Goal: Task Accomplishment & Management: Manage account settings

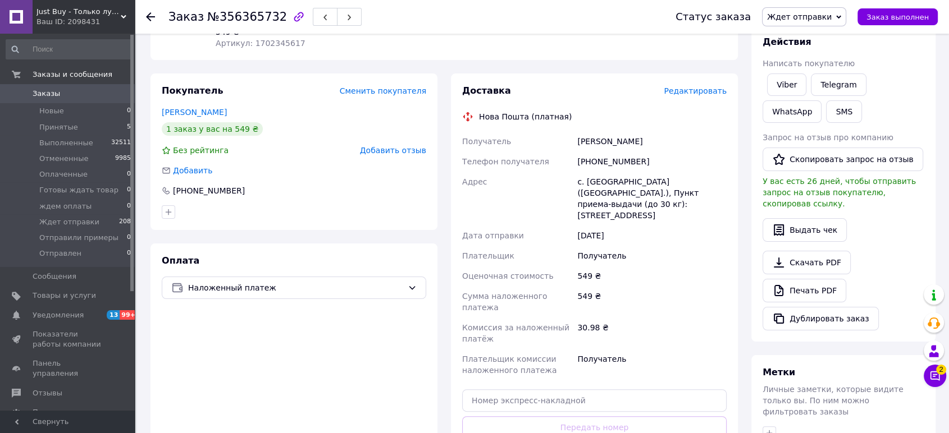
scroll to position [246, 0]
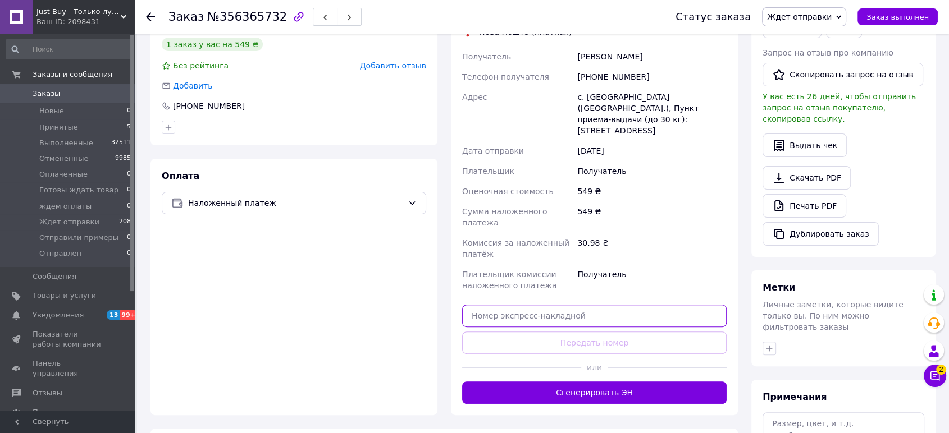
click at [595, 305] on input "text" at bounding box center [594, 316] width 264 height 22
paste input "20451225245164"
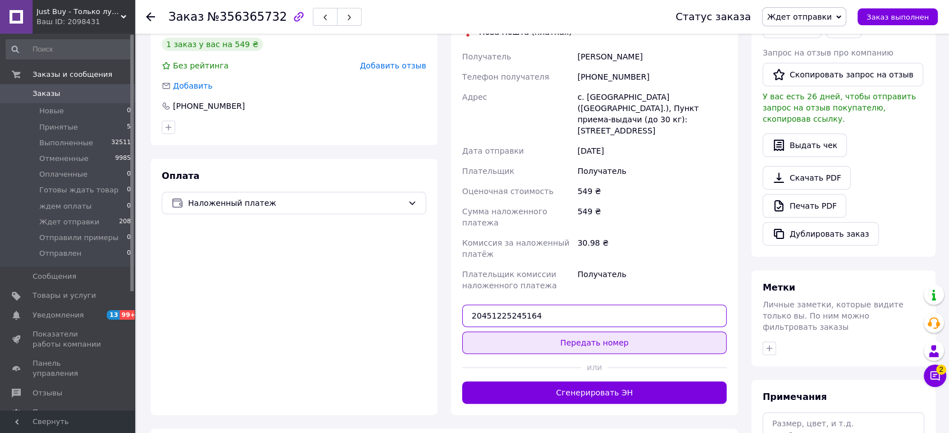
type input "20451225245164"
click at [624, 332] on button "Передать номер" at bounding box center [594, 343] width 264 height 22
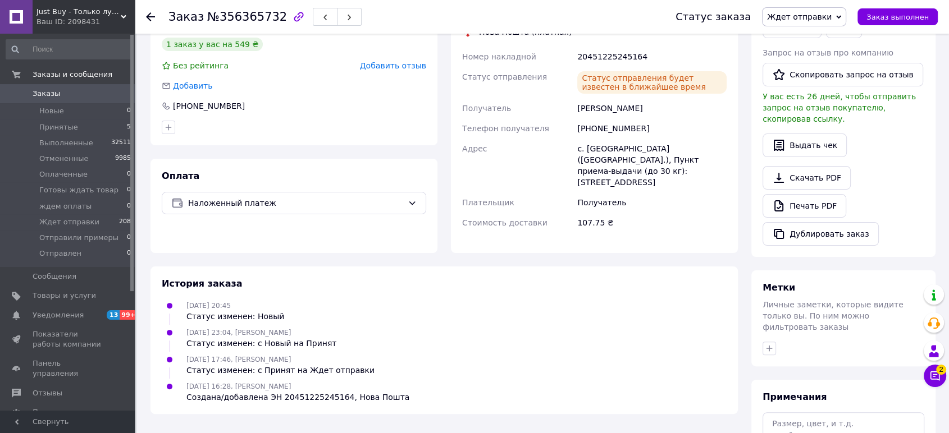
click at [38, 93] on span "Заказы" at bounding box center [47, 94] width 28 height 10
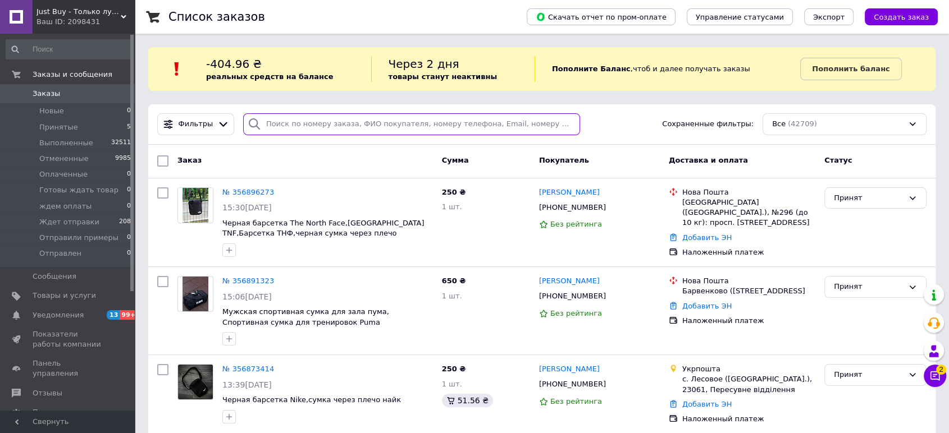
click at [307, 122] on input "search" at bounding box center [411, 124] width 337 height 22
paste input "380639518565"
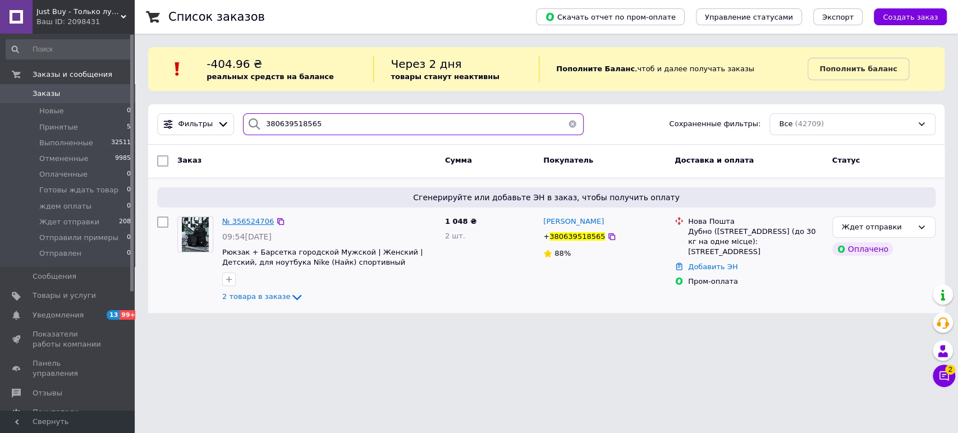
type input "380639518565"
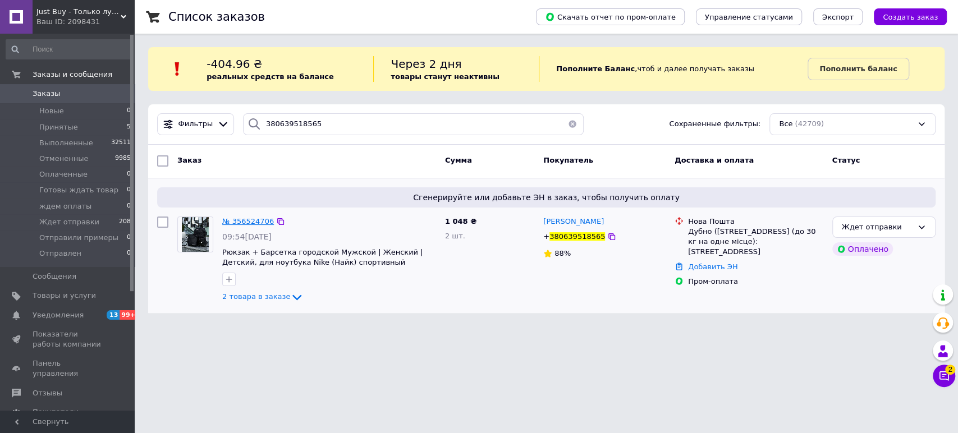
click at [251, 224] on span "№ 356524706" at bounding box center [248, 221] width 52 height 8
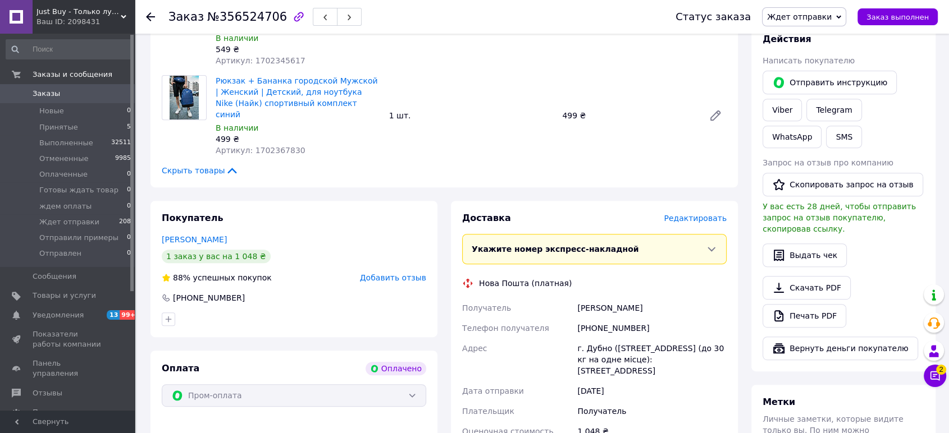
scroll to position [516, 0]
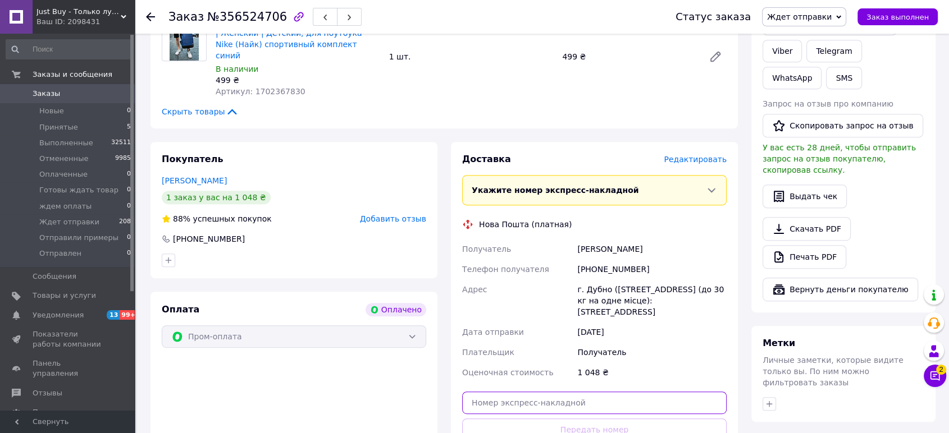
click at [668, 392] on input "text" at bounding box center [594, 403] width 264 height 22
paste input "20451223884296"
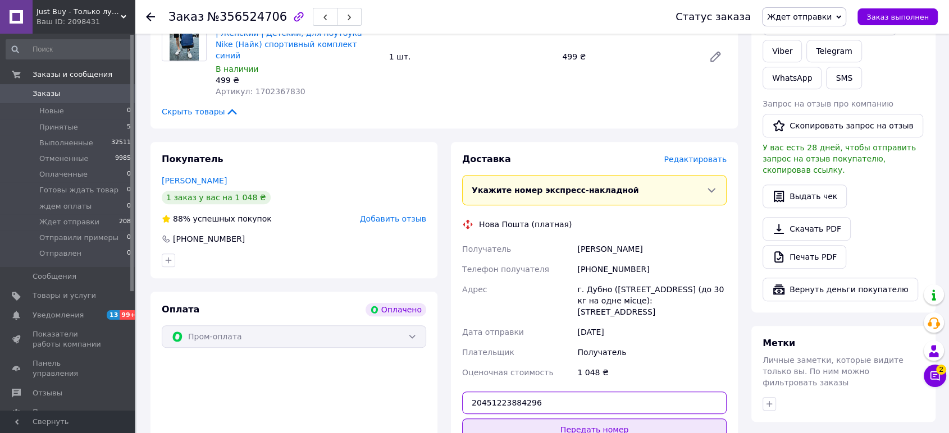
type input "20451223884296"
click at [657, 419] on button "Передать номер" at bounding box center [594, 430] width 264 height 22
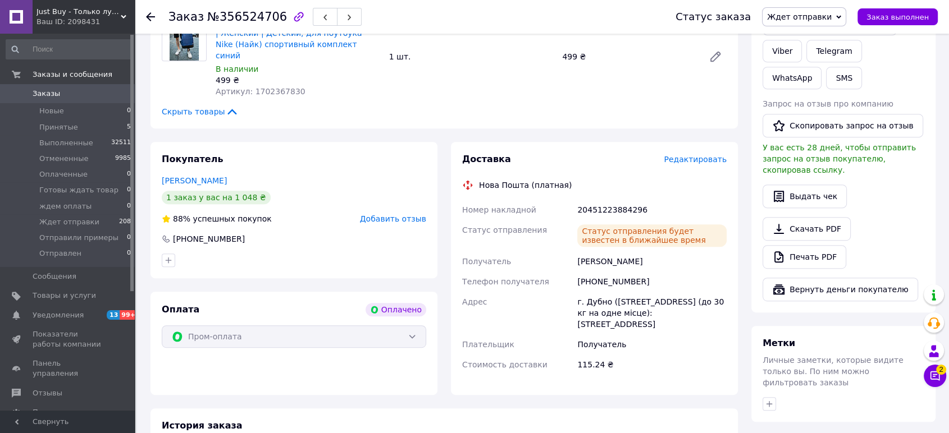
click at [614, 200] on div "20451223884296" at bounding box center [652, 210] width 154 height 20
click at [613, 200] on div "20451223884296" at bounding box center [652, 210] width 154 height 20
copy div "20451223884296"
click at [39, 93] on span "Заказы" at bounding box center [47, 94] width 28 height 10
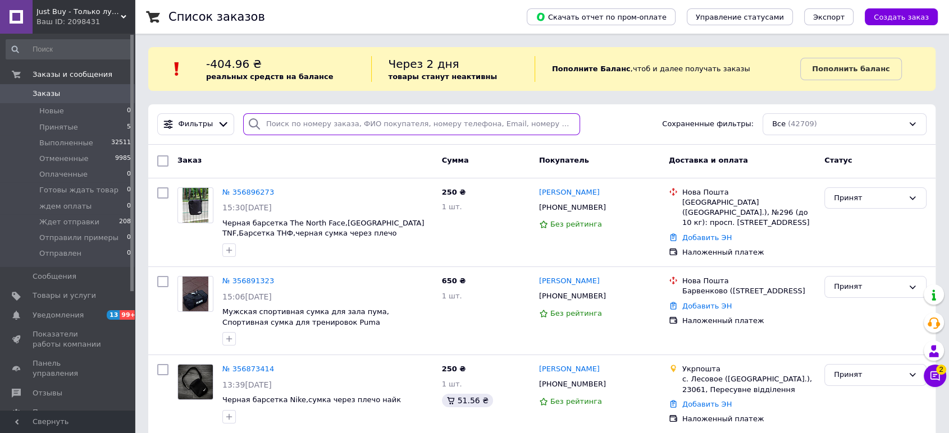
click at [319, 120] on input "search" at bounding box center [411, 124] width 337 height 22
paste input "380681461475"
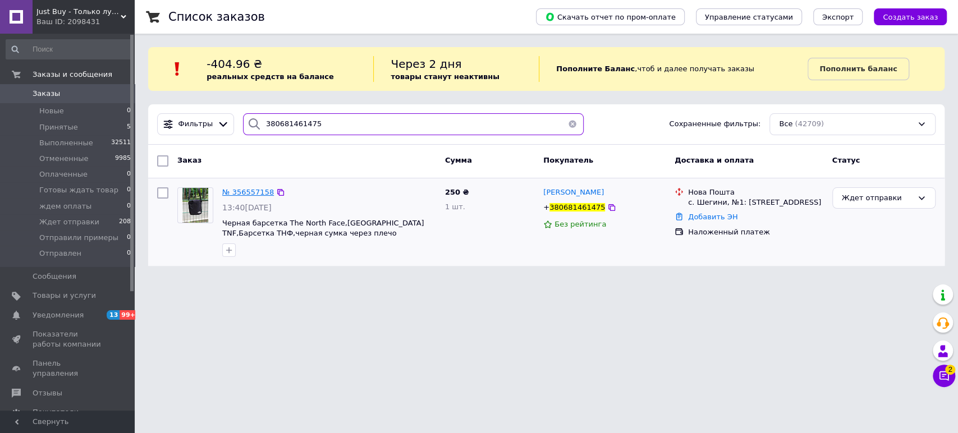
type input "380681461475"
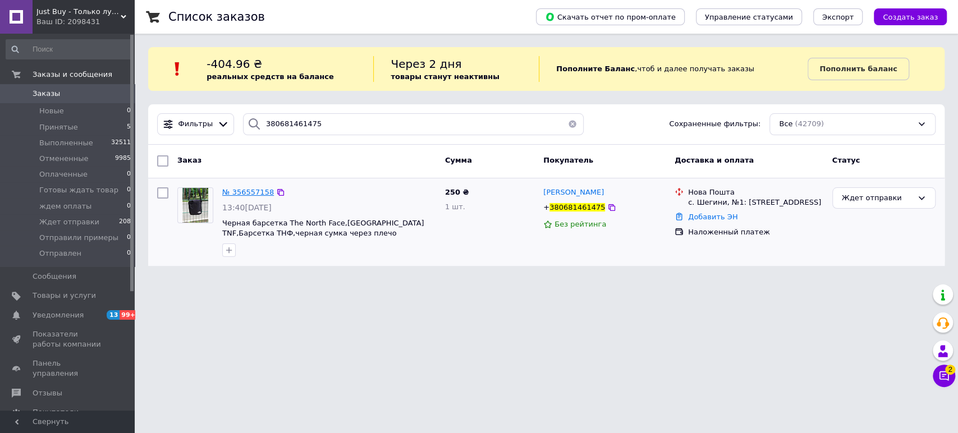
click at [241, 188] on span "№ 356557158" at bounding box center [248, 192] width 52 height 8
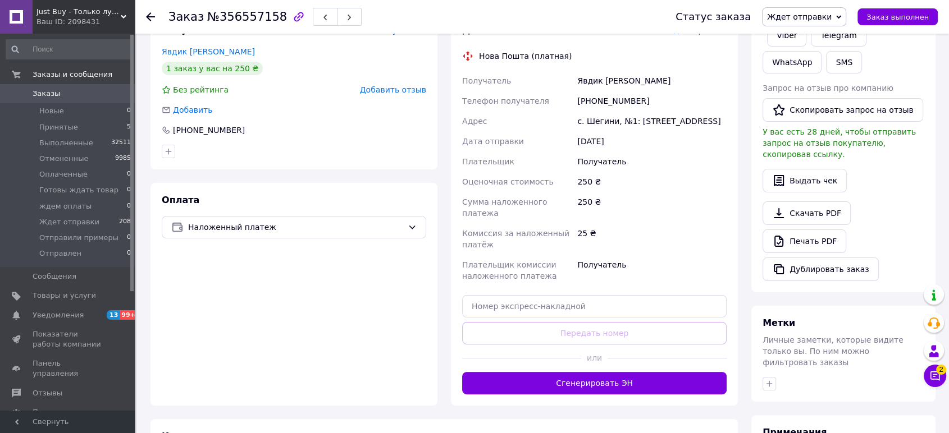
scroll to position [219, 0]
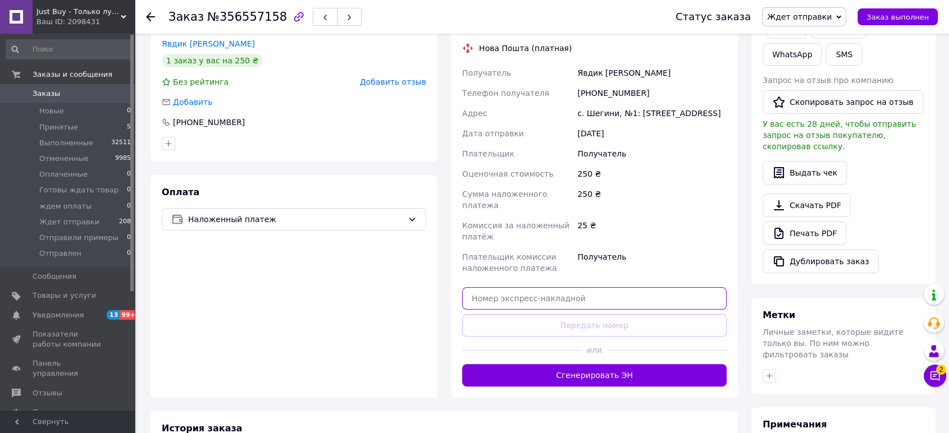
click at [657, 287] on input "text" at bounding box center [594, 298] width 264 height 22
paste input "20451225247640"
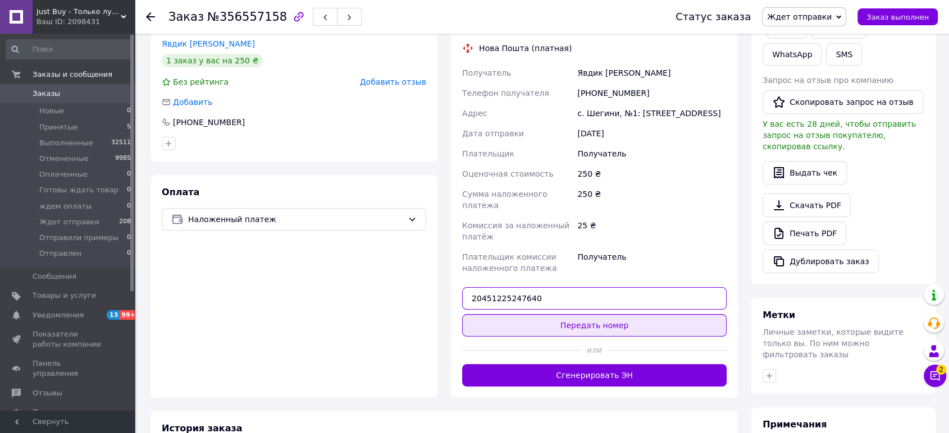
type input "20451225247640"
click at [646, 314] on button "Передать номер" at bounding box center [594, 325] width 264 height 22
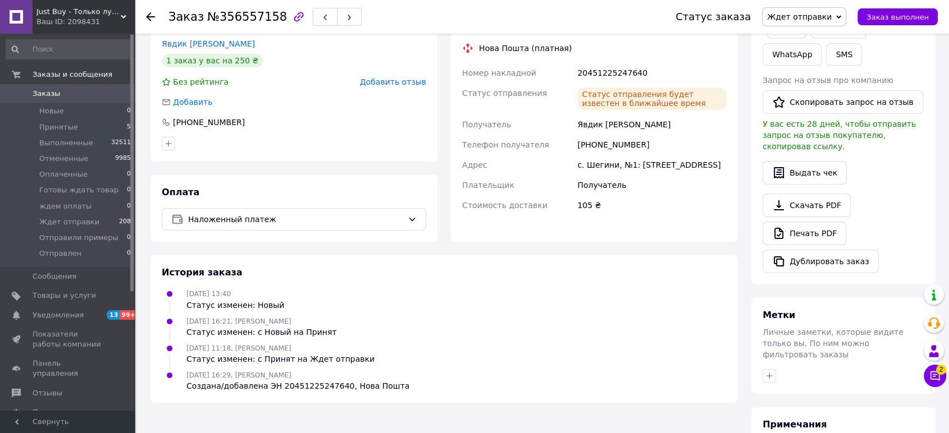
click at [54, 97] on span "Заказы" at bounding box center [47, 94] width 28 height 10
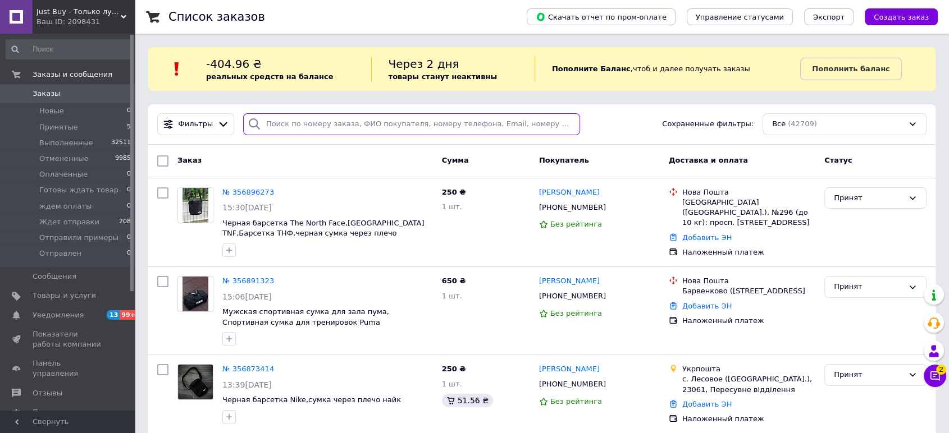
click at [341, 120] on input "search" at bounding box center [411, 124] width 337 height 22
paste input "380677273761"
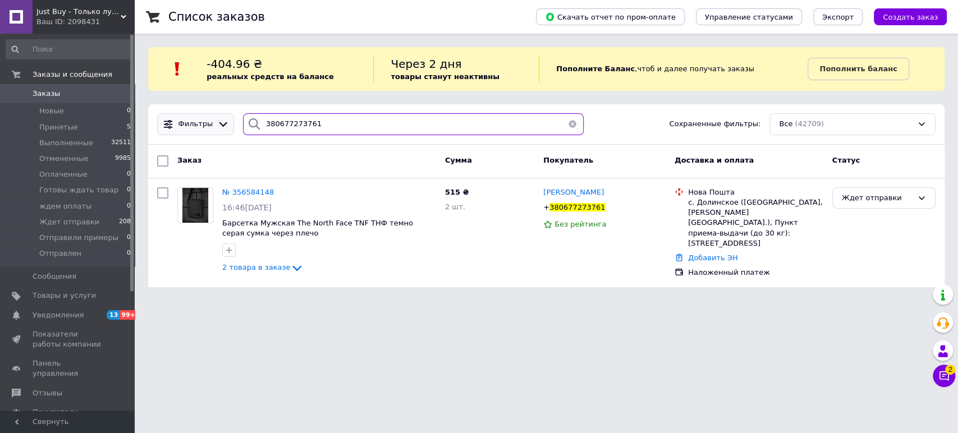
drag, startPoint x: 269, startPoint y: 117, endPoint x: 191, endPoint y: 114, distance: 78.7
click at [191, 114] on div "Фильтры 380677273761 Сохраненные фильтры: Все (42709)" at bounding box center [547, 124] width 788 height 22
paste input "961480982"
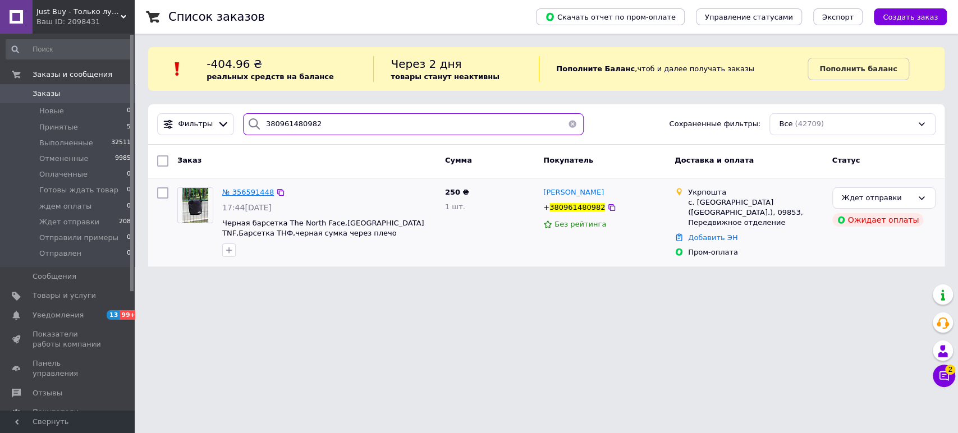
type input "380961480982"
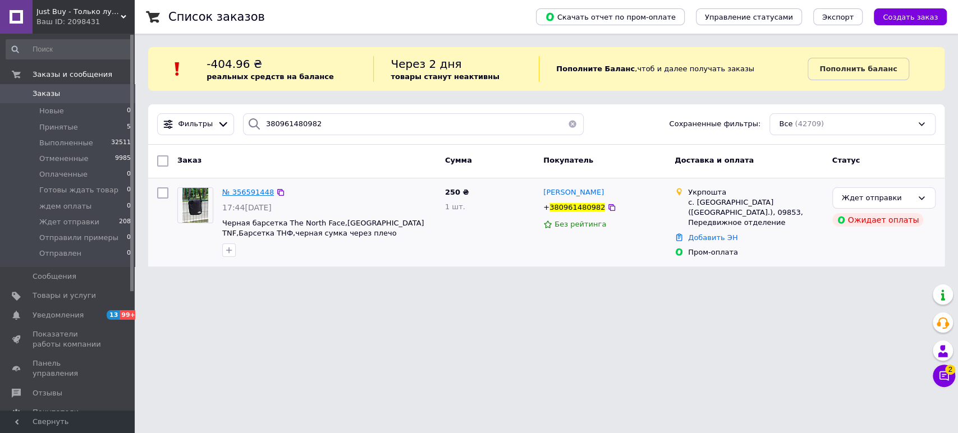
click at [246, 195] on span "№ 356591448" at bounding box center [248, 192] width 52 height 8
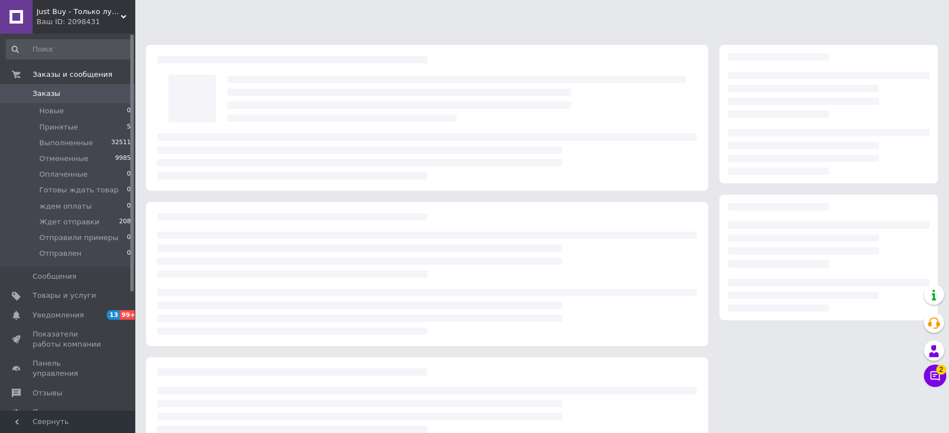
click at [246, 195] on div at bounding box center [426, 273] width 573 height 468
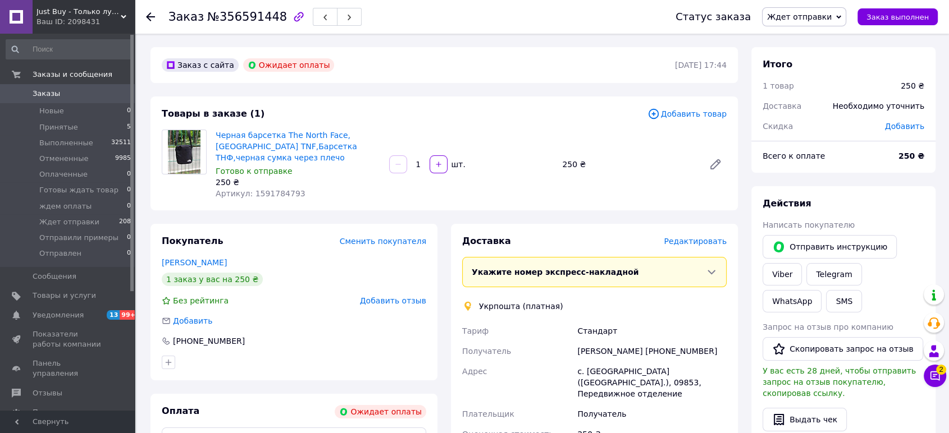
click at [56, 92] on span "Заказы" at bounding box center [47, 94] width 28 height 10
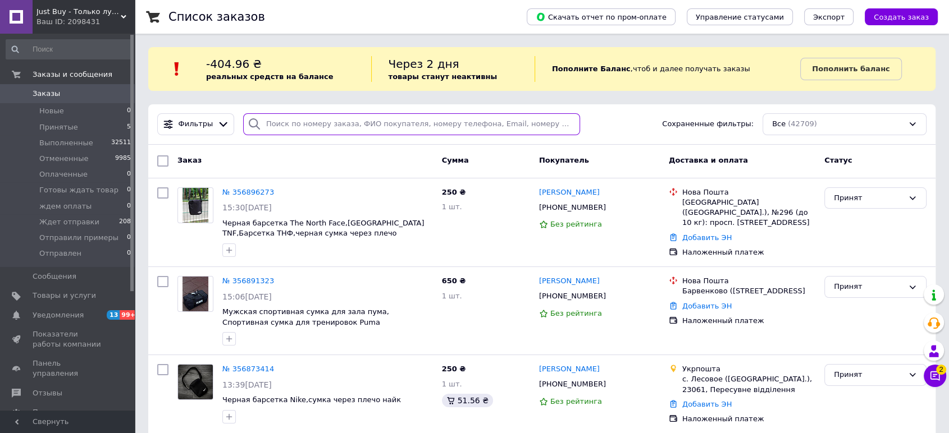
click at [296, 128] on input "search" at bounding box center [411, 124] width 337 height 22
paste input "380661567517"
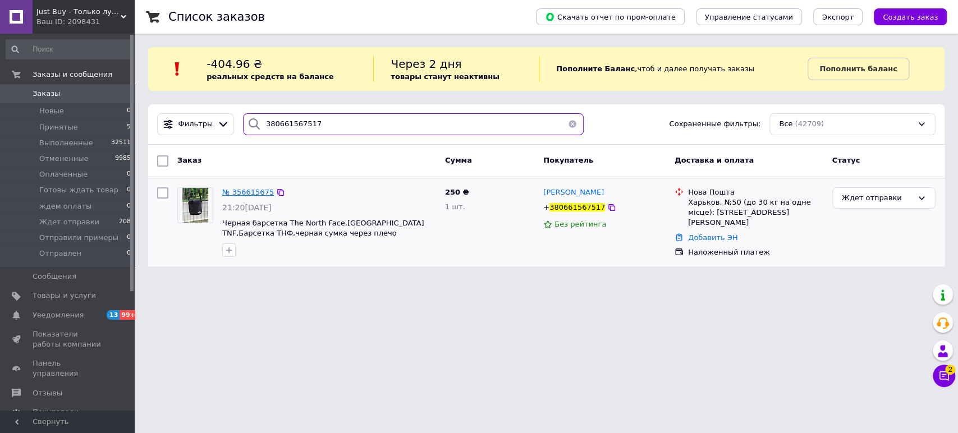
type input "380661567517"
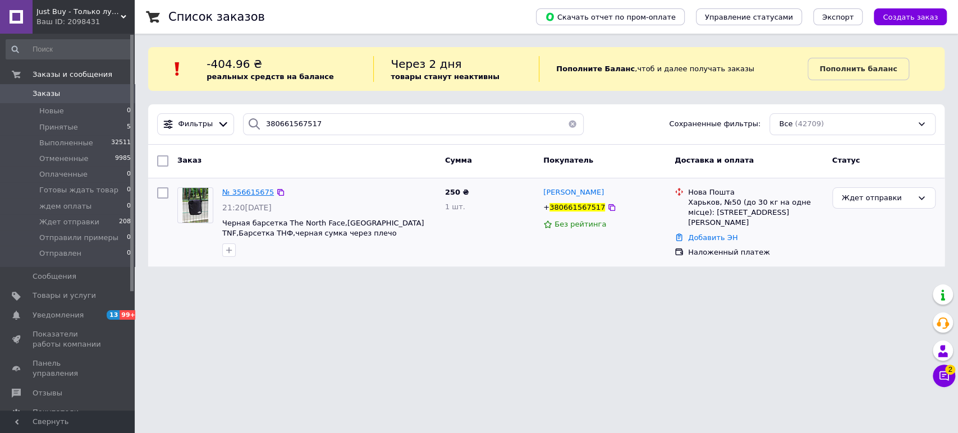
click at [245, 192] on span "№ 356615675" at bounding box center [248, 192] width 52 height 8
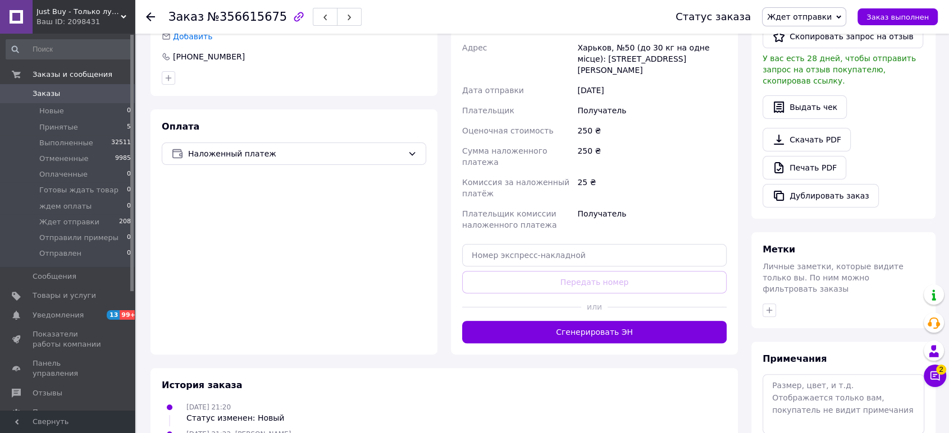
scroll to position [296, 0]
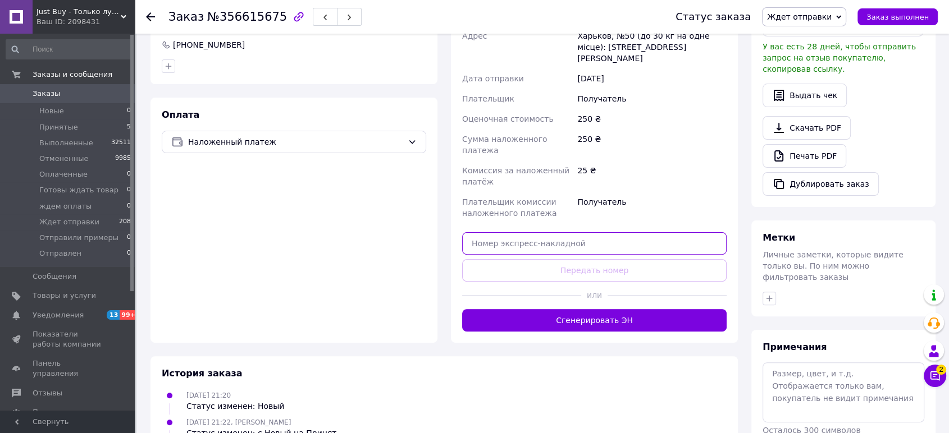
click at [673, 232] on input "text" at bounding box center [594, 243] width 264 height 22
paste input "20451225249481"
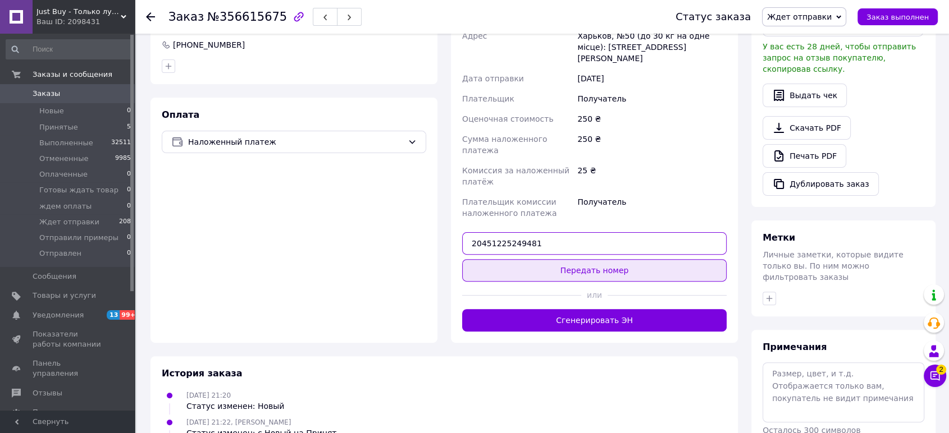
type input "20451225249481"
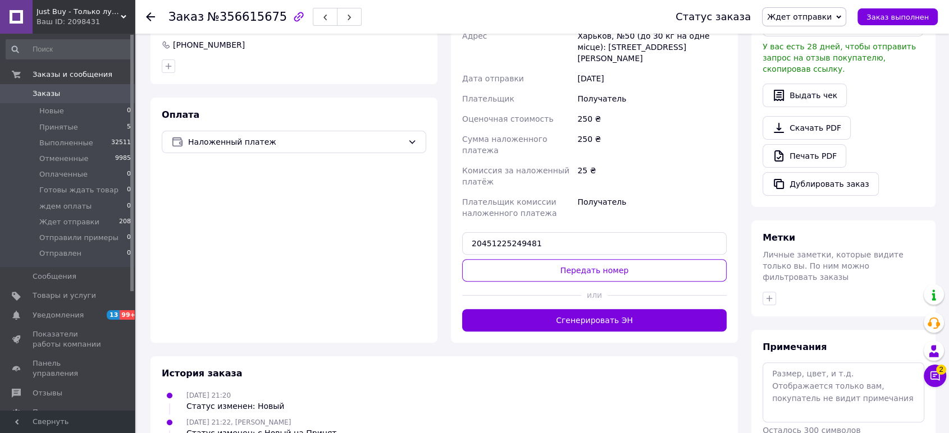
click at [666, 259] on button "Передать номер" at bounding box center [594, 270] width 264 height 22
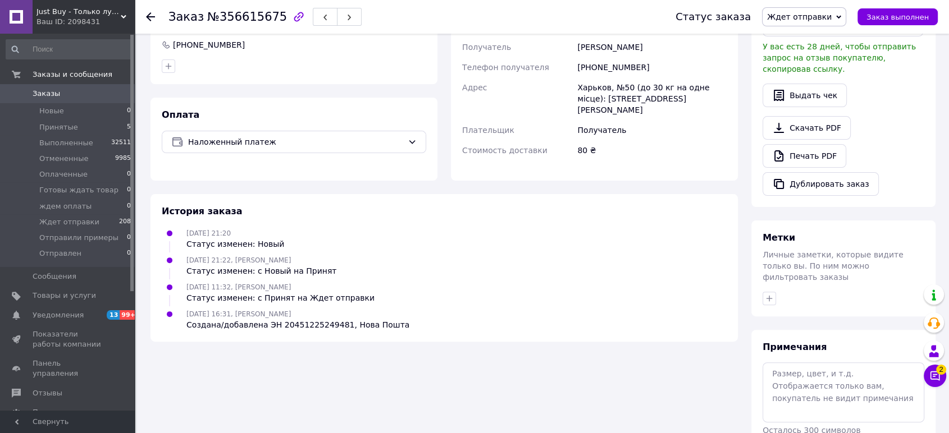
click at [54, 99] on link "Заказы 0" at bounding box center [69, 93] width 138 height 19
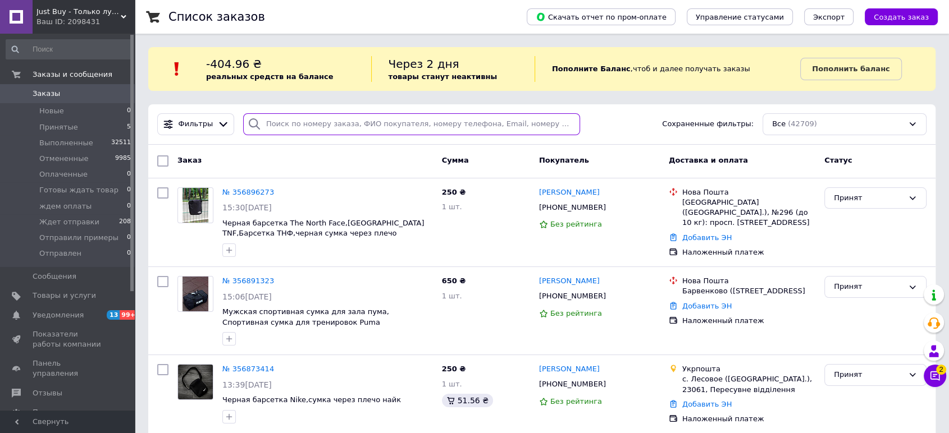
click at [328, 126] on input "search" at bounding box center [411, 124] width 337 height 22
paste input "380970456669"
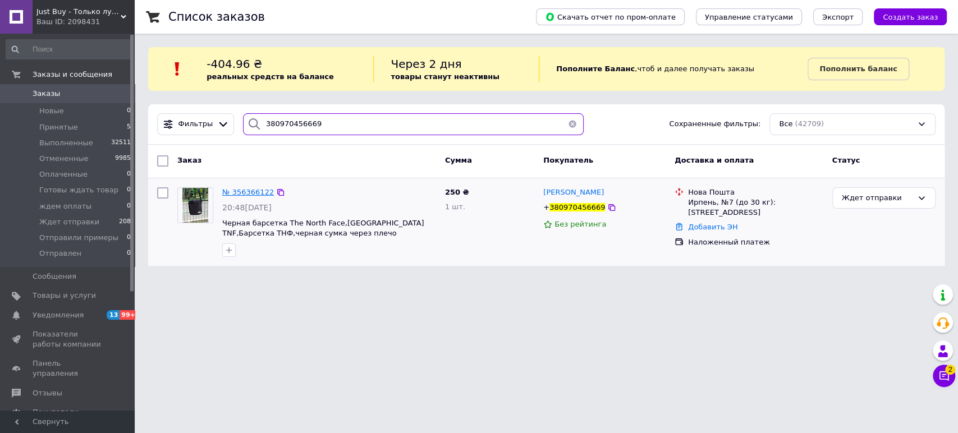
type input "380970456669"
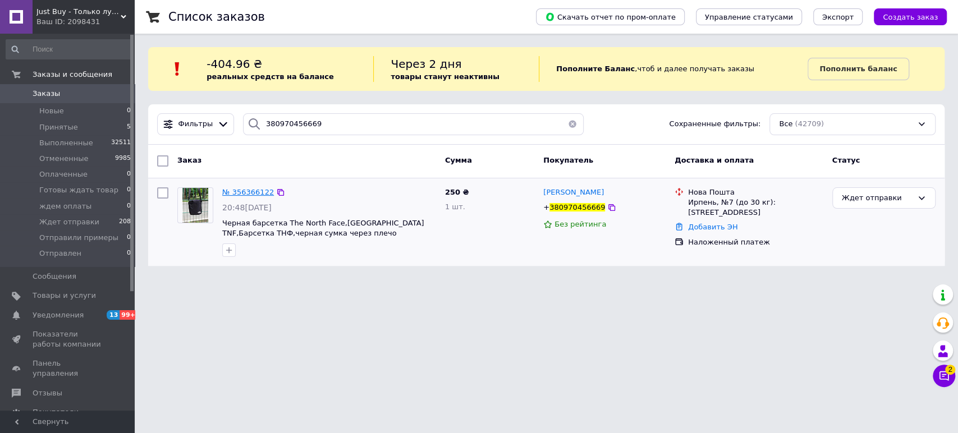
click at [234, 190] on span "№ 356366122" at bounding box center [248, 192] width 52 height 8
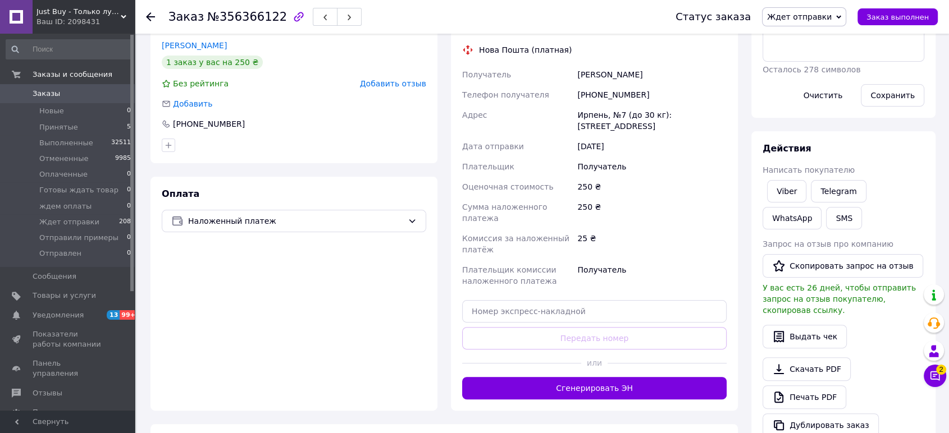
scroll to position [243, 0]
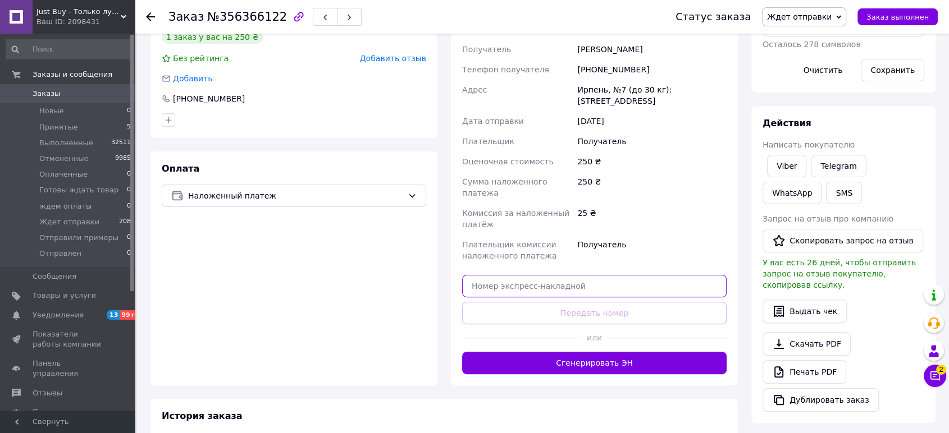
click at [666, 275] on input "text" at bounding box center [594, 286] width 264 height 22
paste input "20451225250779"
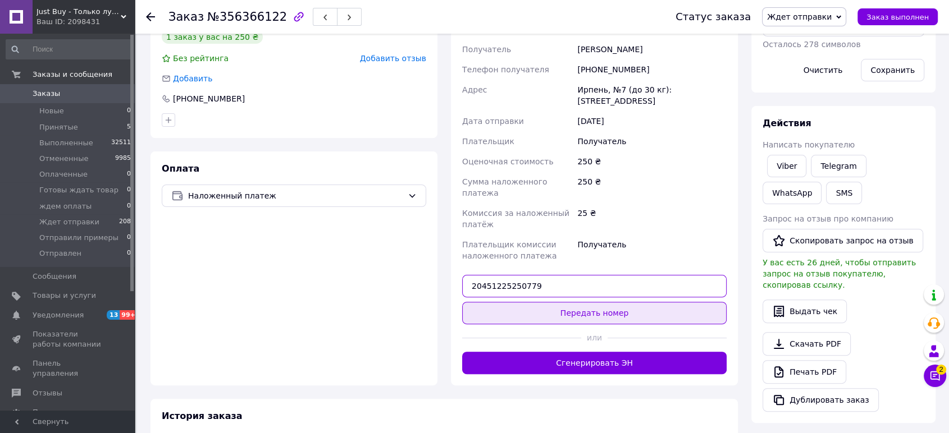
type input "20451225250779"
click at [651, 302] on button "Передать номер" at bounding box center [594, 313] width 264 height 22
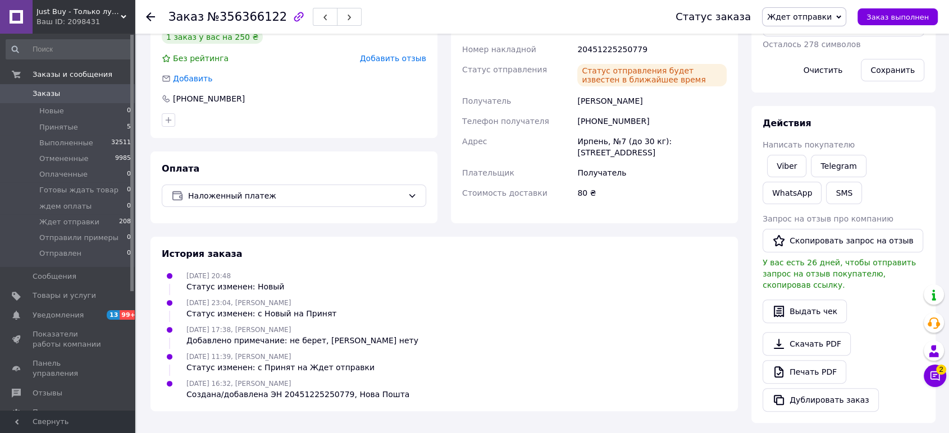
click at [44, 95] on span "Заказы" at bounding box center [47, 94] width 28 height 10
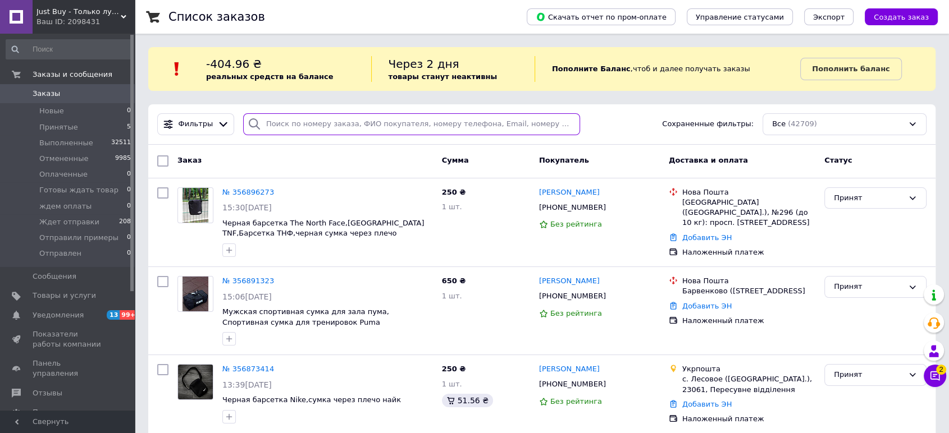
click at [422, 124] on input "search" at bounding box center [411, 124] width 337 height 22
paste input "380677273761"
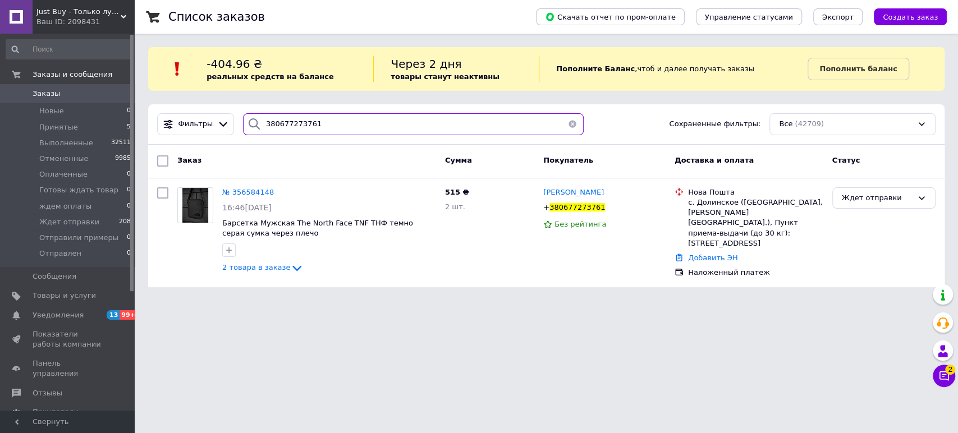
drag, startPoint x: 364, startPoint y: 121, endPoint x: 142, endPoint y: 112, distance: 222.0
click at [142, 112] on div "Список заказов Скачать отчет по пром-оплате Управление статусами Экспорт Создат…" at bounding box center [547, 150] width 824 height 301
paste input "961480982"
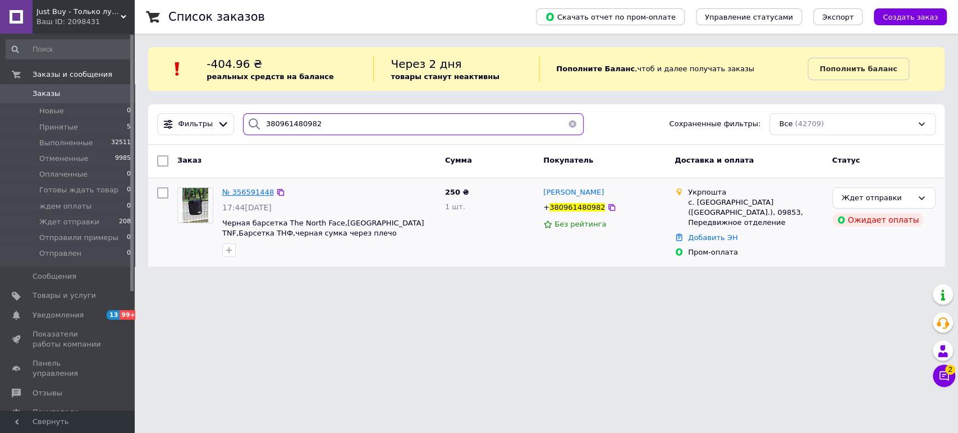
type input "380961480982"
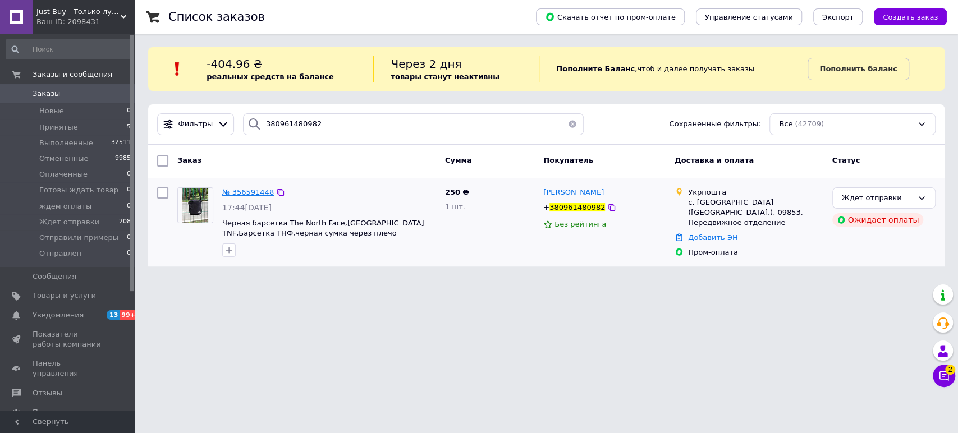
click at [252, 190] on span "№ 356591448" at bounding box center [248, 192] width 52 height 8
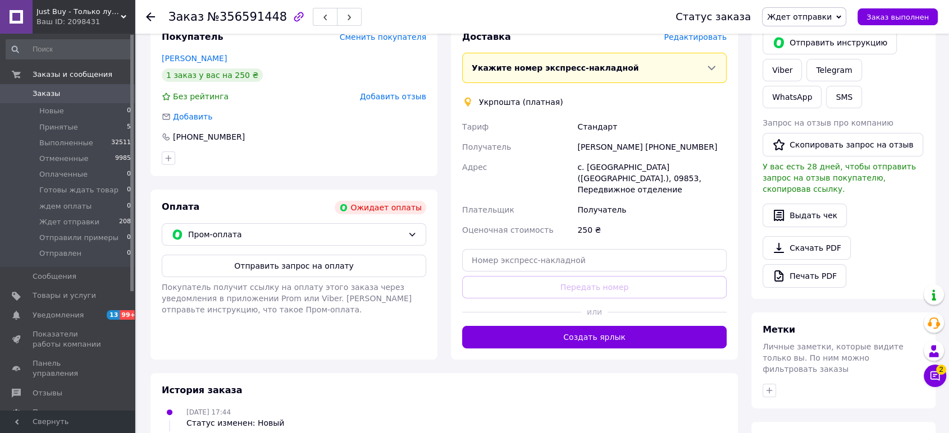
scroll to position [208, 0]
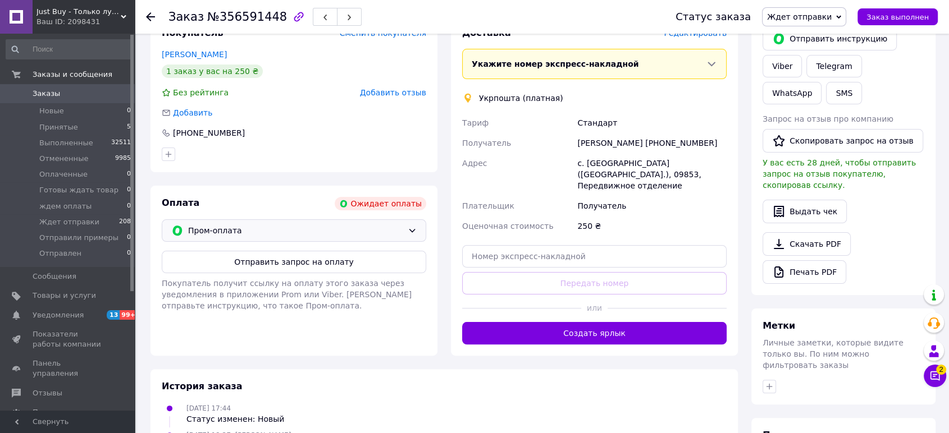
click at [413, 226] on icon at bounding box center [412, 230] width 9 height 9
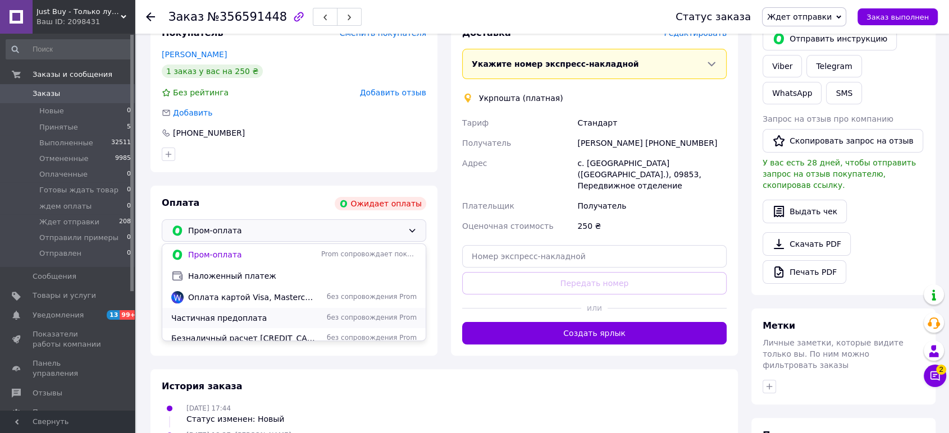
click at [286, 313] on span "Частичная предоплата" at bounding box center [243, 318] width 145 height 11
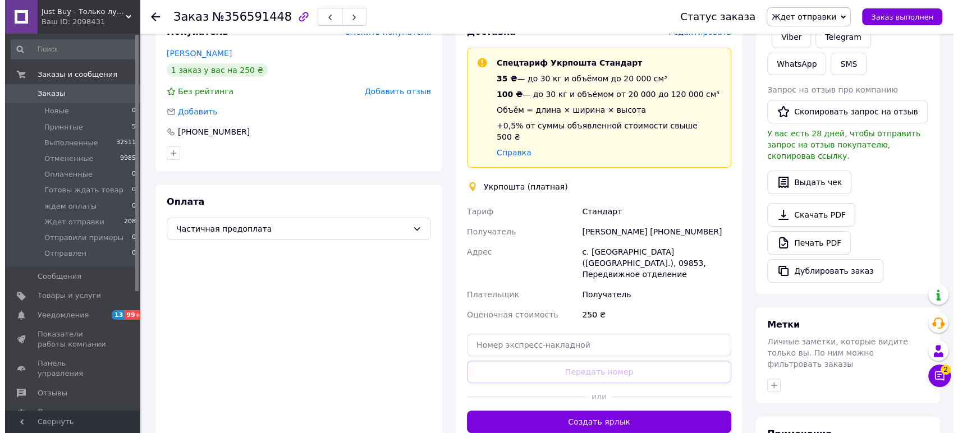
scroll to position [60, 0]
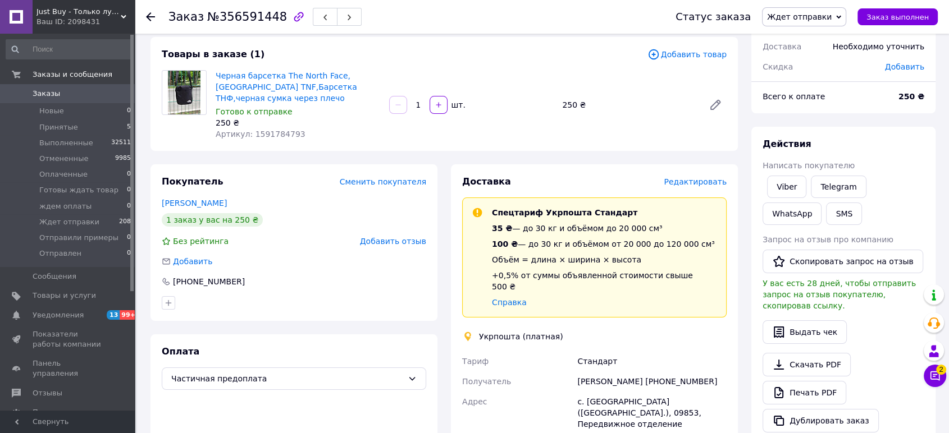
click at [722, 177] on span "Редактировать" at bounding box center [695, 181] width 63 height 9
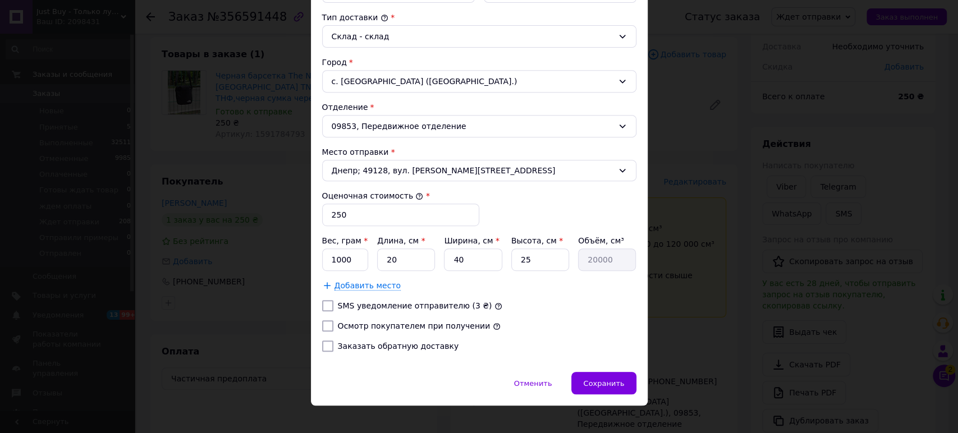
scroll to position [307, 0]
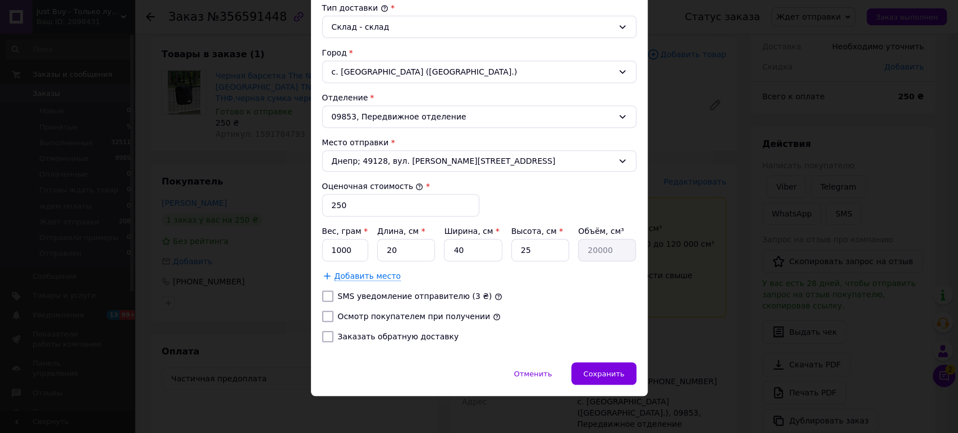
click at [327, 297] on input "SMS уведомление отправителю (3 ₴)" at bounding box center [327, 296] width 11 height 11
checkbox input "true"
click at [322, 316] on input "Осмотр покупателем при получении" at bounding box center [327, 316] width 11 height 11
checkbox input "true"
drag, startPoint x: 326, startPoint y: 337, endPoint x: 340, endPoint y: 258, distance: 81.0
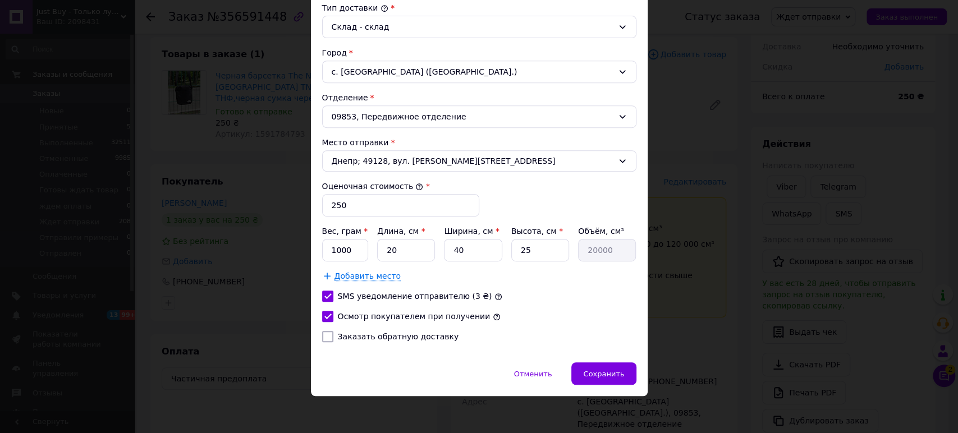
click at [326, 338] on input "Заказать обратную доставку" at bounding box center [327, 336] width 11 height 11
checkbox input "true"
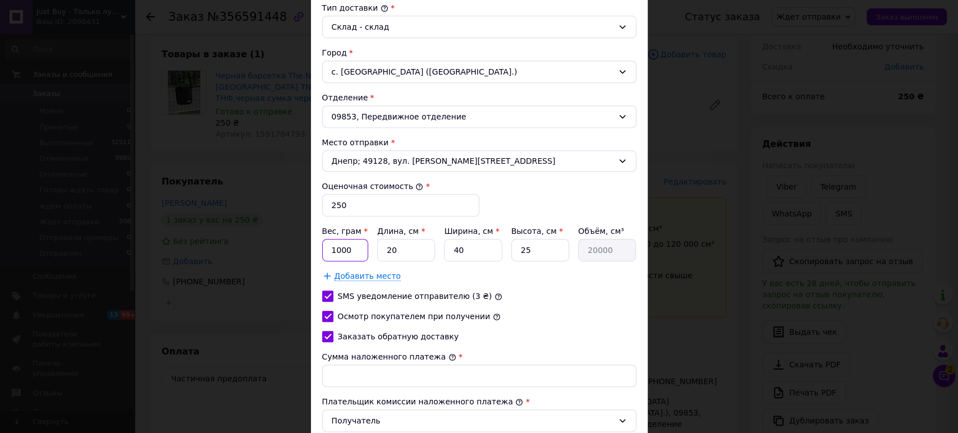
drag, startPoint x: 337, startPoint y: 245, endPoint x: 330, endPoint y: 245, distance: 6.7
click at [330, 245] on input "1000" at bounding box center [345, 250] width 47 height 22
type input "300"
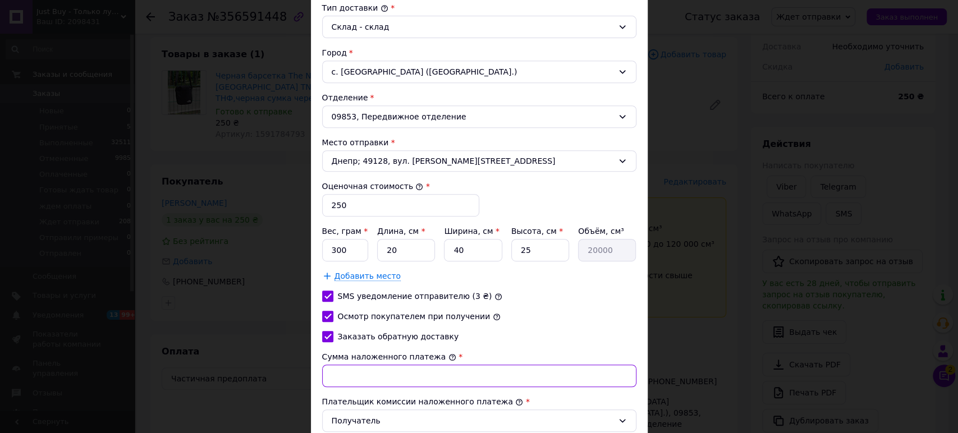
click at [350, 377] on input "Сумма наложенного платежа" at bounding box center [479, 376] width 314 height 22
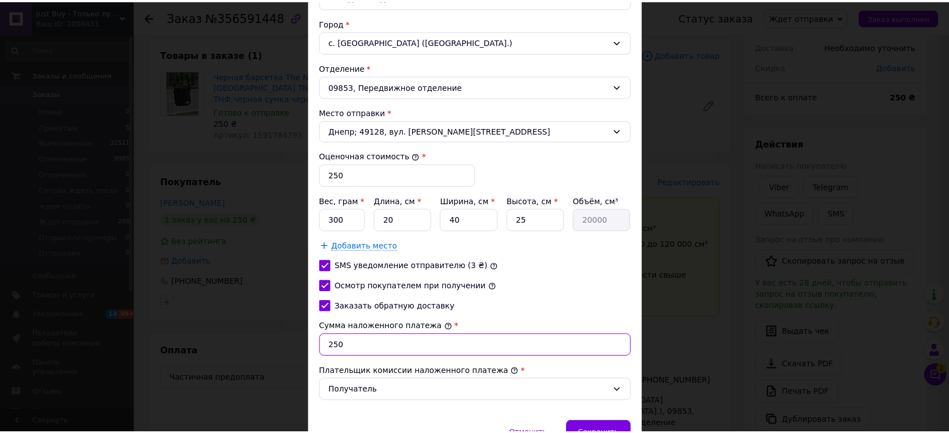
scroll to position [397, 0]
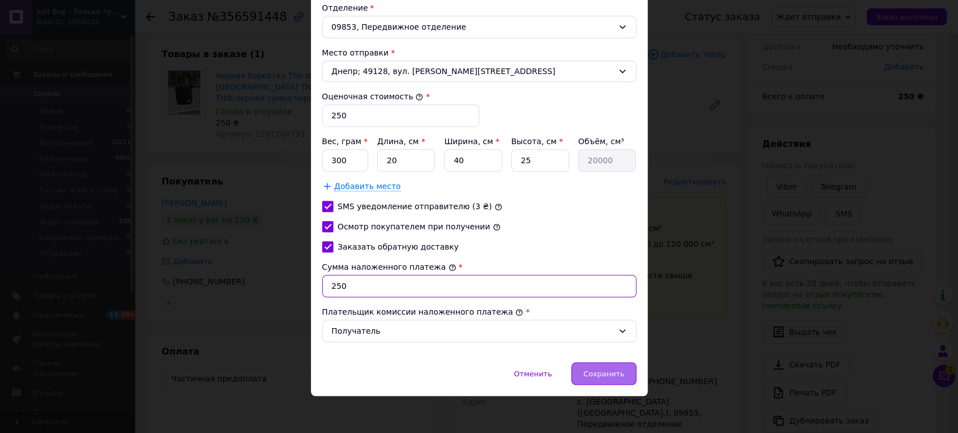
type input "250"
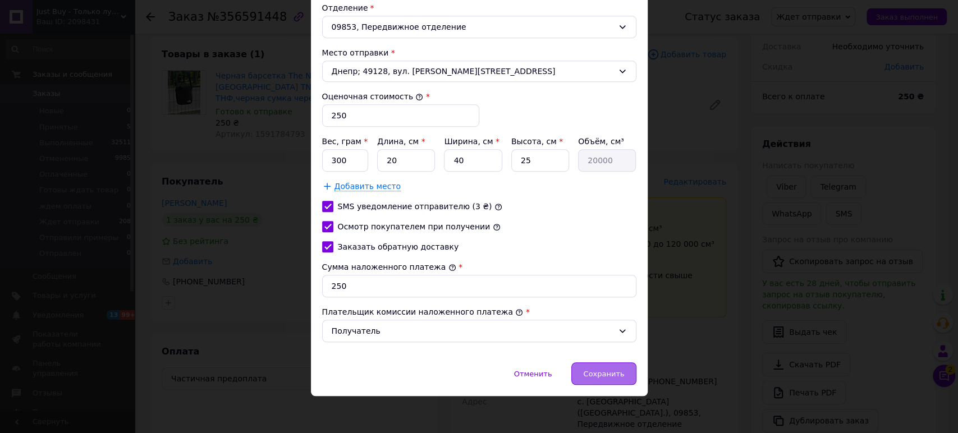
click at [598, 371] on span "Сохранить" at bounding box center [603, 374] width 41 height 8
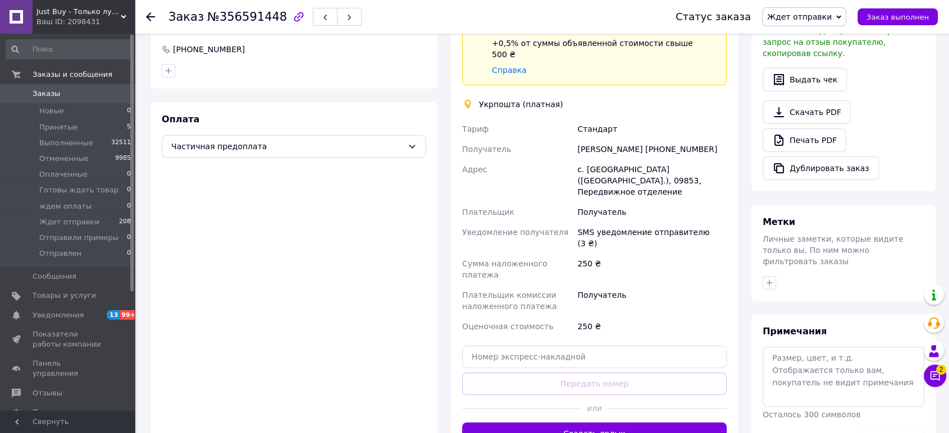
scroll to position [280, 0]
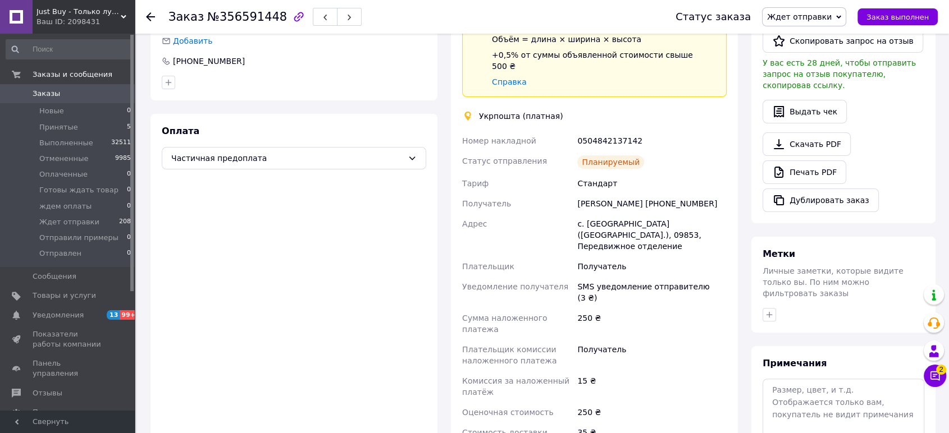
click at [614, 131] on div "0504842137142" at bounding box center [652, 141] width 154 height 20
copy div "0504842137142"
click at [45, 90] on span "Заказы" at bounding box center [47, 94] width 28 height 10
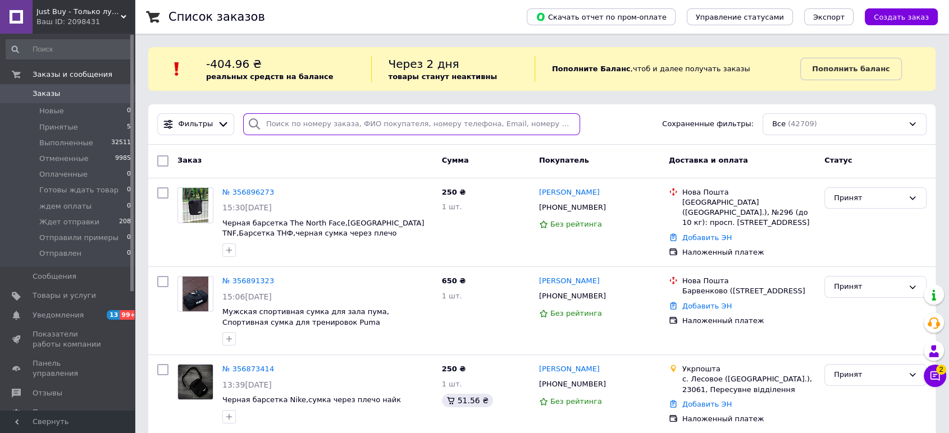
click at [424, 124] on input "search" at bounding box center [411, 124] width 337 height 22
paste input "380937631520"
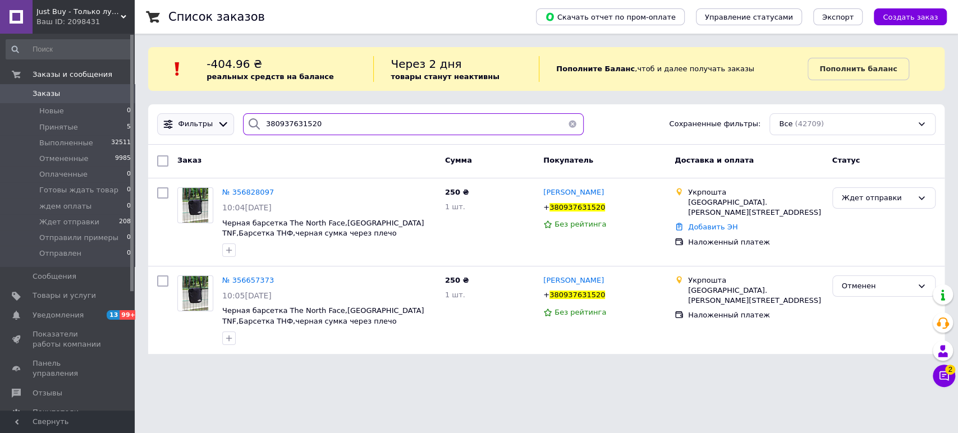
drag, startPoint x: 319, startPoint y: 128, endPoint x: 210, endPoint y: 122, distance: 109.6
click at [211, 122] on div "Фильтры 380937631520 Сохраненные фильтры: Все (42709)" at bounding box center [547, 124] width 788 height 22
paste input "86586227"
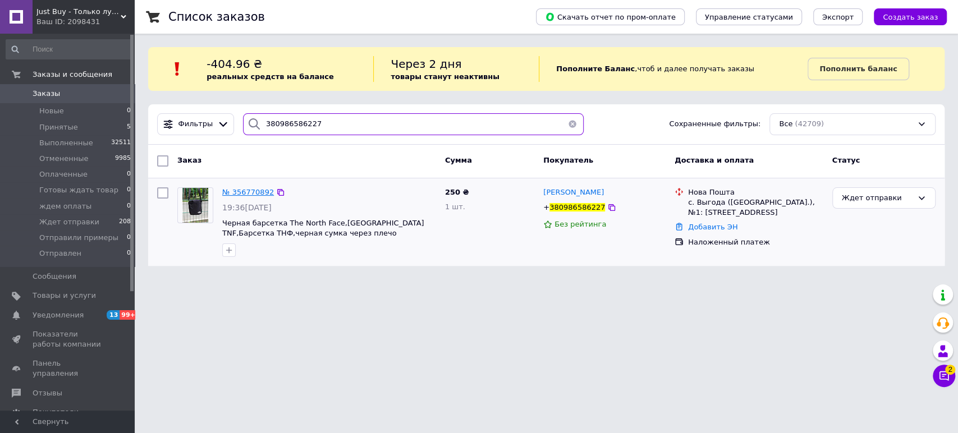
type input "380986586227"
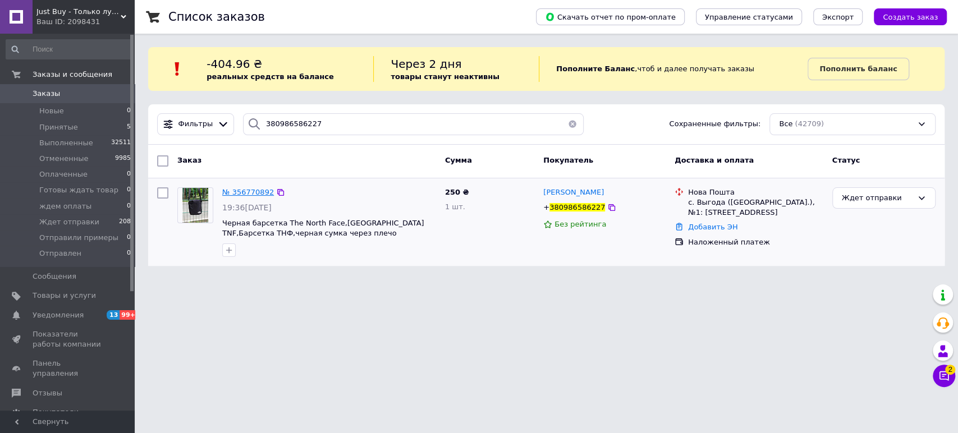
click at [257, 191] on span "№ 356770892" at bounding box center [248, 192] width 52 height 8
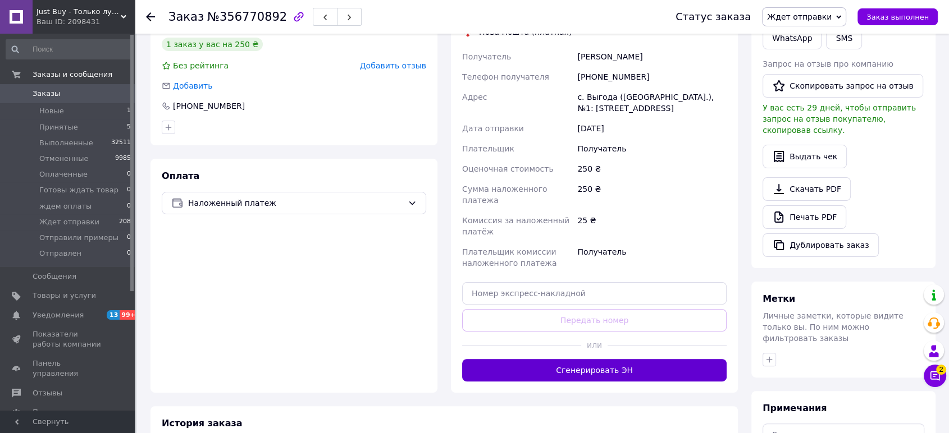
scroll to position [255, 0]
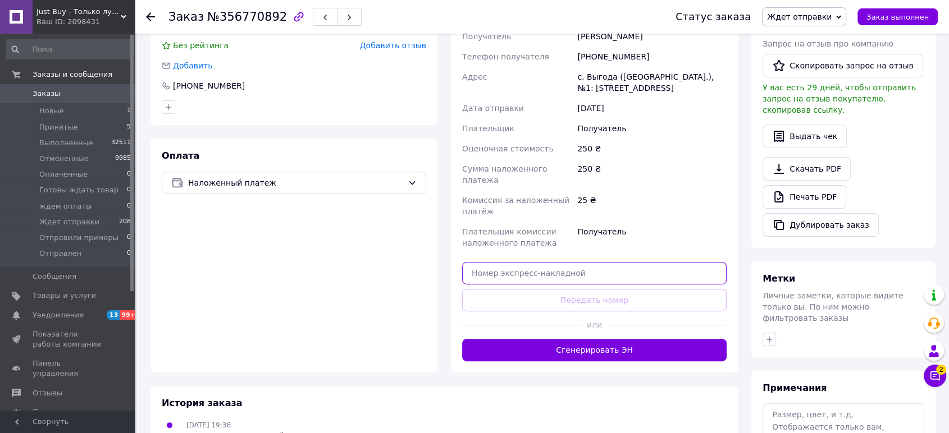
click at [669, 262] on input "text" at bounding box center [594, 273] width 264 height 22
paste input "20451225256280"
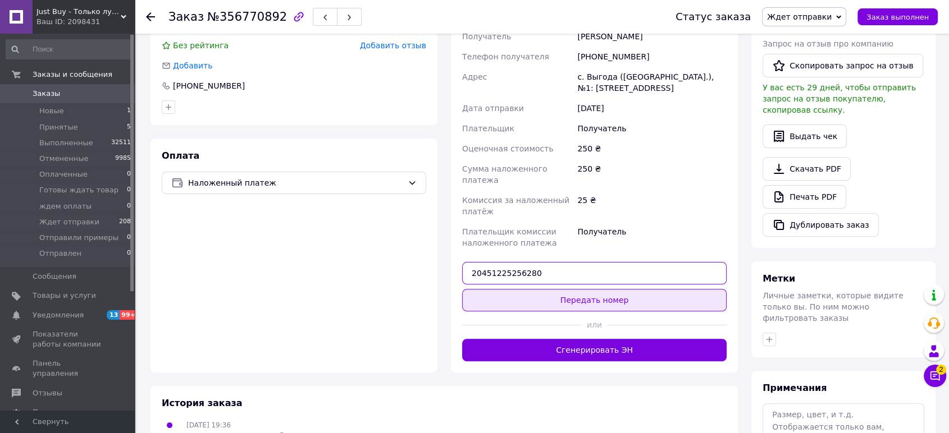
type input "20451225256280"
click at [657, 289] on button "Передать номер" at bounding box center [594, 300] width 264 height 22
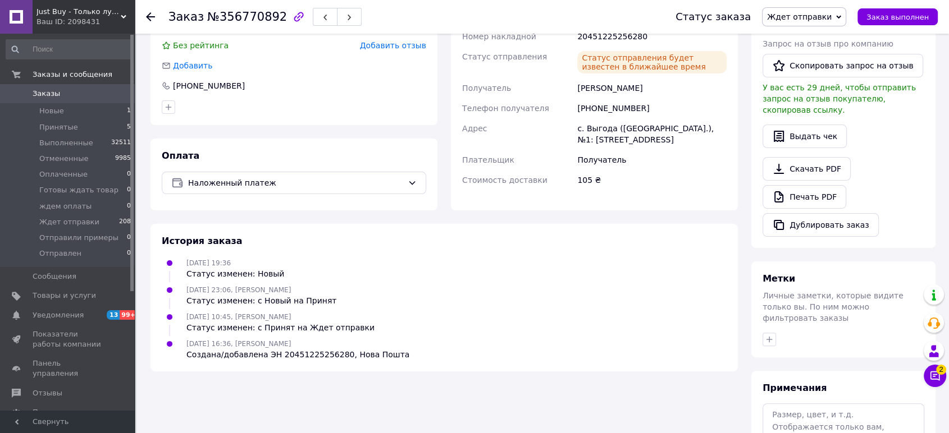
click at [58, 99] on link "Заказы 0" at bounding box center [69, 93] width 138 height 19
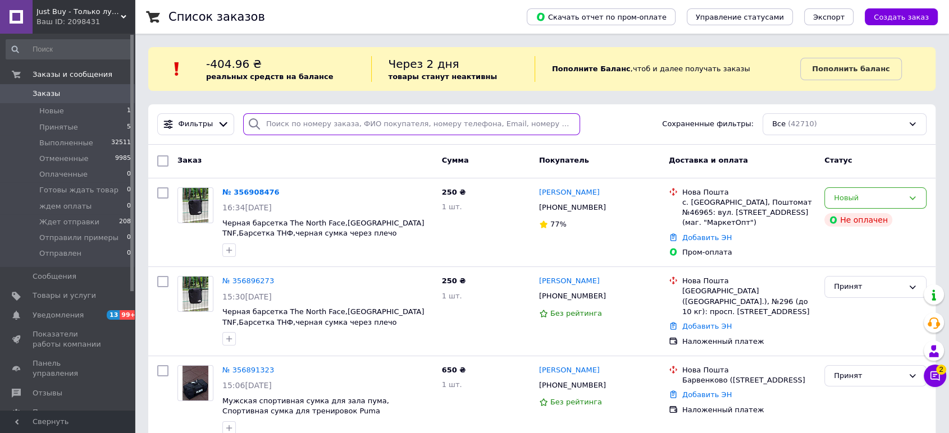
click at [382, 127] on input "search" at bounding box center [411, 124] width 337 height 22
paste input "380987109860"
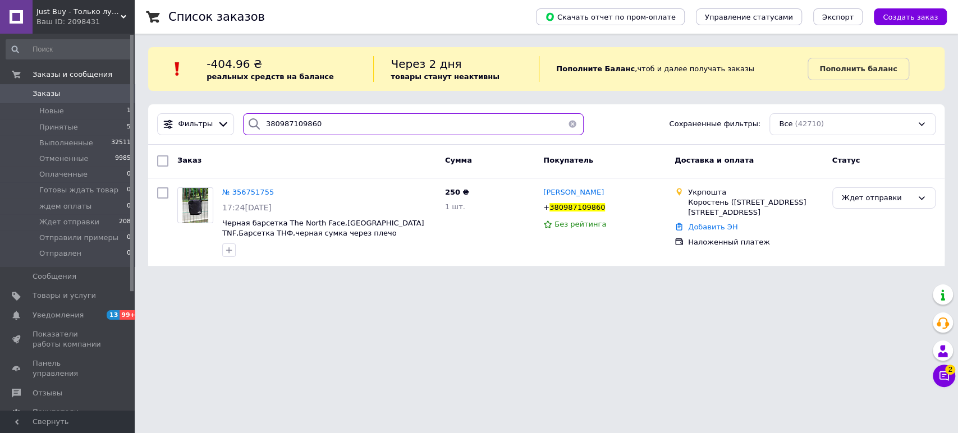
drag, startPoint x: 301, startPoint y: 125, endPoint x: 266, endPoint y: 127, distance: 35.5
click at [208, 118] on div "Фильтры 380987109860 Сохраненные фильтры: Все (42710)" at bounding box center [547, 124] width 788 height 22
paste input "68997541"
type input "380689975410"
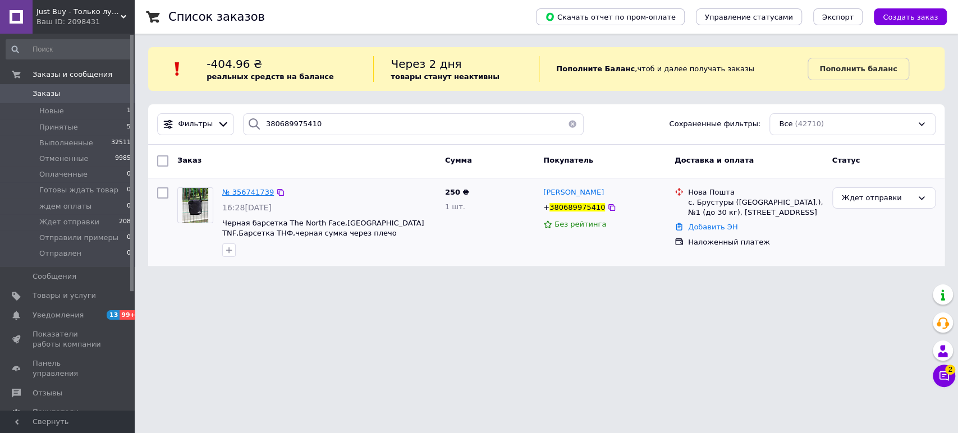
click at [240, 193] on span "№ 356741739" at bounding box center [248, 192] width 52 height 8
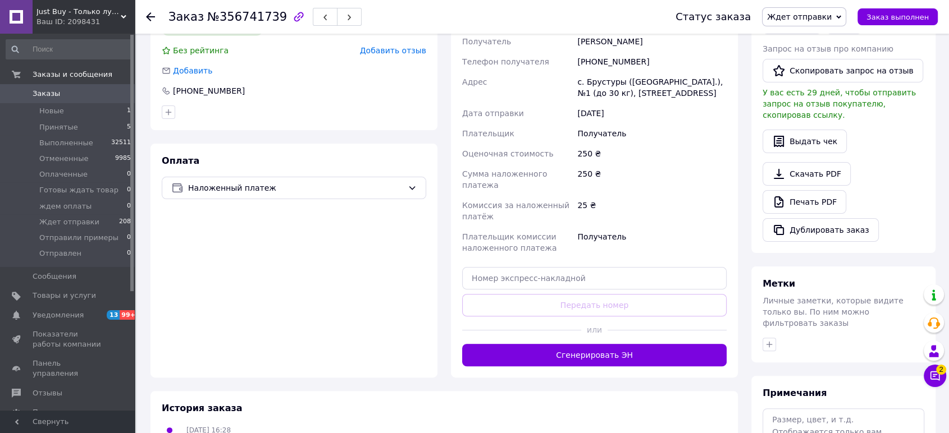
scroll to position [260, 0]
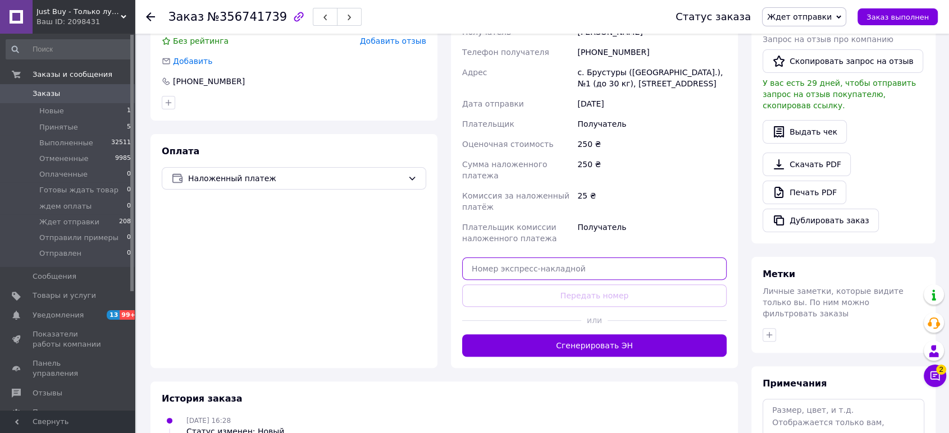
drag, startPoint x: 651, startPoint y: 239, endPoint x: 645, endPoint y: 263, distance: 25.1
click at [651, 258] on input "text" at bounding box center [594, 269] width 264 height 22
paste input "20451225257868"
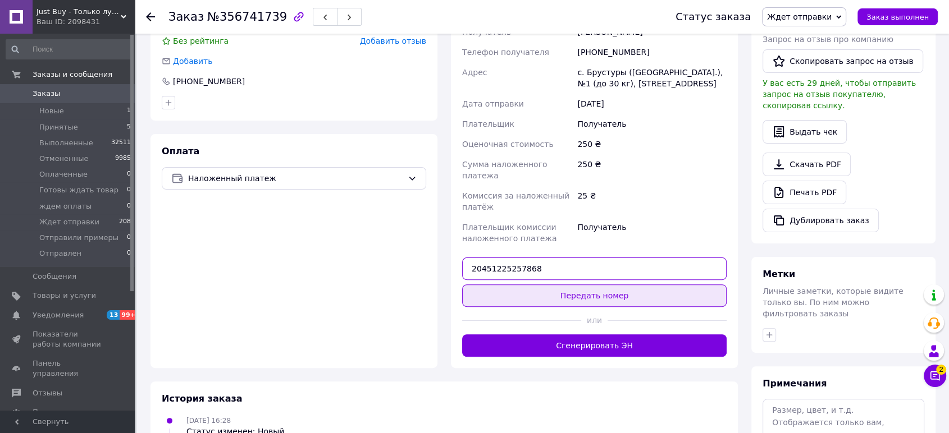
type input "20451225257868"
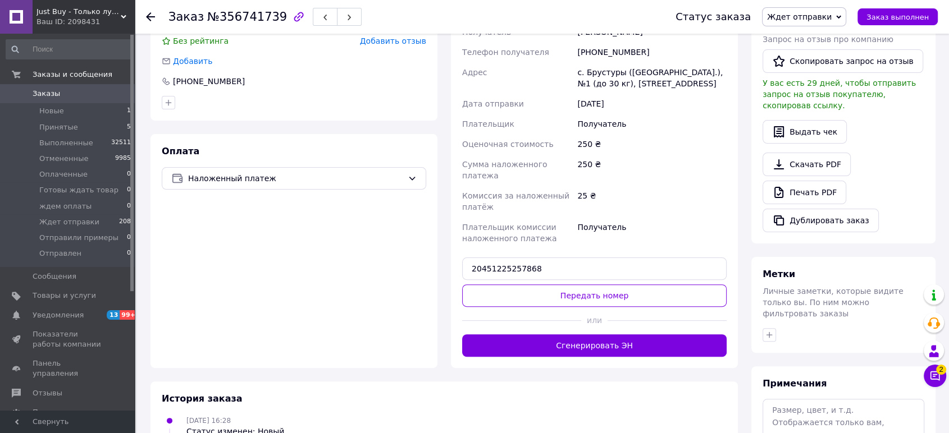
drag, startPoint x: 643, startPoint y: 274, endPoint x: 615, endPoint y: 236, distance: 46.9
click at [643, 285] on button "Передать номер" at bounding box center [594, 296] width 264 height 22
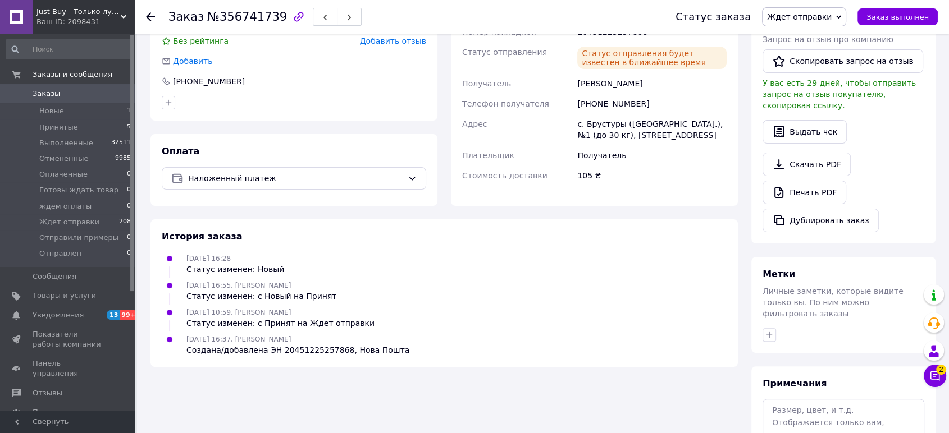
drag, startPoint x: 114, startPoint y: 3, endPoint x: 109, endPoint y: 35, distance: 32.3
click at [113, 4] on div "Just Buy - Только лучшие товары Ваш ID: 2098431" at bounding box center [84, 17] width 102 height 34
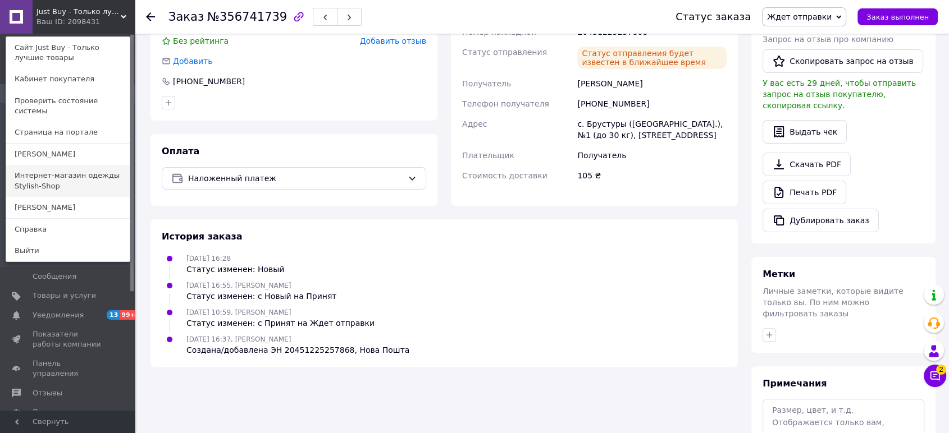
click at [69, 170] on link "Интернет-магазин одежды Stylish-Shop" at bounding box center [68, 180] width 124 height 31
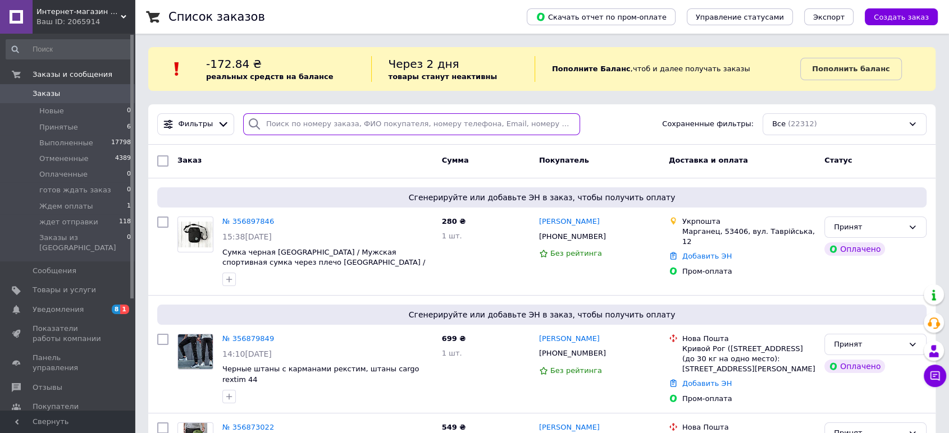
click at [310, 118] on input "search" at bounding box center [411, 124] width 337 height 22
paste input "380932554535"
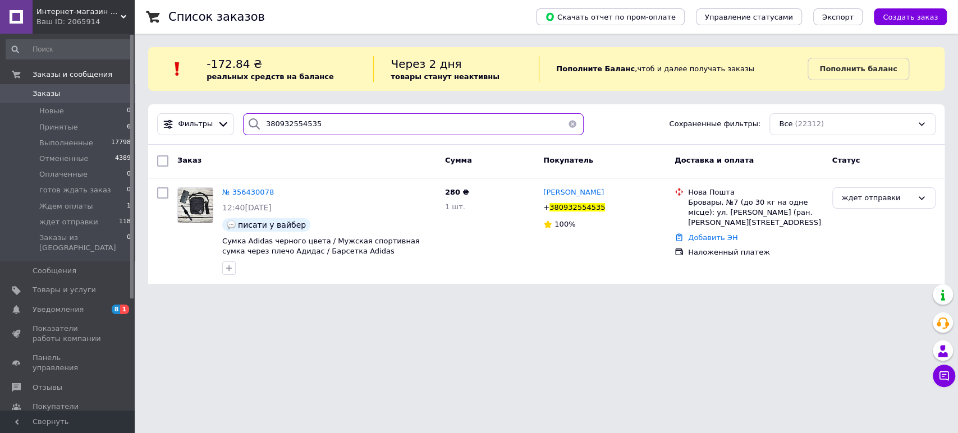
drag, startPoint x: 331, startPoint y: 125, endPoint x: 208, endPoint y: 112, distance: 123.6
click at [213, 113] on div "Фильтры 380932554535 Сохраненные фильтры: Все (22312)" at bounding box center [547, 124] width 788 height 22
paste input "72000587"
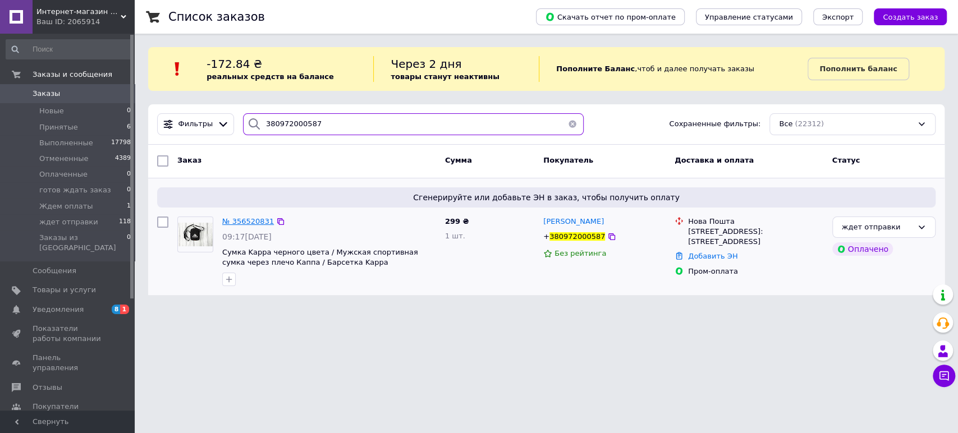
type input "380972000587"
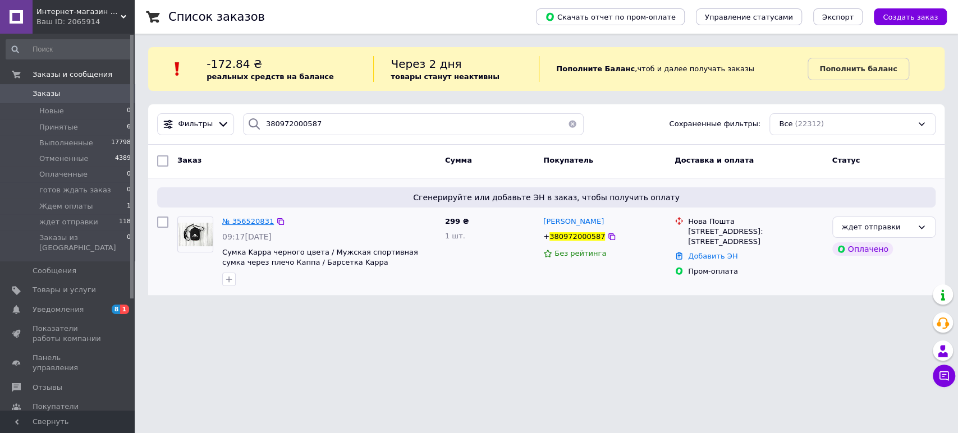
click at [261, 222] on span "№ 356520831" at bounding box center [248, 221] width 52 height 8
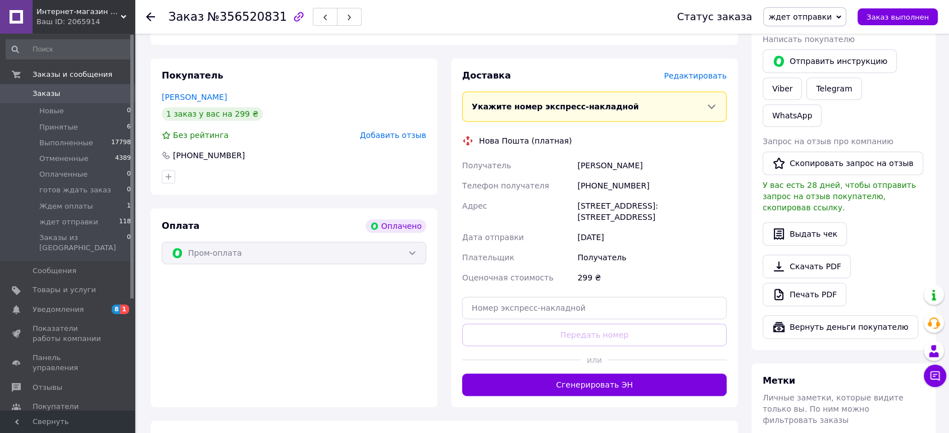
scroll to position [485, 0]
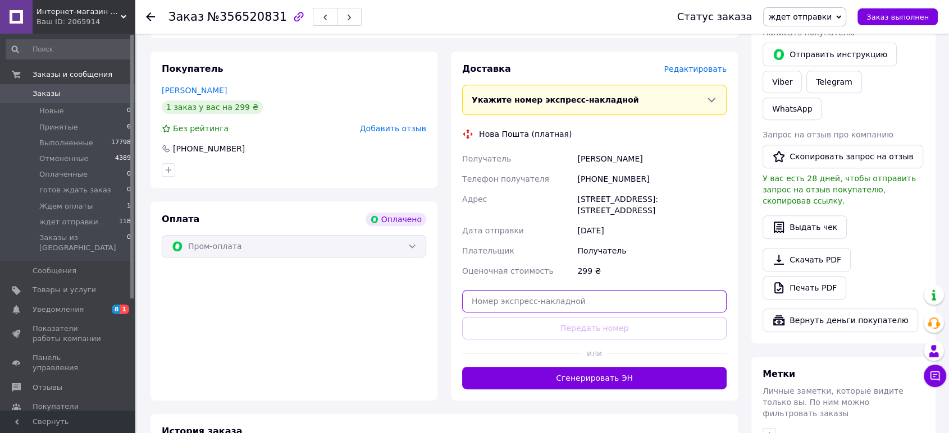
click at [695, 290] on input "text" at bounding box center [594, 301] width 264 height 22
paste input "20451225260544"
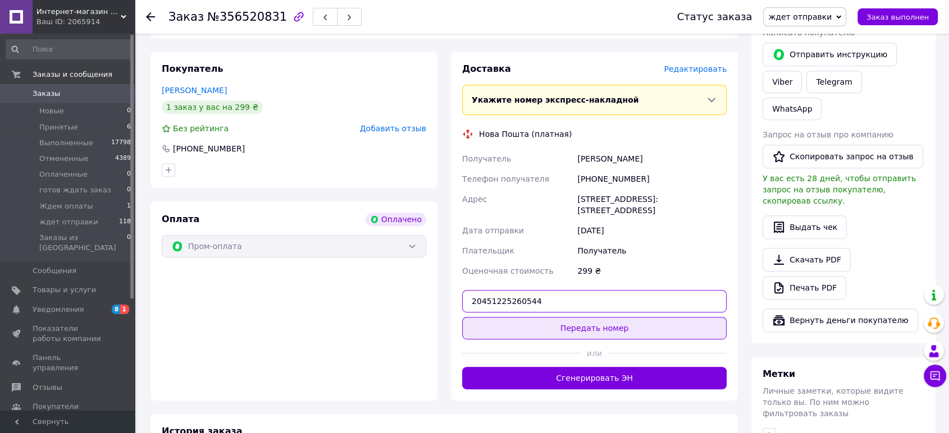
type input "20451225260544"
click at [692, 317] on button "Передать номер" at bounding box center [594, 328] width 264 height 22
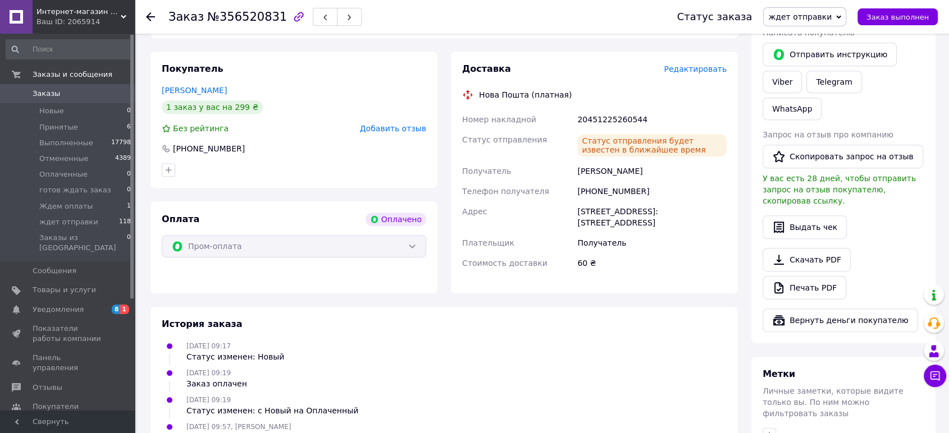
click at [617, 109] on div "20451225260544" at bounding box center [652, 119] width 154 height 20
copy div "20451225260544"
click at [42, 93] on span "Заказы" at bounding box center [47, 94] width 28 height 10
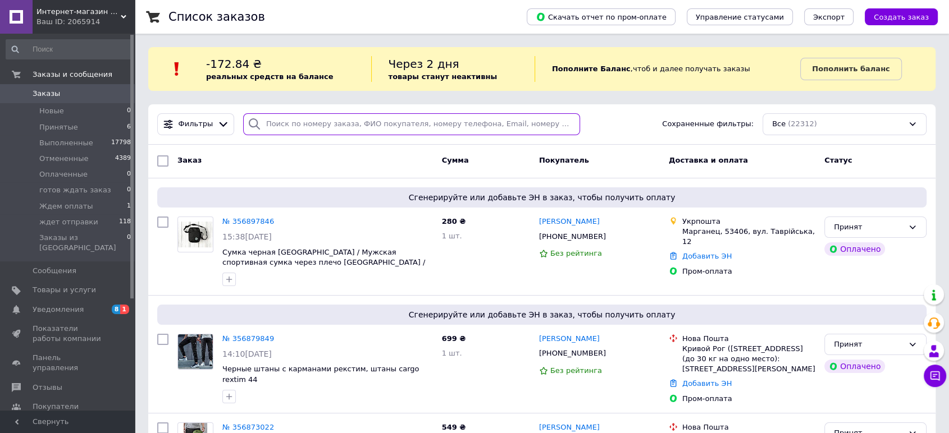
click at [382, 134] on input "search" at bounding box center [411, 124] width 337 height 22
paste input "380661990405"
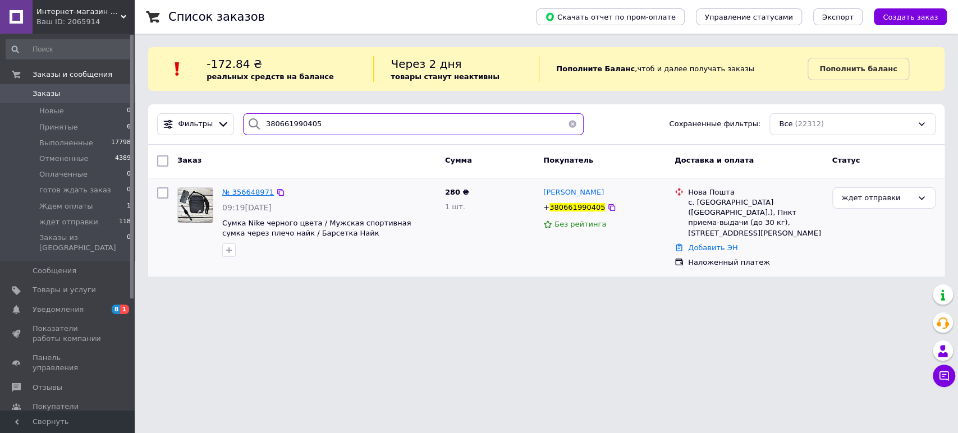
type input "380661990405"
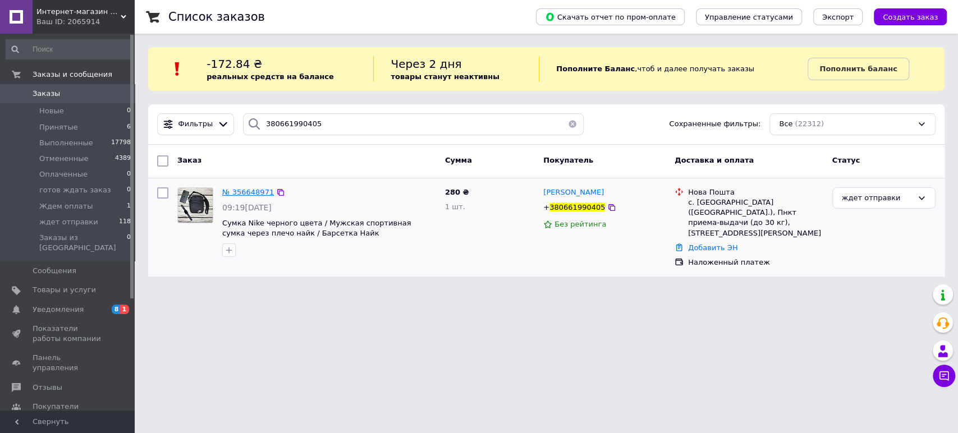
click at [250, 194] on span "№ 356648971" at bounding box center [248, 192] width 52 height 8
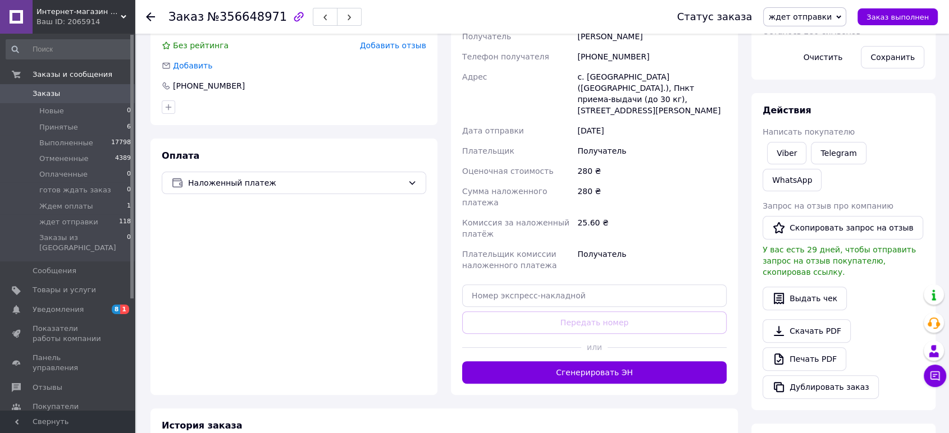
scroll to position [350, 0]
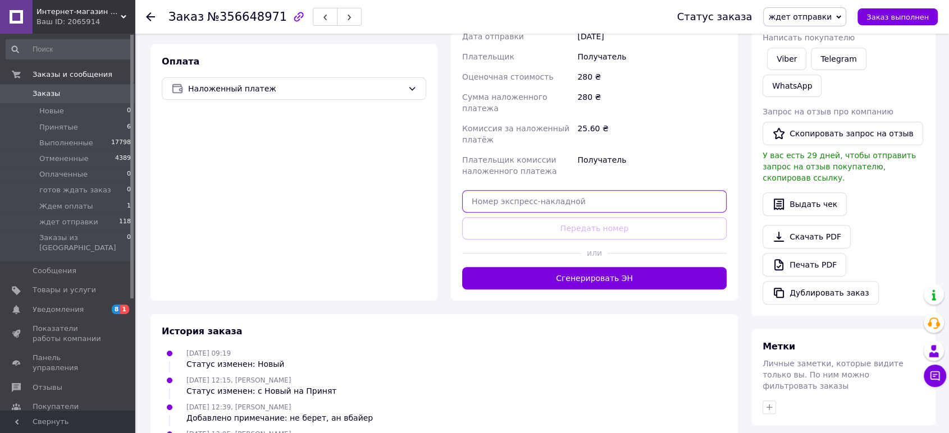
drag, startPoint x: 670, startPoint y: 172, endPoint x: 661, endPoint y: 201, distance: 30.4
click at [670, 190] on input "text" at bounding box center [594, 201] width 264 height 22
paste input "20451225262250"
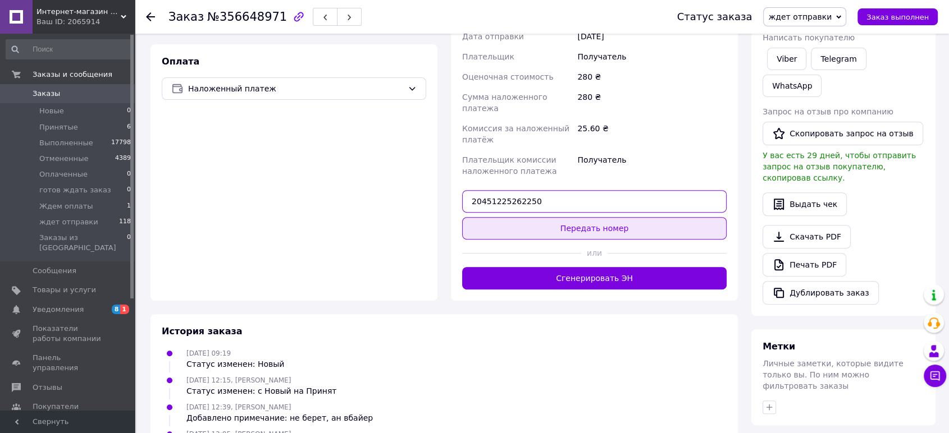
type input "20451225262250"
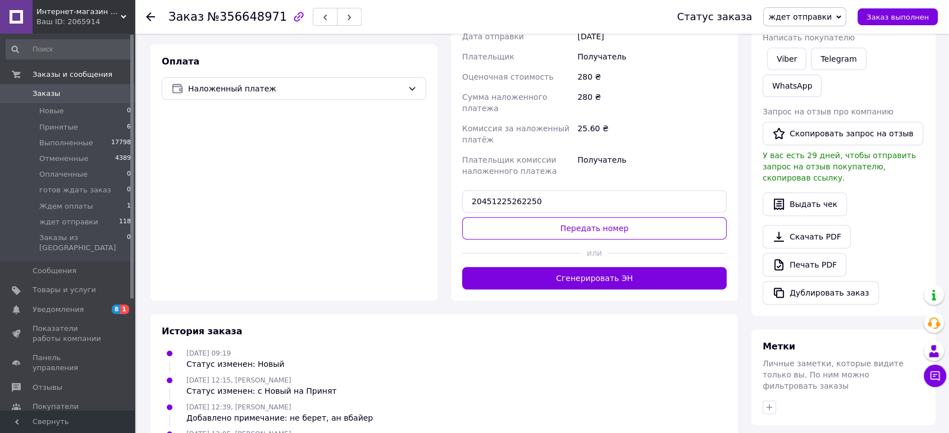
drag, startPoint x: 661, startPoint y: 204, endPoint x: 265, endPoint y: 143, distance: 401.1
click at [661, 217] on button "Передать номер" at bounding box center [594, 228] width 264 height 22
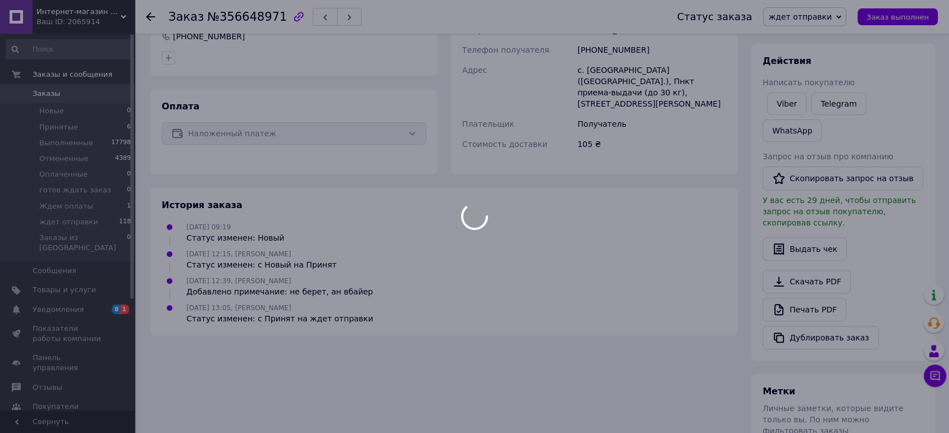
click at [106, 16] on div at bounding box center [474, 216] width 949 height 433
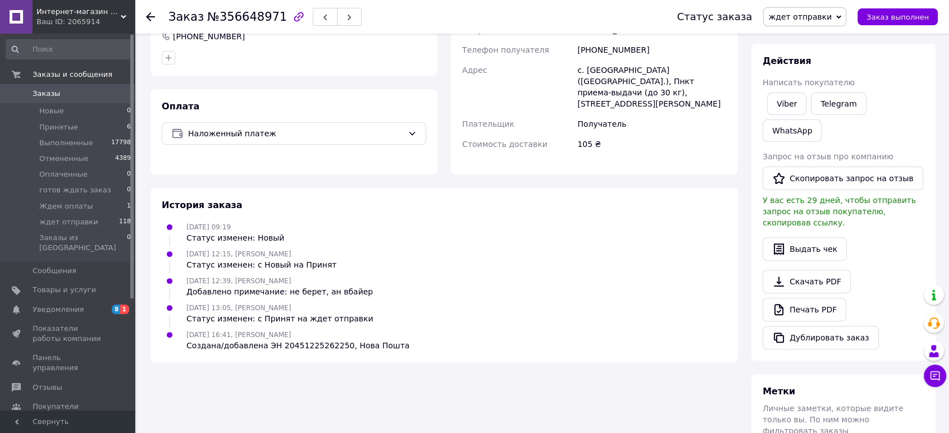
click at [104, 13] on span "Интернет-магазин одежды Stylish-Shop" at bounding box center [78, 12] width 84 height 10
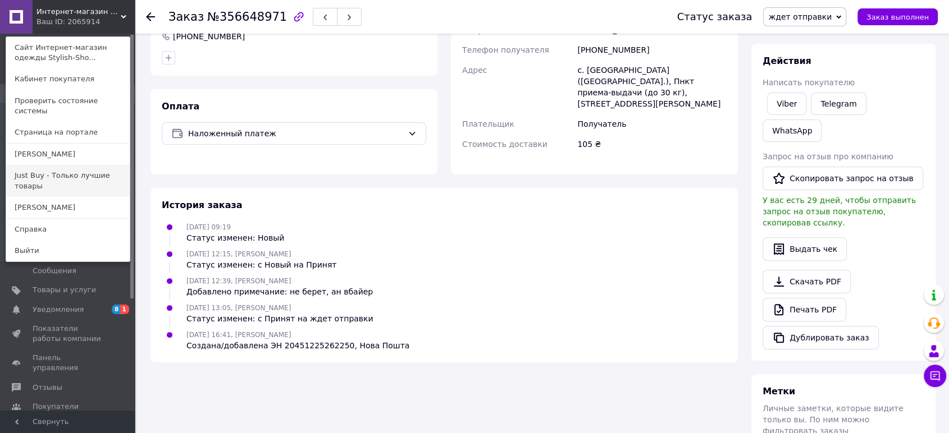
click at [61, 167] on link "Just Buy - Только лучшие товары" at bounding box center [68, 180] width 124 height 31
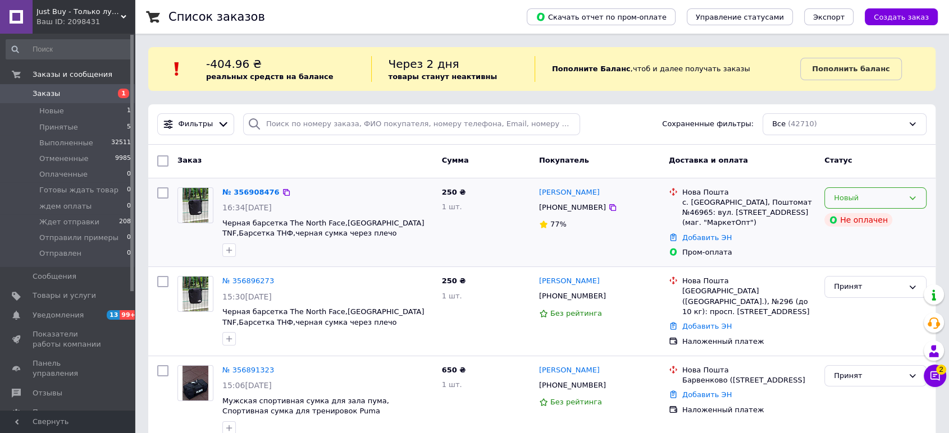
click at [857, 195] on div "Новый" at bounding box center [869, 199] width 70 height 12
click at [847, 225] on li "Принят" at bounding box center [875, 221] width 101 height 21
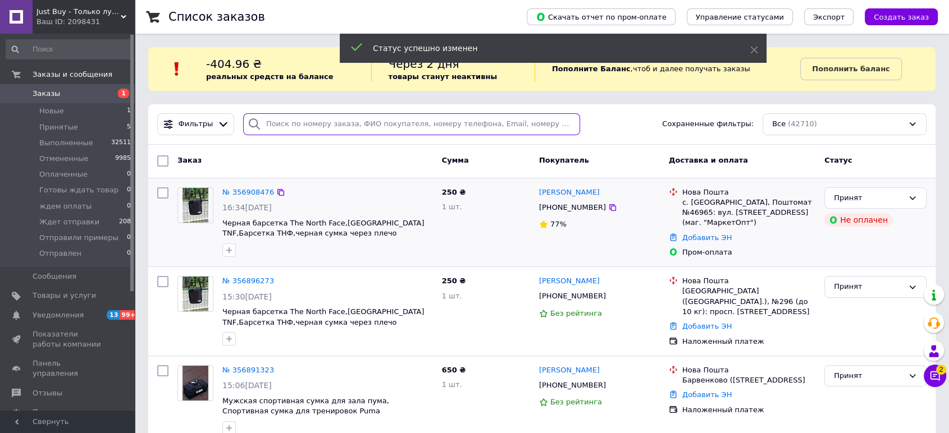
click at [423, 124] on input "search" at bounding box center [411, 124] width 337 height 22
paste input "380674434330"
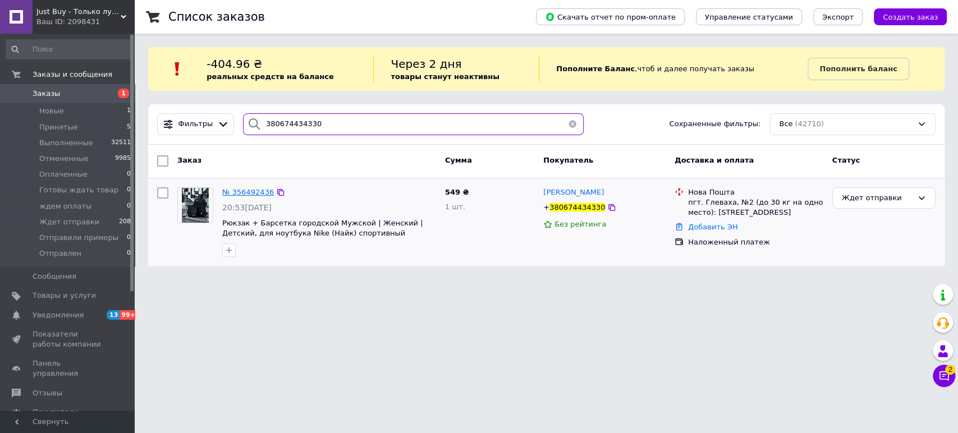
type input "380674434330"
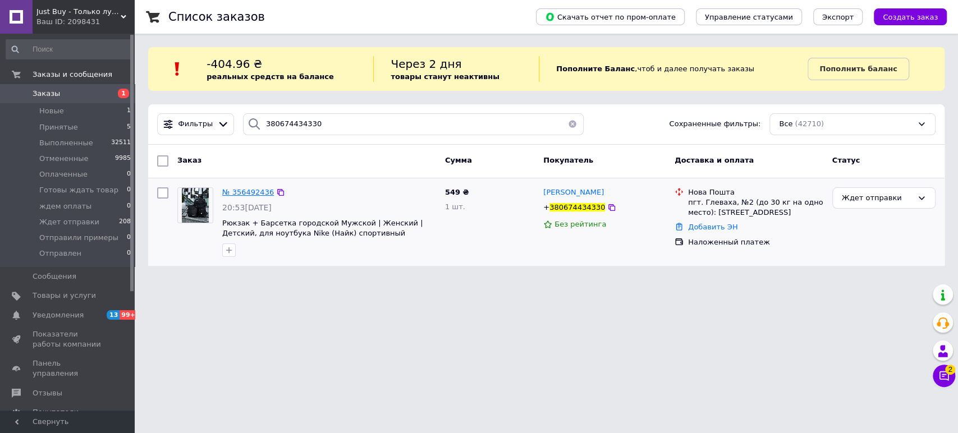
click at [252, 193] on span "№ 356492436" at bounding box center [248, 192] width 52 height 8
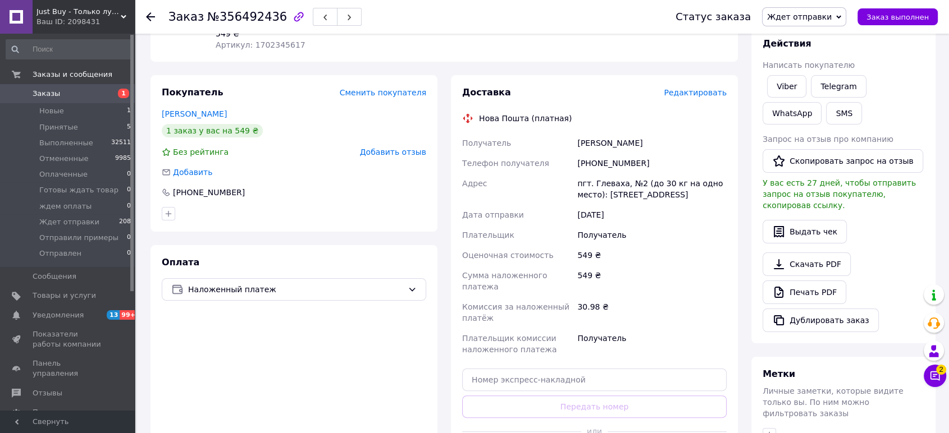
scroll to position [243, 0]
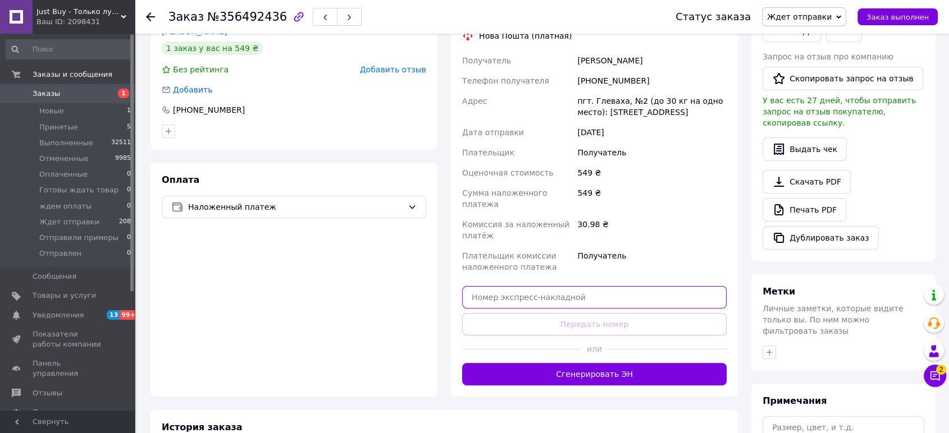
click at [617, 286] on input "text" at bounding box center [594, 297] width 264 height 22
paste input "20451225264976"
type input "20451225264976"
click at [614, 313] on button "Передать номер" at bounding box center [594, 324] width 264 height 22
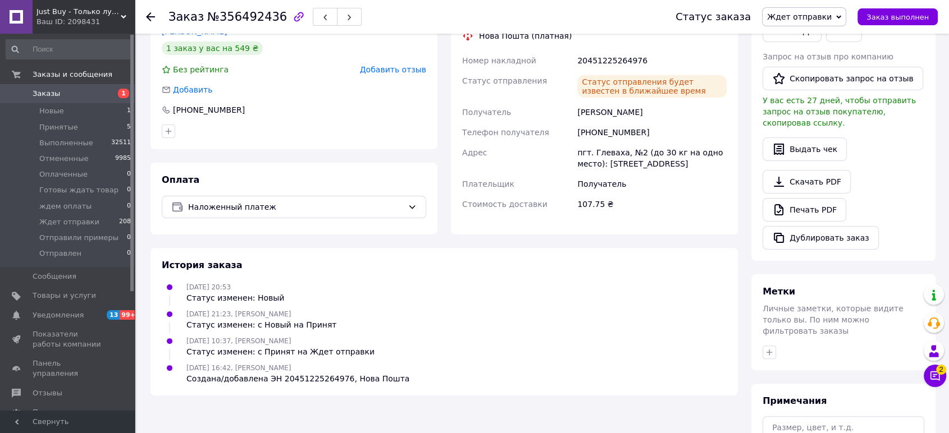
click at [49, 94] on span "Заказы" at bounding box center [47, 94] width 28 height 10
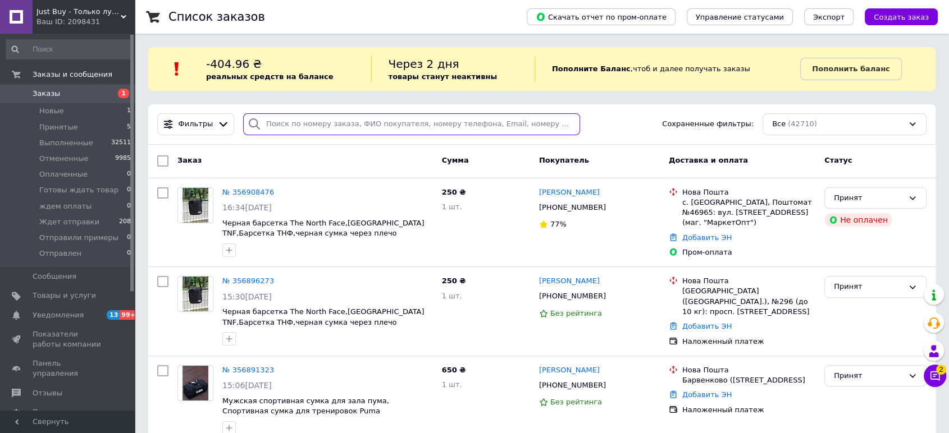
click at [280, 120] on input "search" at bounding box center [411, 124] width 337 height 22
paste input "380971938768"
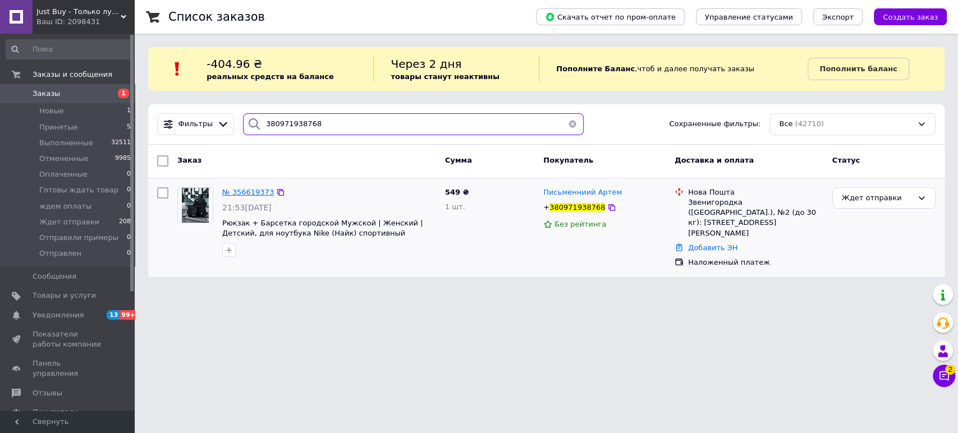
type input "380971938768"
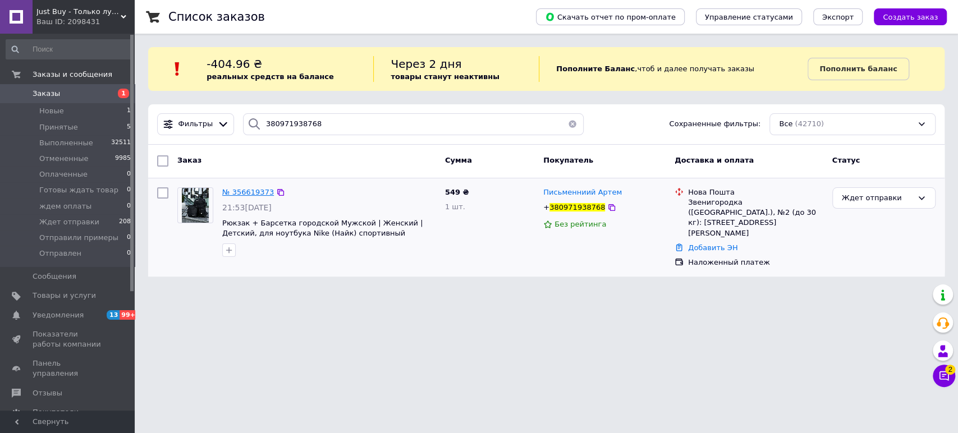
click at [239, 194] on span "№ 356619373" at bounding box center [248, 192] width 52 height 8
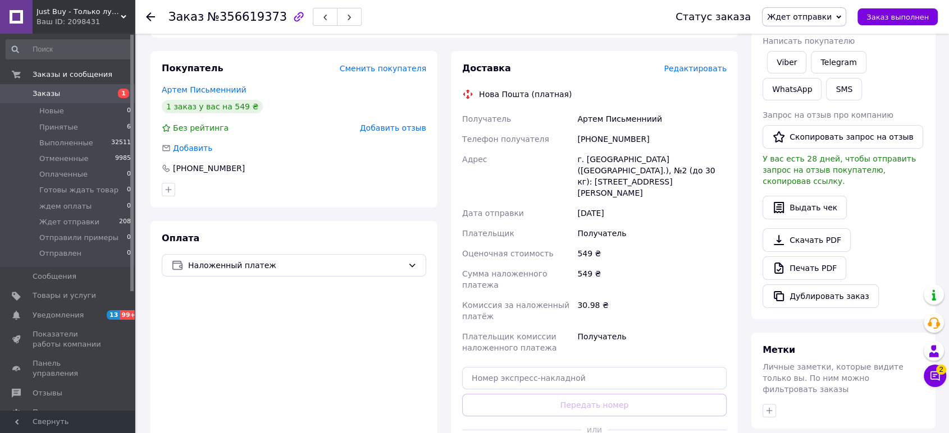
scroll to position [203, 0]
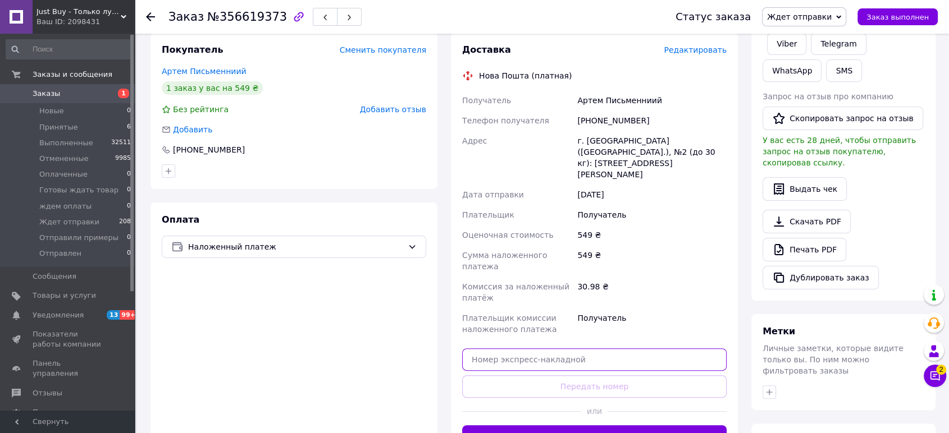
drag, startPoint x: 651, startPoint y: 309, endPoint x: 651, endPoint y: 328, distance: 19.1
click at [651, 349] on input "text" at bounding box center [594, 360] width 264 height 22
paste input "20451225266358"
type input "20451225266358"
click at [648, 376] on button "Передать номер" at bounding box center [594, 387] width 264 height 22
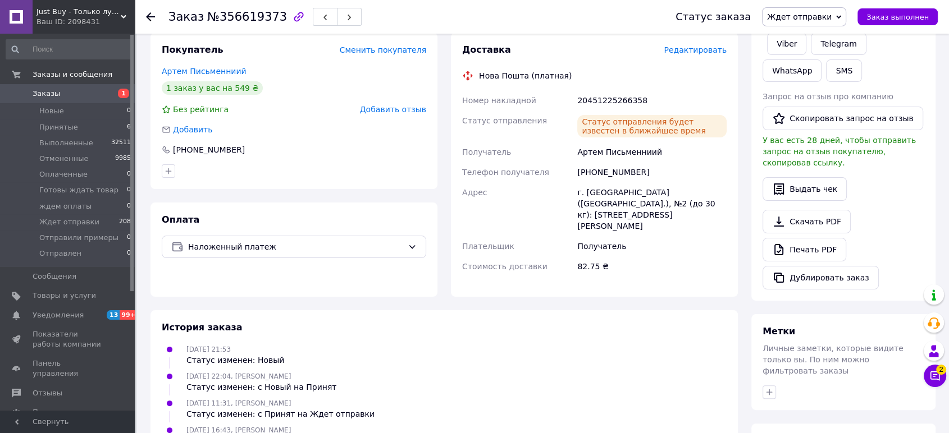
click at [52, 92] on span "Заказы" at bounding box center [47, 94] width 28 height 10
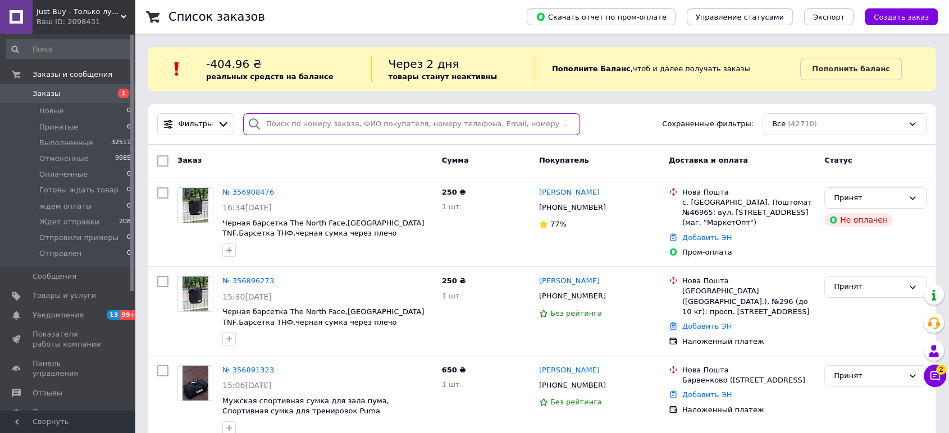
click at [403, 127] on input "search" at bounding box center [411, 124] width 337 height 22
paste input "380986705991"
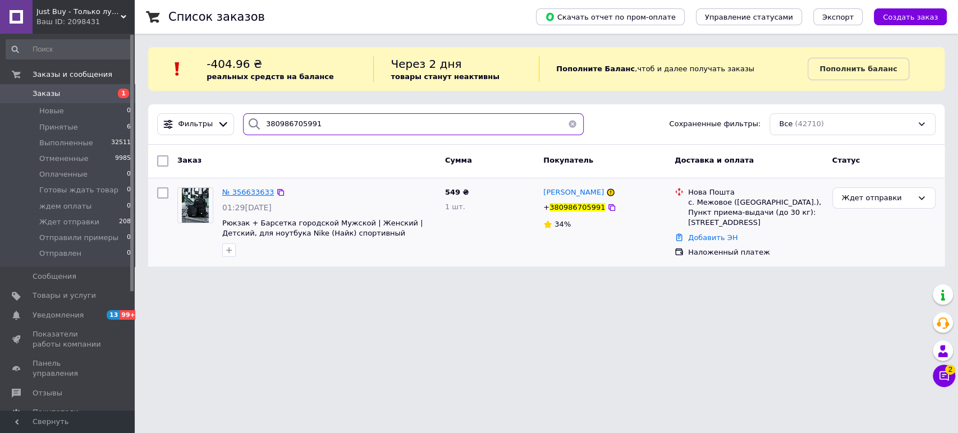
type input "380986705991"
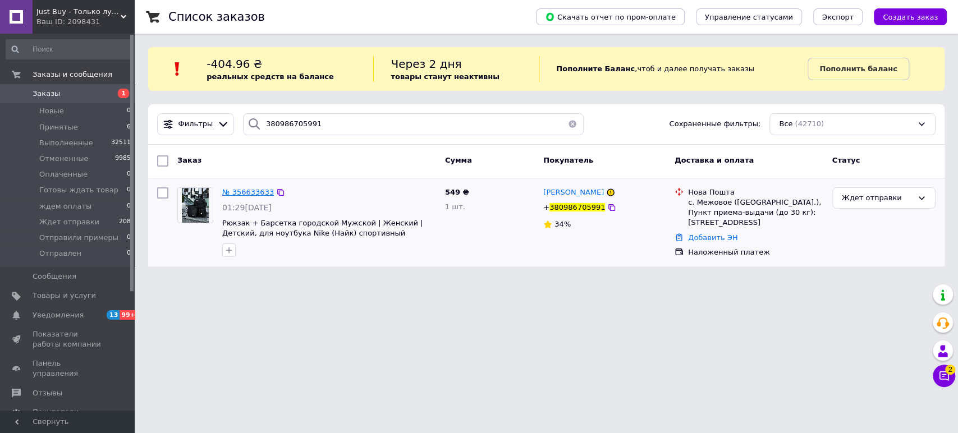
click at [260, 192] on span "№ 356633633" at bounding box center [248, 192] width 52 height 8
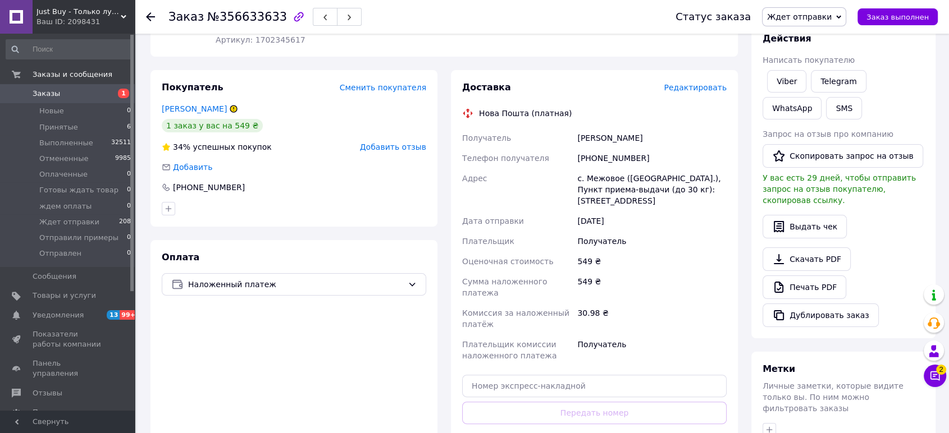
scroll to position [264, 0]
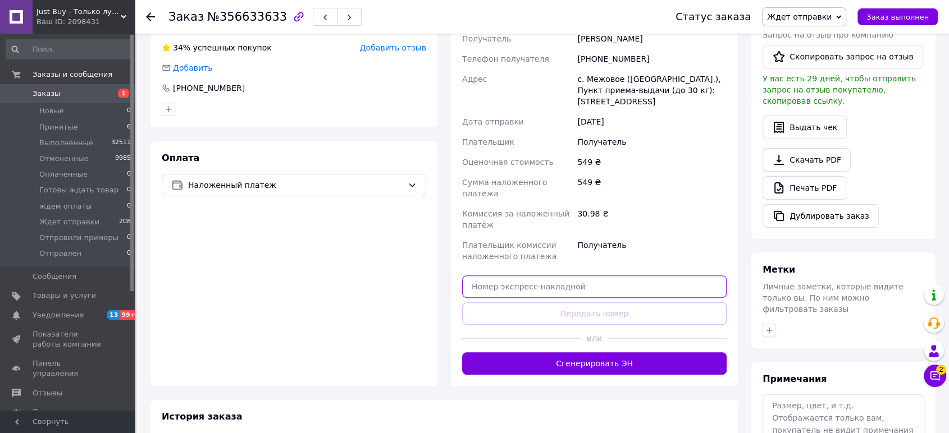
click at [659, 276] on input "text" at bounding box center [594, 287] width 264 height 22
paste input "20451225267707"
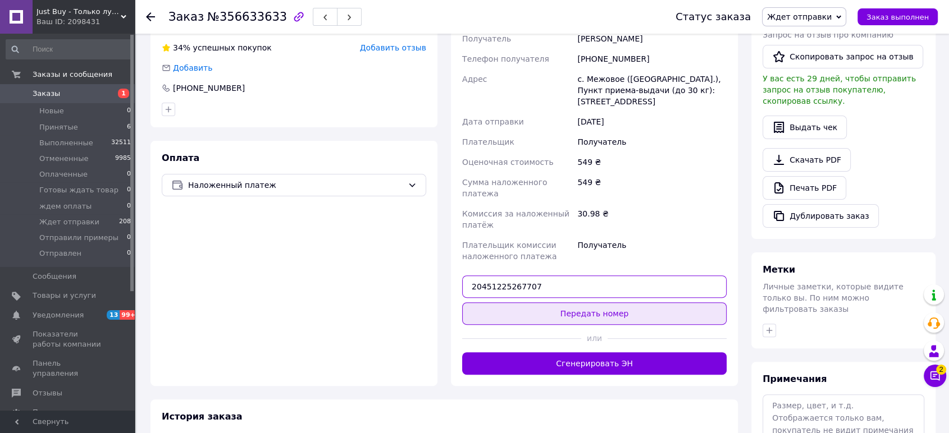
type input "20451225267707"
click at [659, 303] on button "Передать номер" at bounding box center [594, 314] width 264 height 22
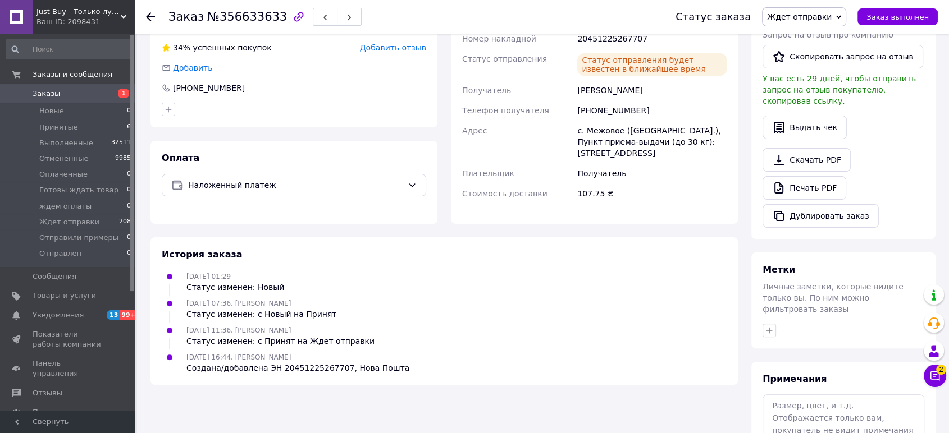
click at [46, 92] on span "Заказы" at bounding box center [47, 94] width 28 height 10
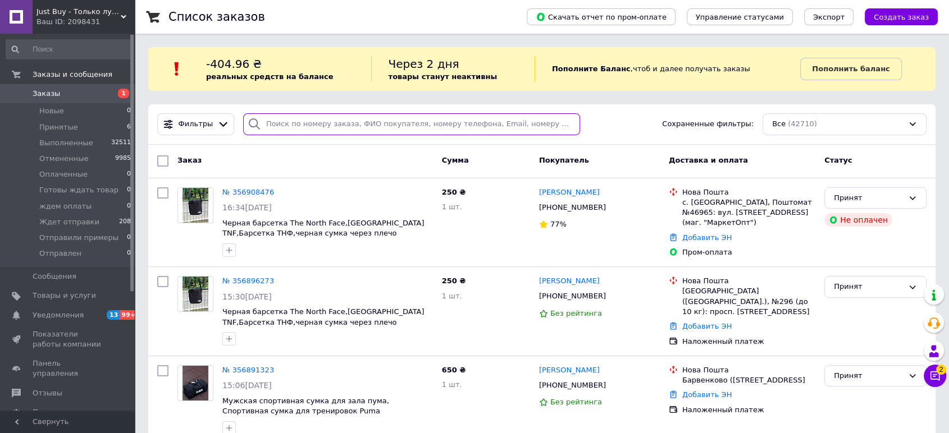
click at [414, 124] on input "search" at bounding box center [411, 124] width 337 height 22
paste input "380635557179"
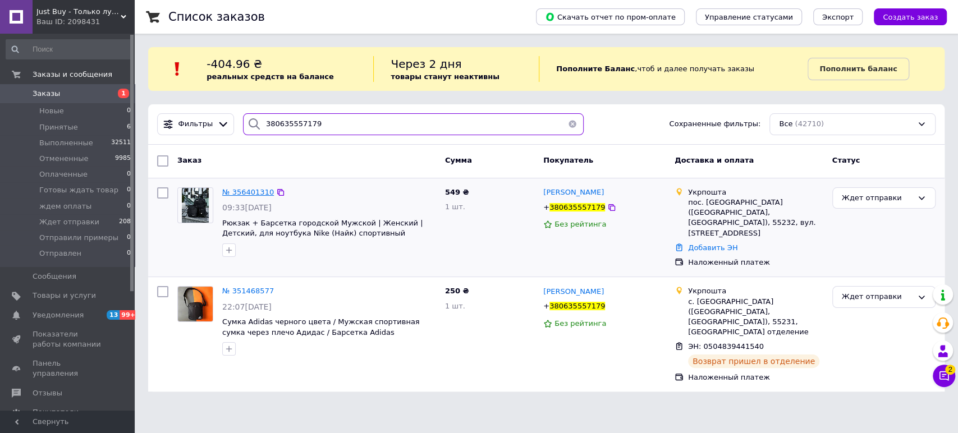
type input "380635557179"
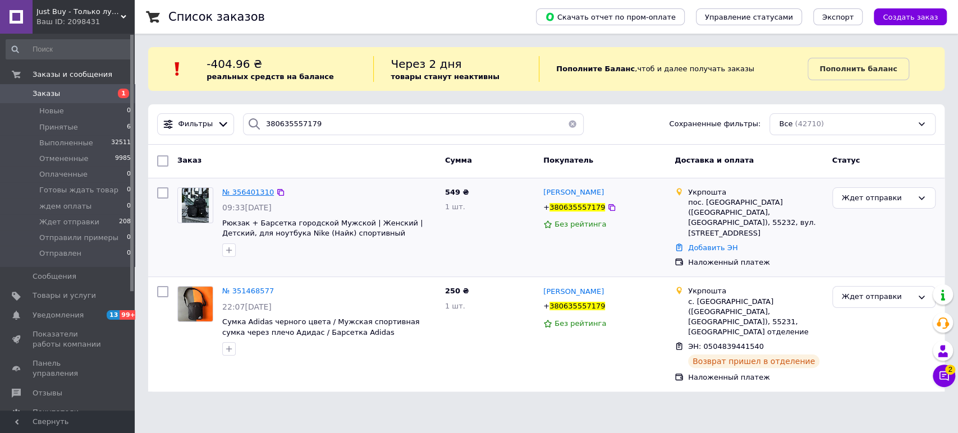
click at [259, 189] on span "№ 356401310" at bounding box center [248, 192] width 52 height 8
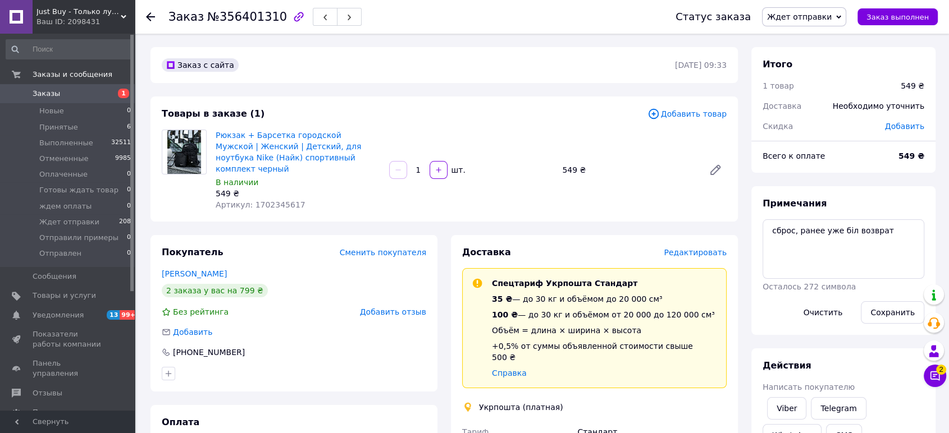
click at [63, 98] on span "Заказы" at bounding box center [68, 94] width 71 height 10
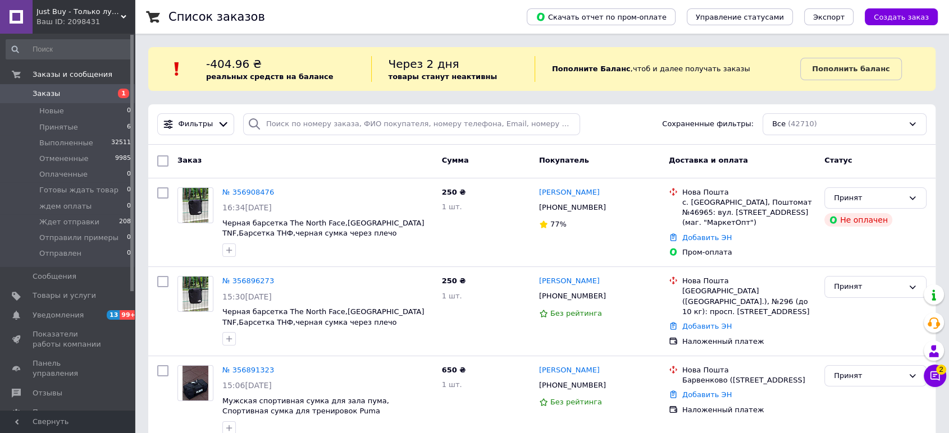
click at [308, 168] on div "Заказ Сумма Покупатель Доставка и оплата Статус" at bounding box center [541, 162] width 787 height 34
click at [370, 125] on input "search" at bounding box center [411, 124] width 337 height 22
paste input "380967759243"
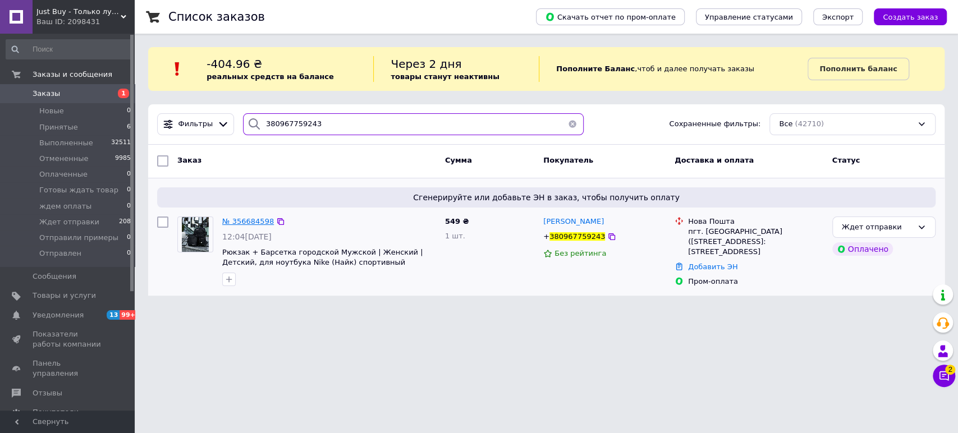
type input "380967759243"
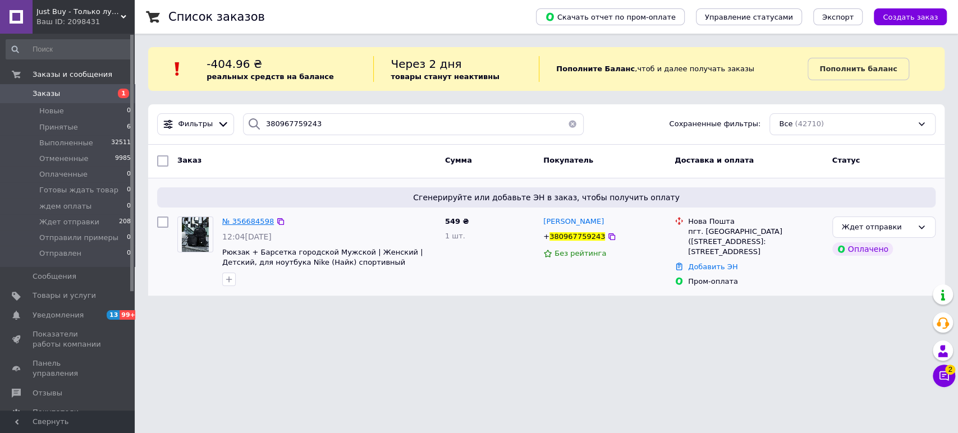
click at [237, 223] on span "№ 356684598" at bounding box center [248, 221] width 52 height 8
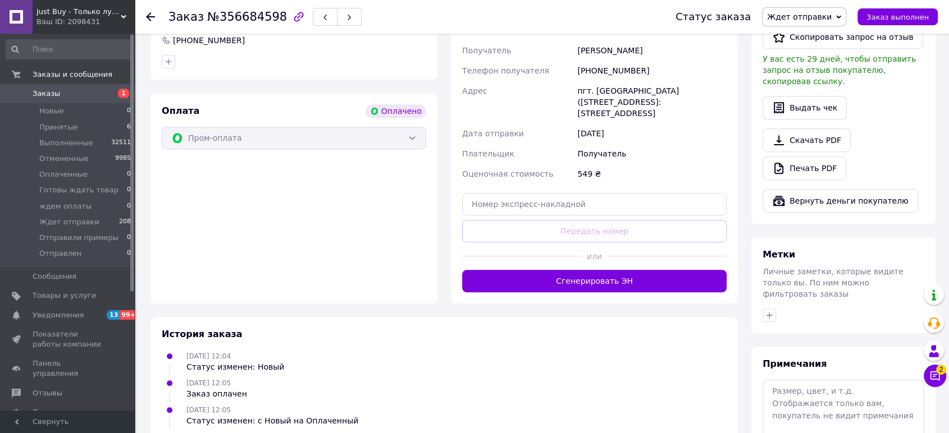
scroll to position [618, 0]
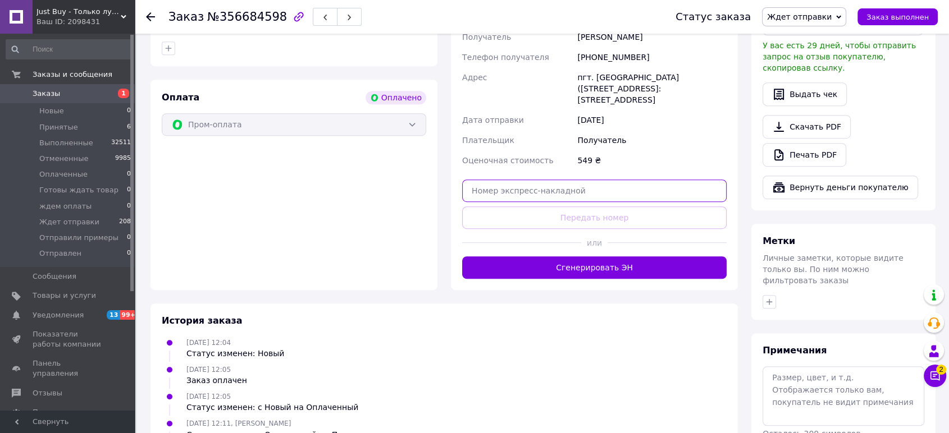
click at [634, 180] on input "text" at bounding box center [594, 191] width 264 height 22
paste input "20451225270153"
type input "20451225270153"
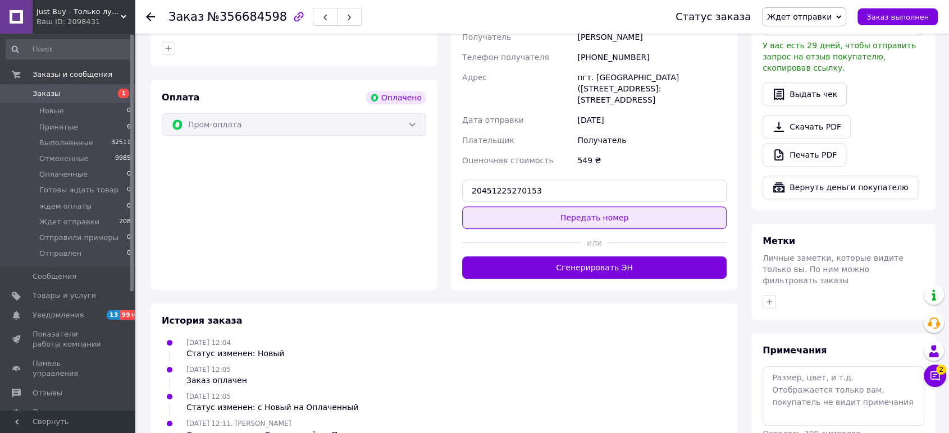
click at [626, 207] on button "Передать номер" at bounding box center [594, 218] width 264 height 22
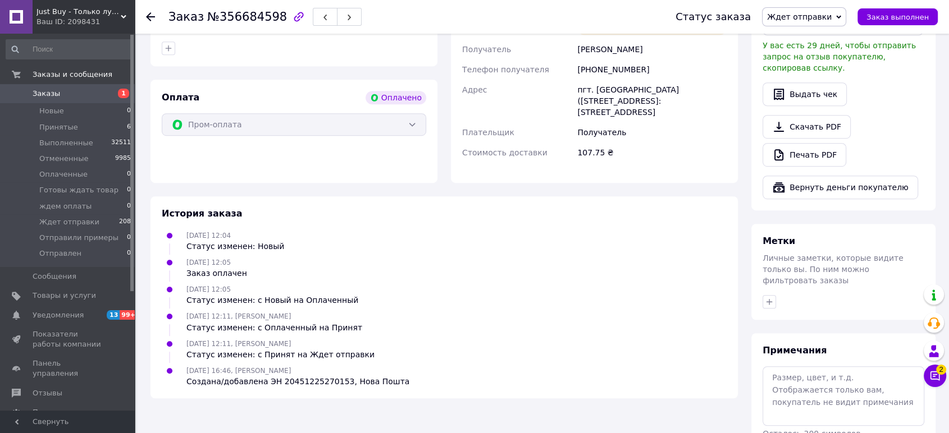
click at [47, 93] on span "Заказы" at bounding box center [47, 94] width 28 height 10
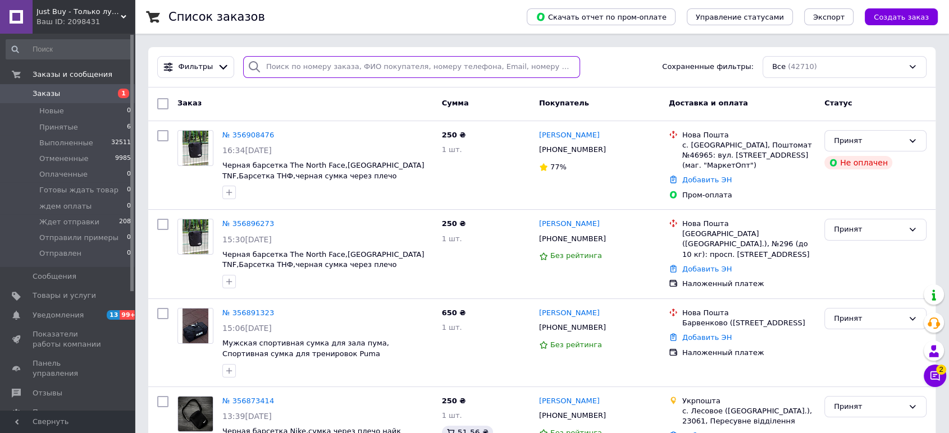
click at [341, 72] on input "search" at bounding box center [411, 67] width 337 height 22
paste input "380685591846"
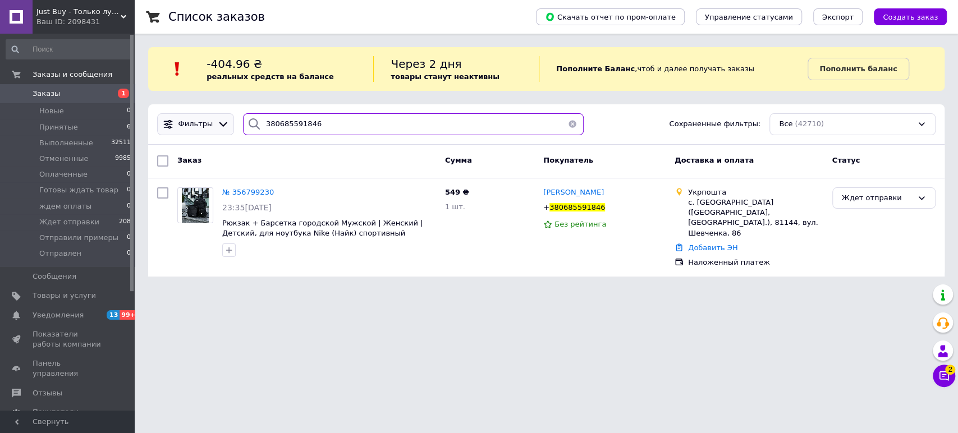
drag, startPoint x: 313, startPoint y: 121, endPoint x: 208, endPoint y: 121, distance: 104.4
click at [208, 121] on div "Фильтры 380685591846 Сохраненные фильтры: Все (42710)" at bounding box center [547, 124] width 788 height 22
paste input "975494245"
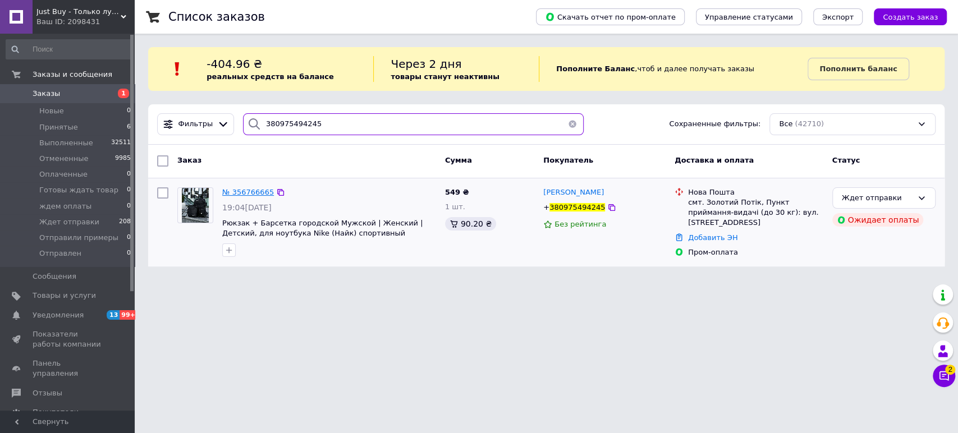
type input "380975494245"
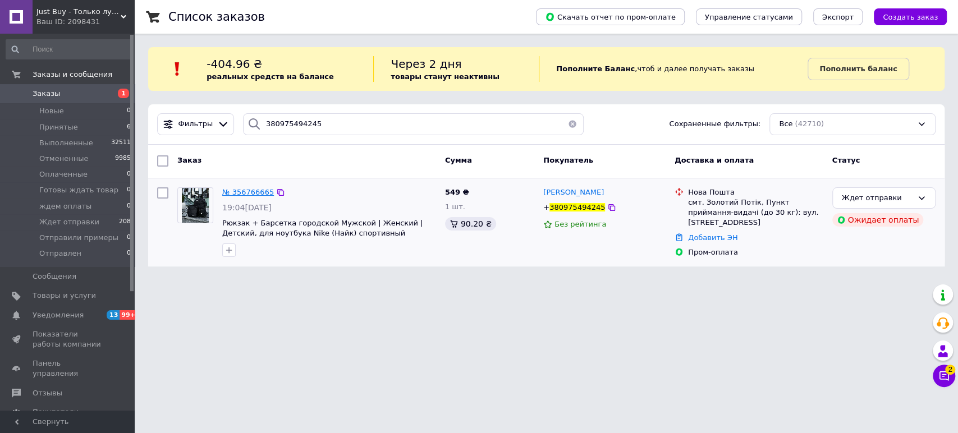
click at [250, 190] on span "№ 356766665" at bounding box center [248, 192] width 52 height 8
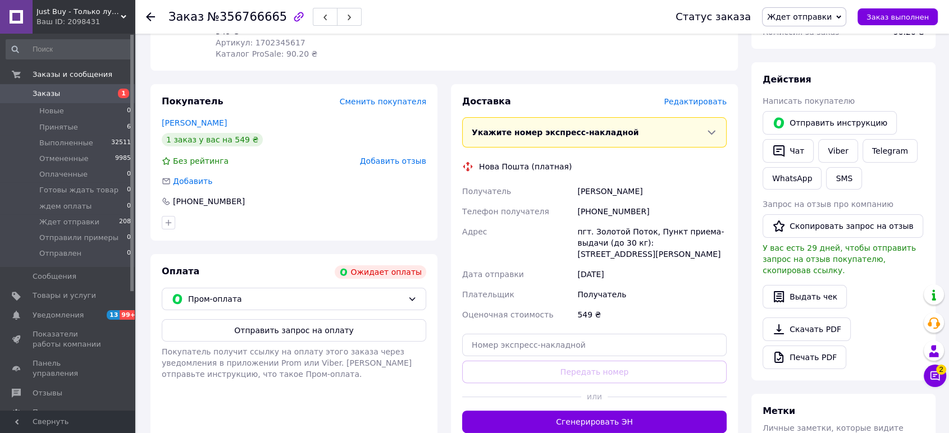
scroll to position [202, 0]
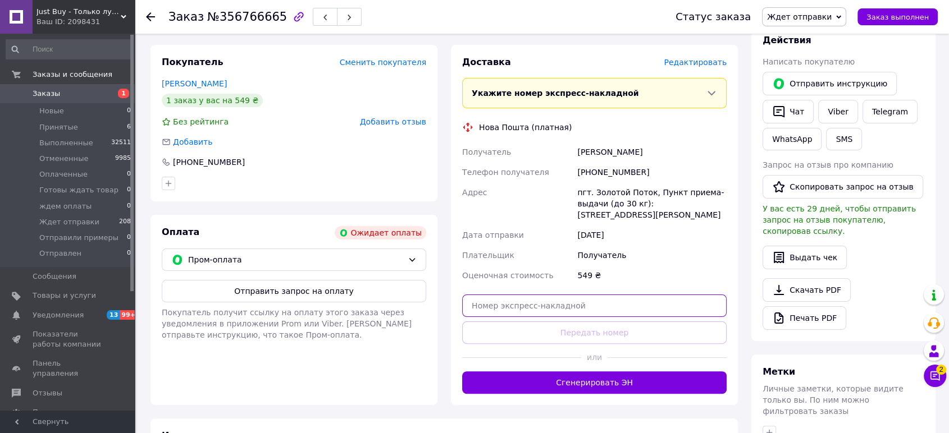
drag, startPoint x: 648, startPoint y: 278, endPoint x: 648, endPoint y: 306, distance: 27.5
click at [650, 295] on input "text" at bounding box center [594, 306] width 264 height 22
paste input "20451225272144"
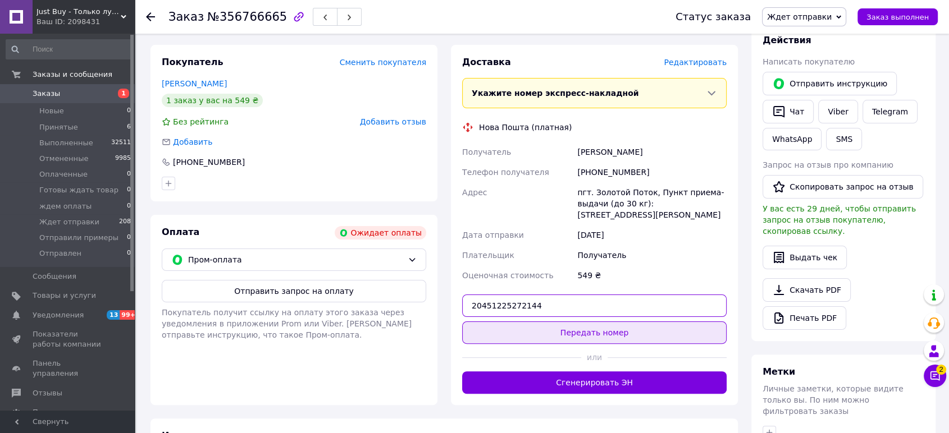
type input "20451225272144"
click at [649, 322] on button "Передать номер" at bounding box center [594, 333] width 264 height 22
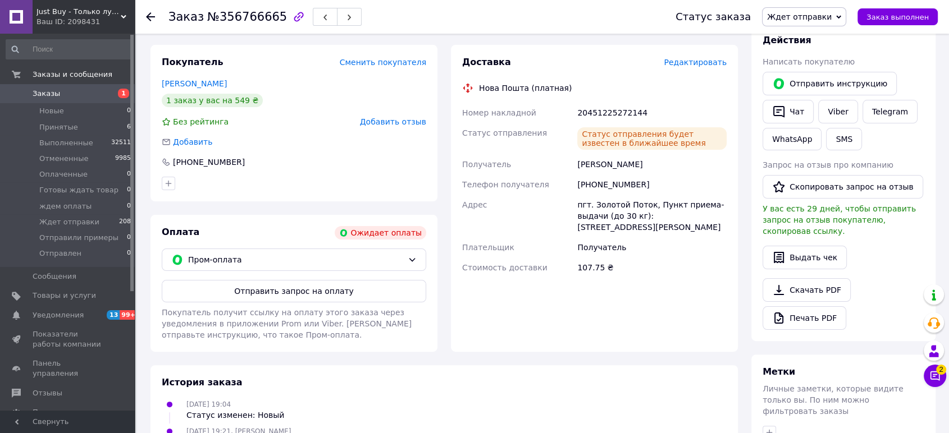
drag, startPoint x: 54, startPoint y: 96, endPoint x: 75, endPoint y: 100, distance: 21.1
click at [55, 96] on span "Заказы" at bounding box center [47, 94] width 28 height 10
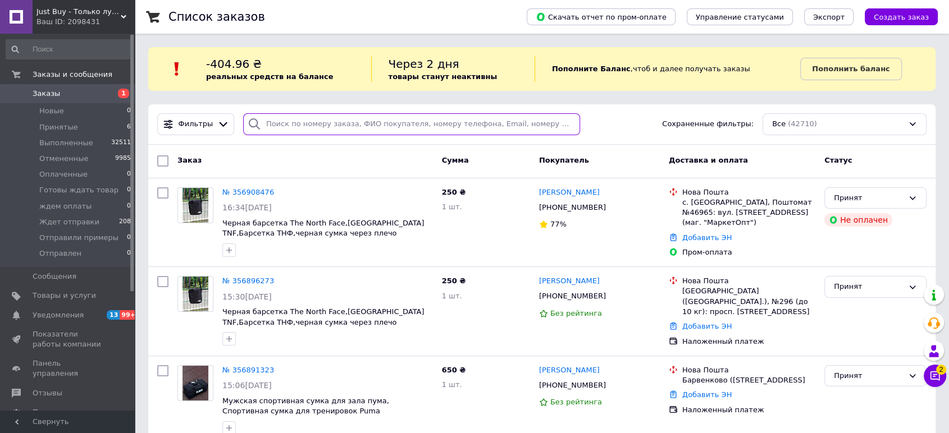
click at [351, 124] on input "search" at bounding box center [411, 124] width 337 height 22
paste input "380975764642"
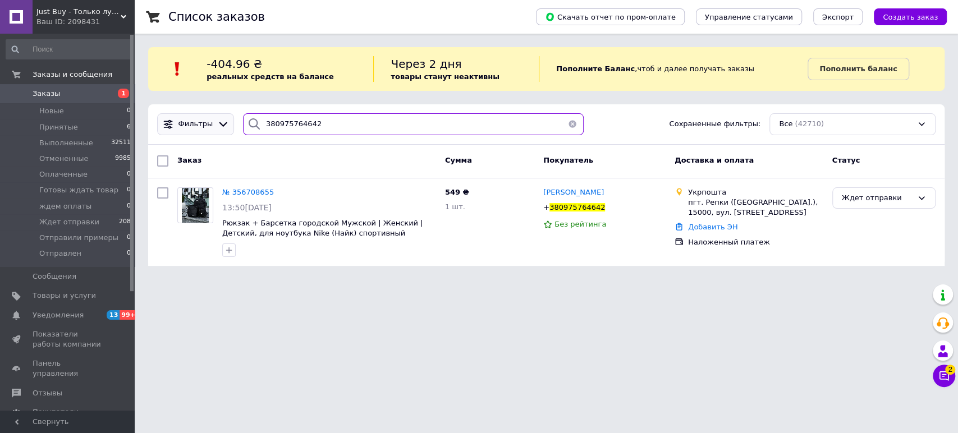
drag, startPoint x: 219, startPoint y: 125, endPoint x: 178, endPoint y: 125, distance: 41.0
click at [178, 125] on div "Фильтры 380975764642 Сохраненные фильтры: Все (42710)" at bounding box center [547, 124] width 788 height 22
paste input "4762348"
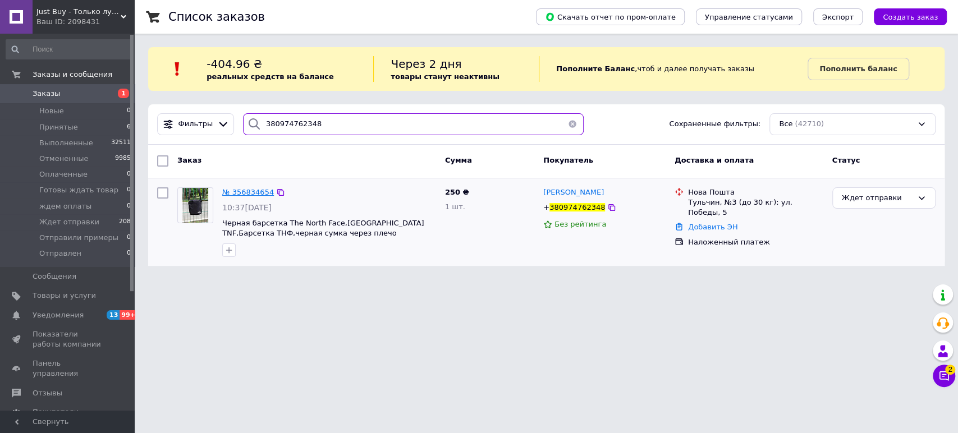
type input "380974762348"
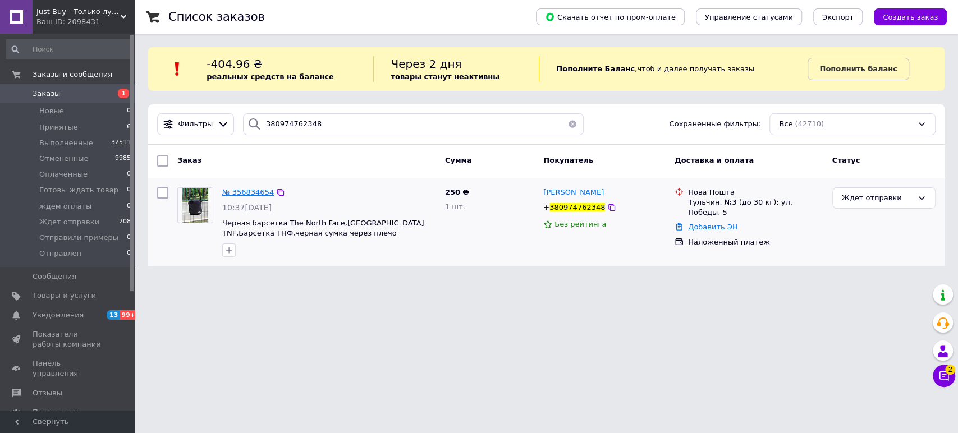
click at [243, 190] on span "№ 356834654" at bounding box center [248, 192] width 52 height 8
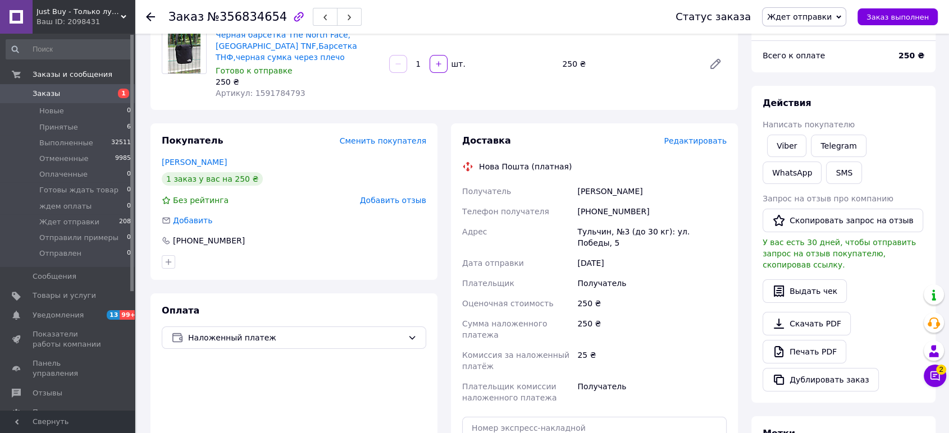
scroll to position [157, 0]
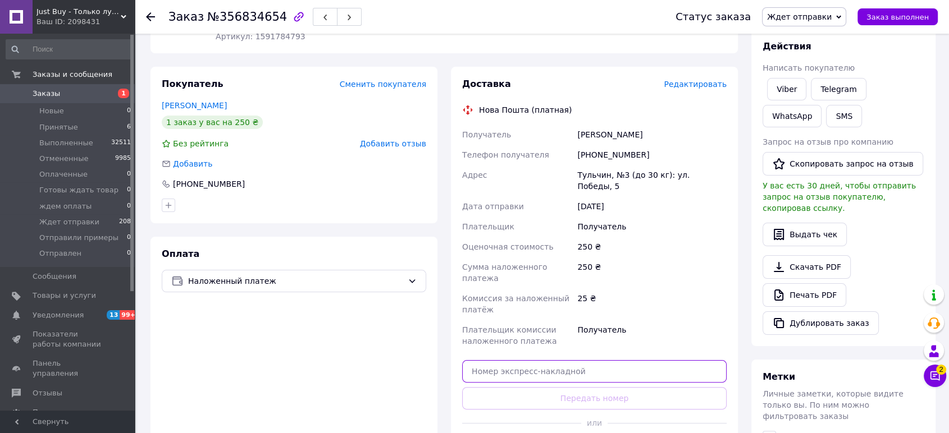
click at [635, 360] on input "text" at bounding box center [594, 371] width 264 height 22
paste input "20451225273618"
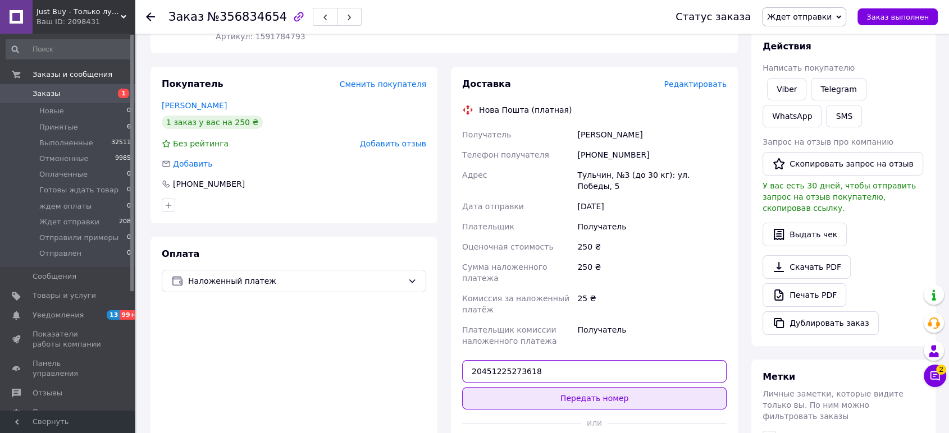
type input "20451225273618"
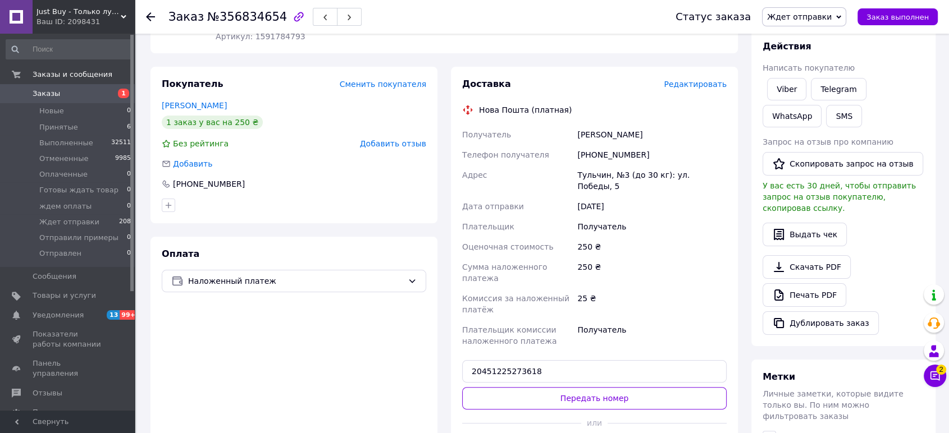
click at [650, 387] on button "Передать номер" at bounding box center [594, 398] width 264 height 22
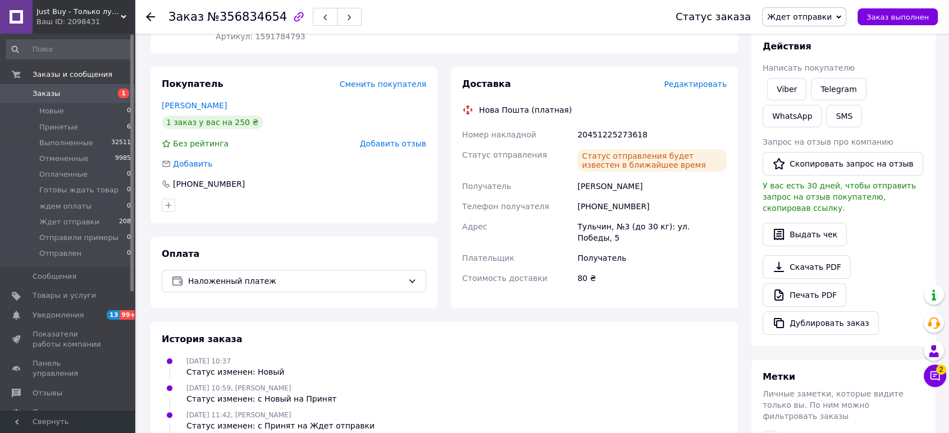
click at [44, 91] on span "Заказы" at bounding box center [47, 94] width 28 height 10
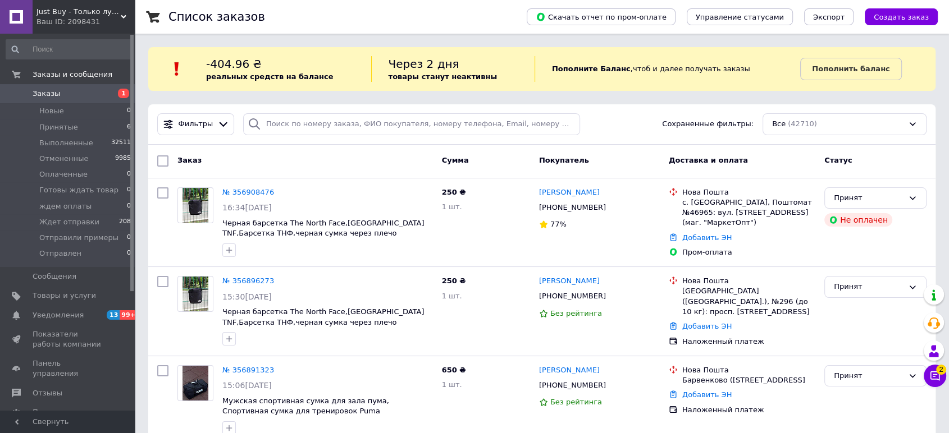
drag, startPoint x: 423, startPoint y: 65, endPoint x: 404, endPoint y: 94, distance: 35.4
click at [423, 65] on span "Через 2 дня" at bounding box center [424, 63] width 71 height 13
click at [373, 132] on input "search" at bounding box center [411, 124] width 337 height 22
paste input "380674403950"
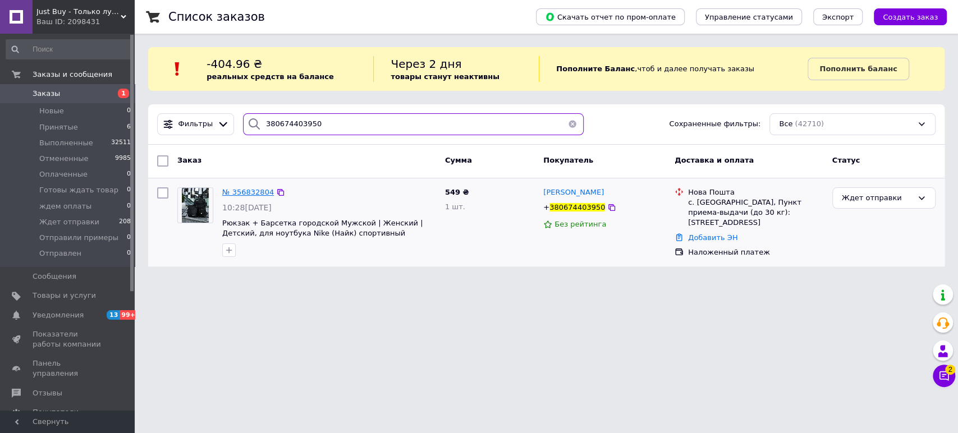
type input "380674403950"
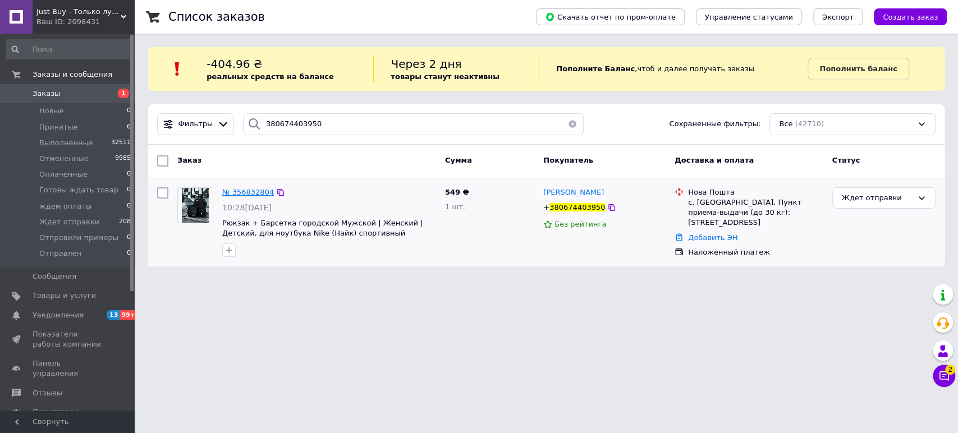
click at [262, 193] on span "№ 356832804" at bounding box center [248, 192] width 52 height 8
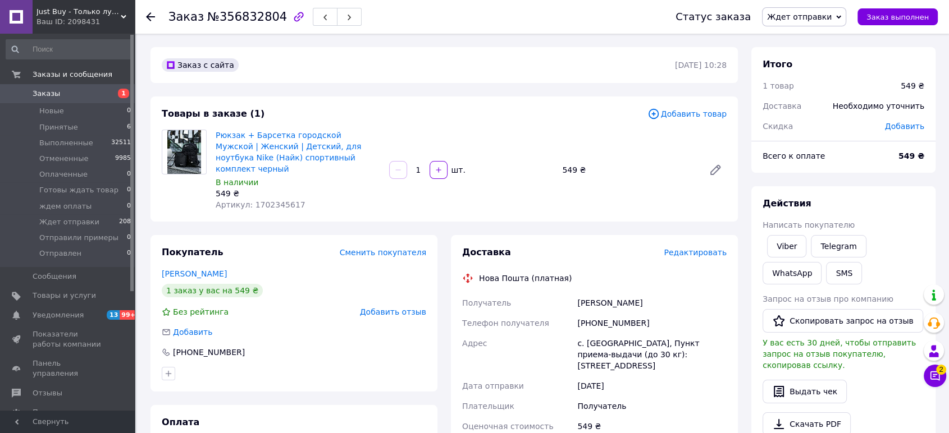
scroll to position [171, 0]
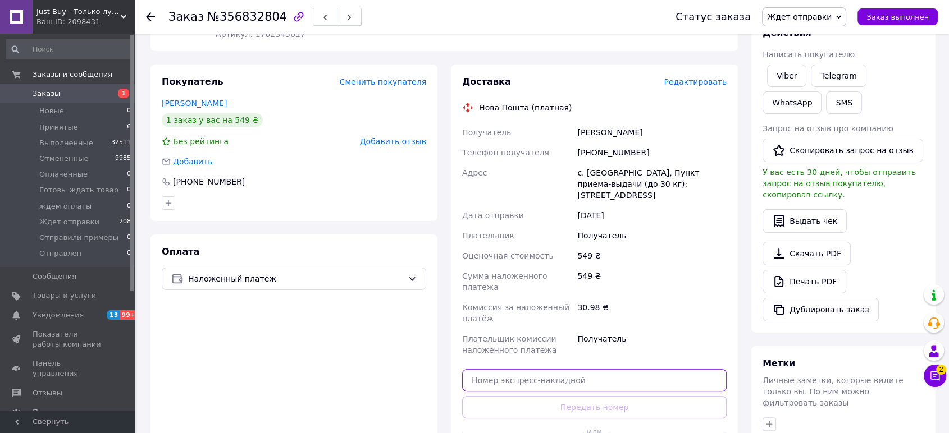
click at [619, 369] on input "text" at bounding box center [594, 380] width 264 height 22
paste input "20451225274897"
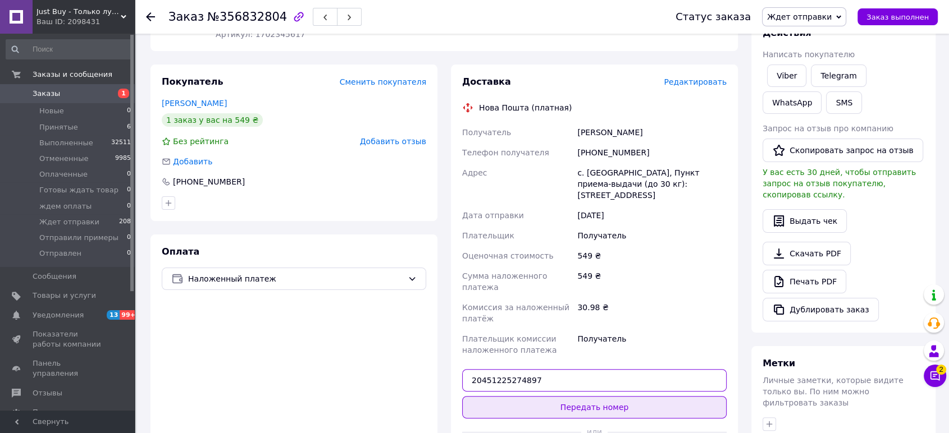
type input "20451225274897"
click at [639, 396] on button "Передать номер" at bounding box center [594, 407] width 264 height 22
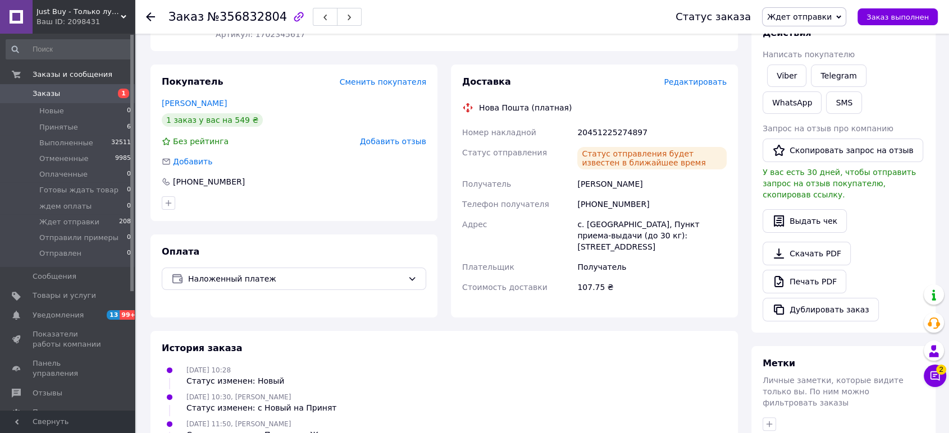
click at [43, 93] on span "Заказы" at bounding box center [47, 94] width 28 height 10
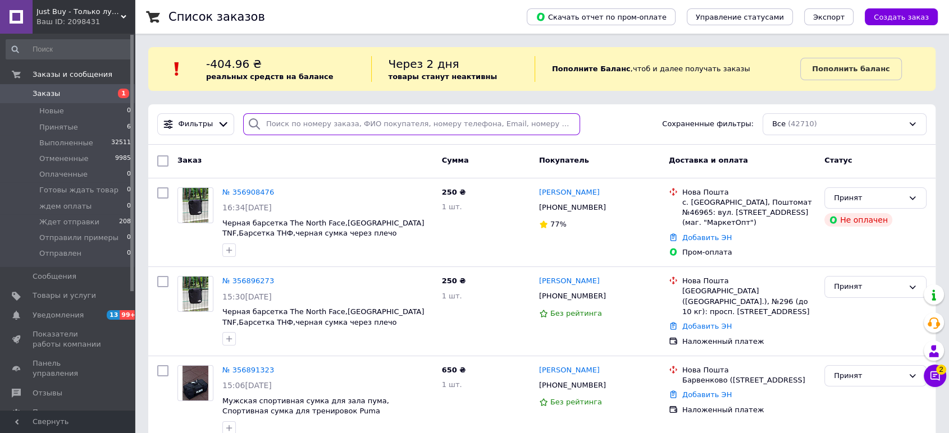
click at [313, 121] on input "search" at bounding box center [411, 124] width 337 height 22
paste input "380958373424"
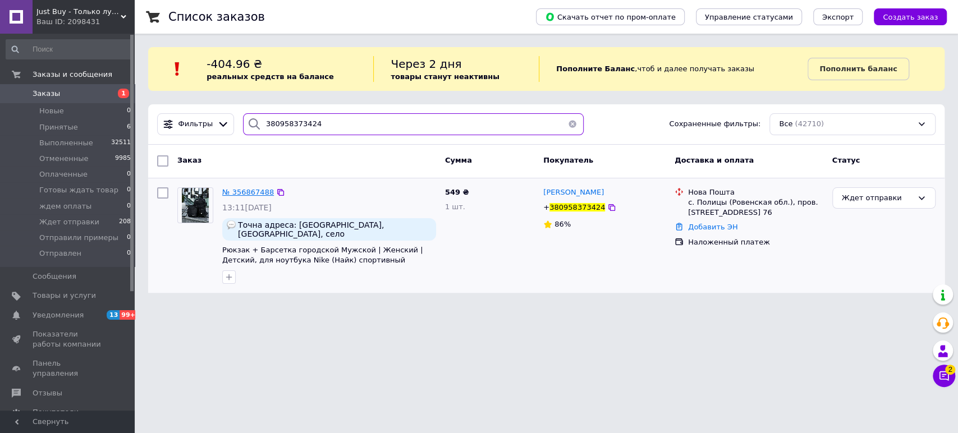
type input "380958373424"
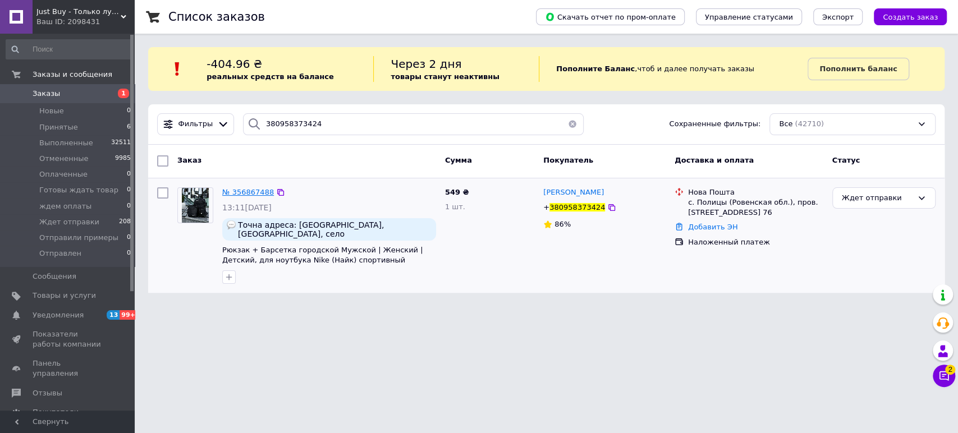
click at [259, 193] on span "№ 356867488" at bounding box center [248, 192] width 52 height 8
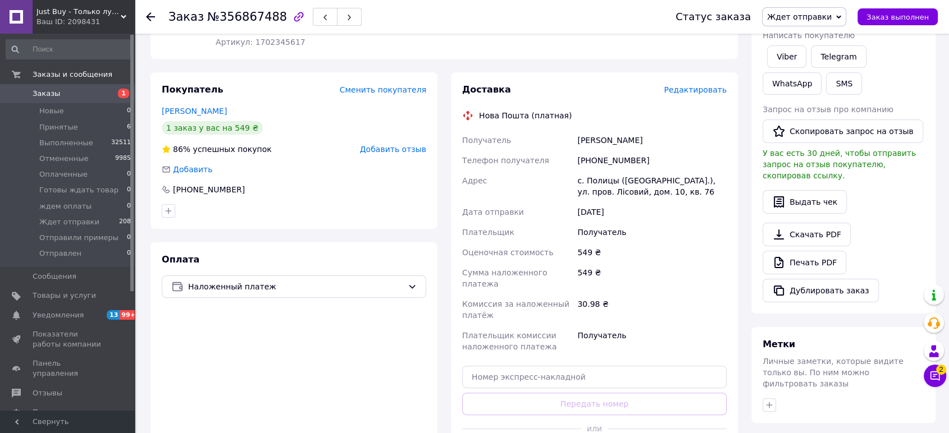
scroll to position [193, 0]
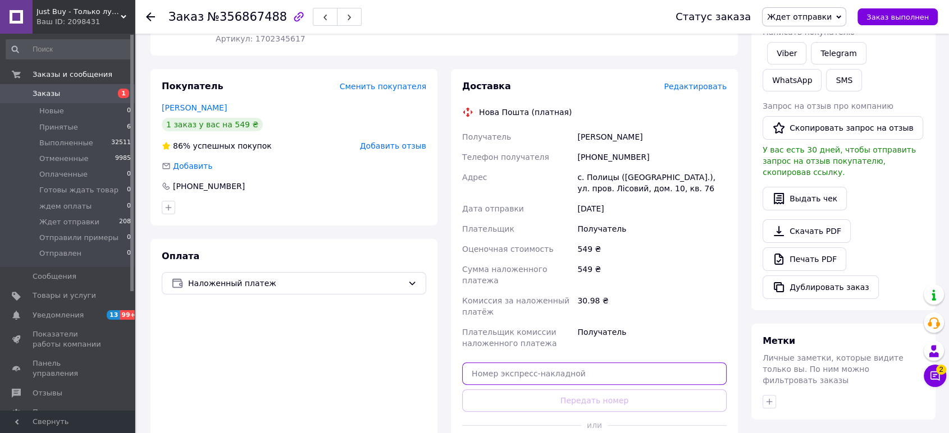
click at [656, 363] on input "text" at bounding box center [594, 374] width 264 height 22
paste input "20451225276292"
type input "20451225276292"
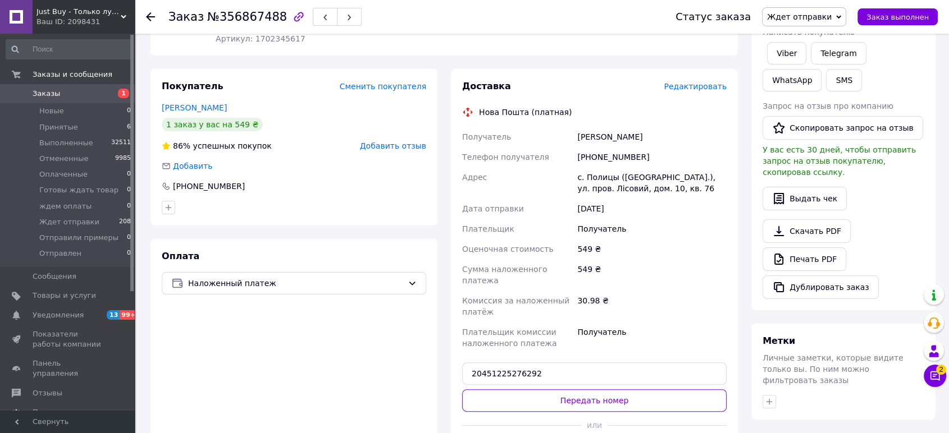
drag, startPoint x: 658, startPoint y: 343, endPoint x: 658, endPoint y: 349, distance: 6.2
click at [658, 390] on button "Передать номер" at bounding box center [594, 401] width 264 height 22
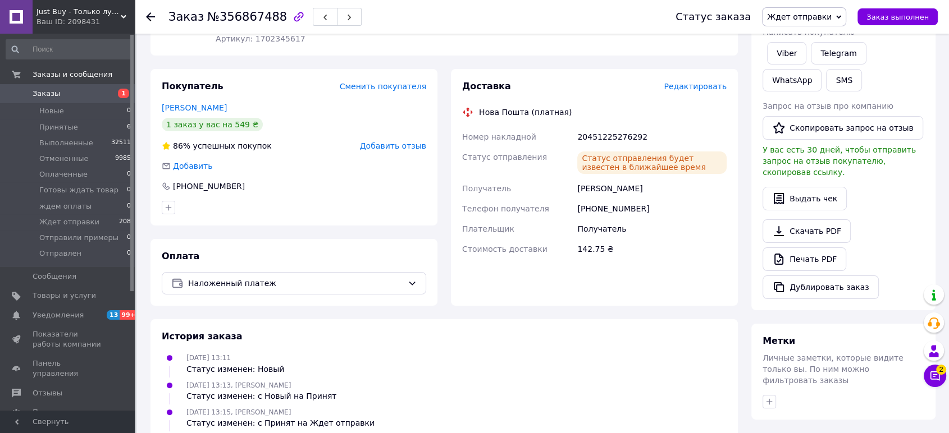
click at [79, 27] on div "Just Buy - Только лучшие товары Ваш ID: 2098431" at bounding box center [84, 17] width 102 height 34
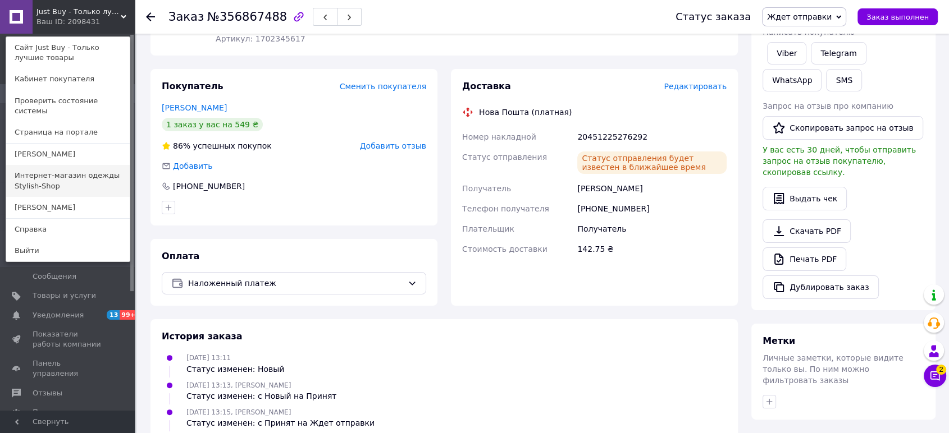
click at [73, 166] on link "Интернет-магазин одежды Stylish-Shop" at bounding box center [68, 180] width 124 height 31
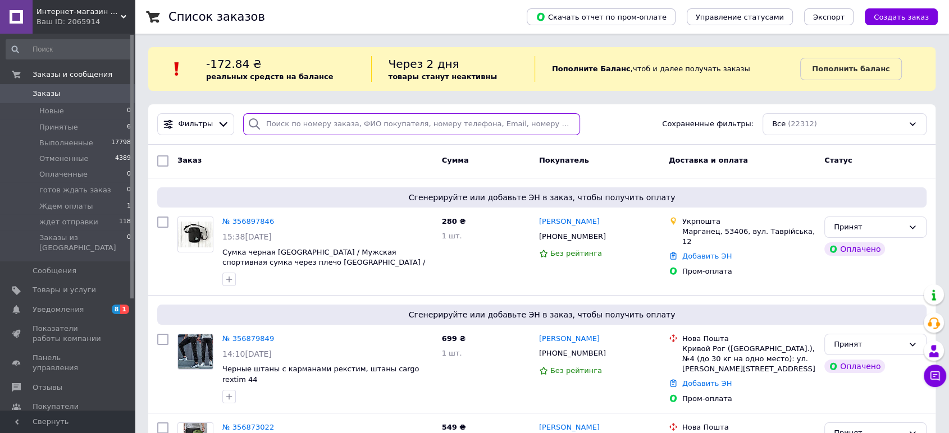
click at [394, 124] on input "search" at bounding box center [411, 124] width 337 height 22
paste input "380989593923"
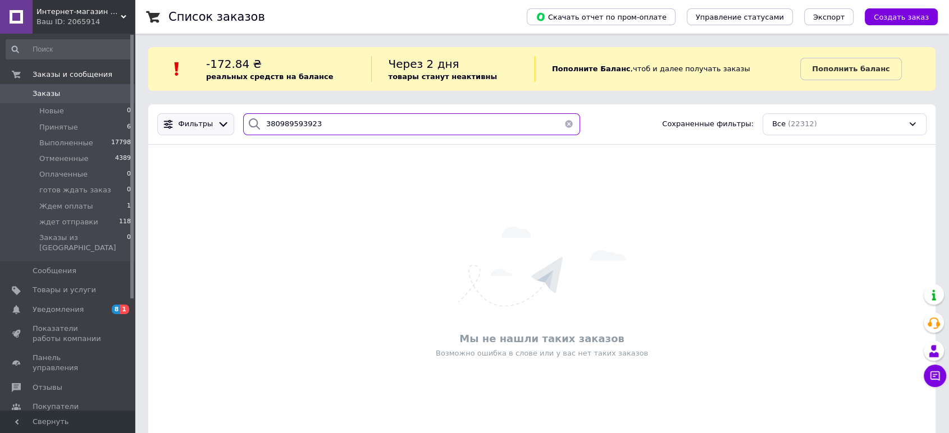
drag, startPoint x: 318, startPoint y: 124, endPoint x: 185, endPoint y: 124, distance: 132.5
click at [185, 124] on div "Фильтры 380989593923 Сохраненные фильтры: Все (22312)" at bounding box center [542, 124] width 778 height 22
paste input "Коваль"
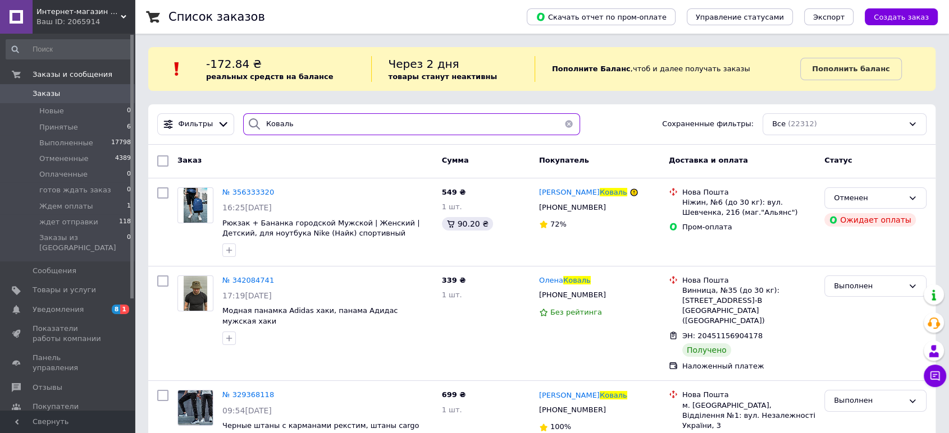
type input "Коваль"
click at [98, 21] on div "Ваш ID: 2065914" at bounding box center [85, 22] width 98 height 10
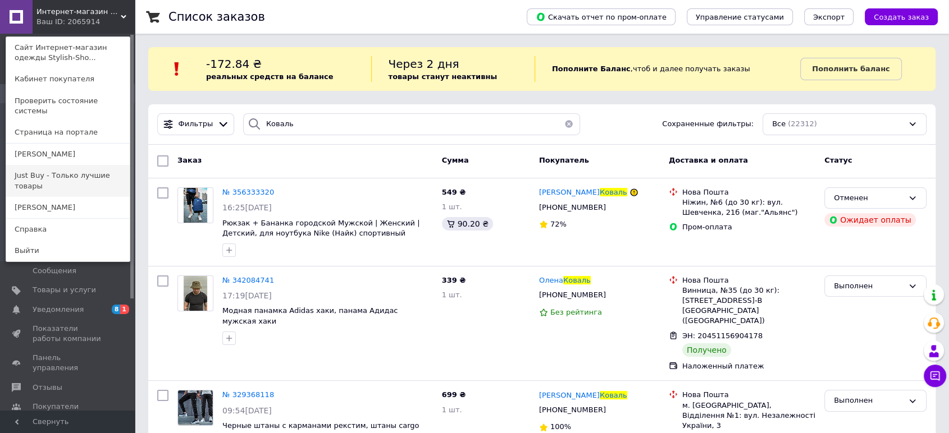
click at [85, 168] on link "Just Buy - Только лучшие товары" at bounding box center [68, 180] width 124 height 31
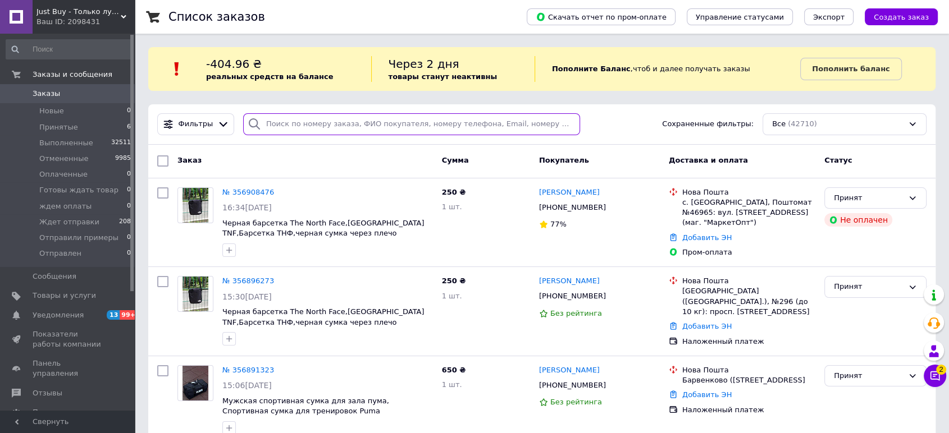
click at [326, 116] on input "search" at bounding box center [411, 124] width 337 height 22
paste input "380989593923"
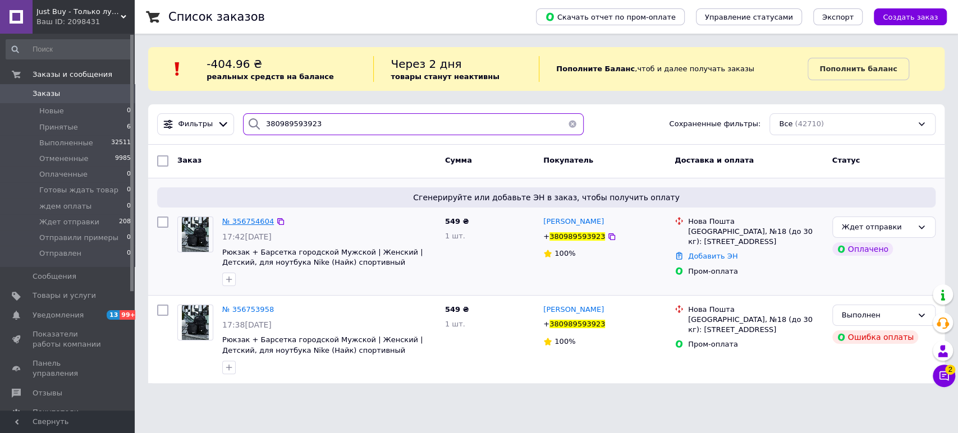
type input "380989593923"
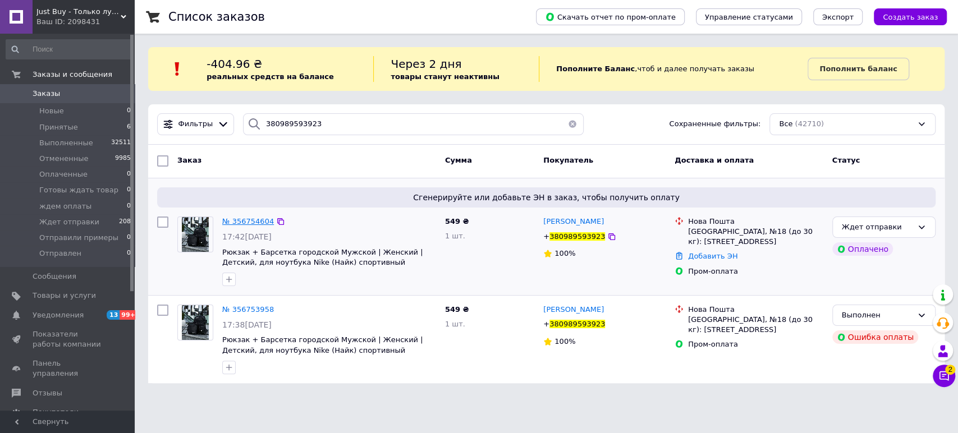
click at [245, 220] on span "№ 356754604" at bounding box center [248, 221] width 52 height 8
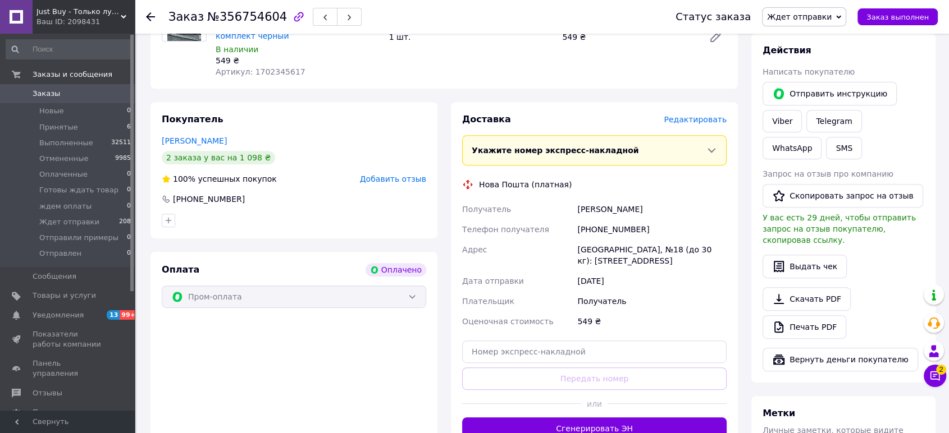
scroll to position [496, 0]
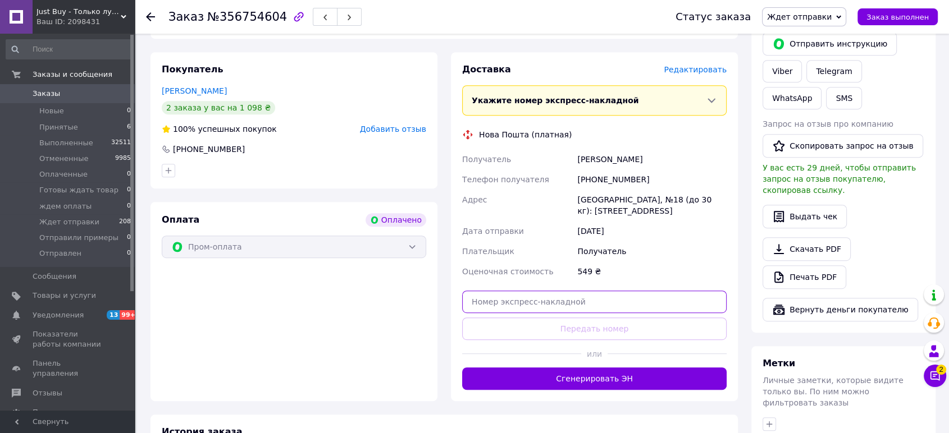
click at [623, 291] on input "text" at bounding box center [594, 302] width 264 height 22
paste input "20451225278655"
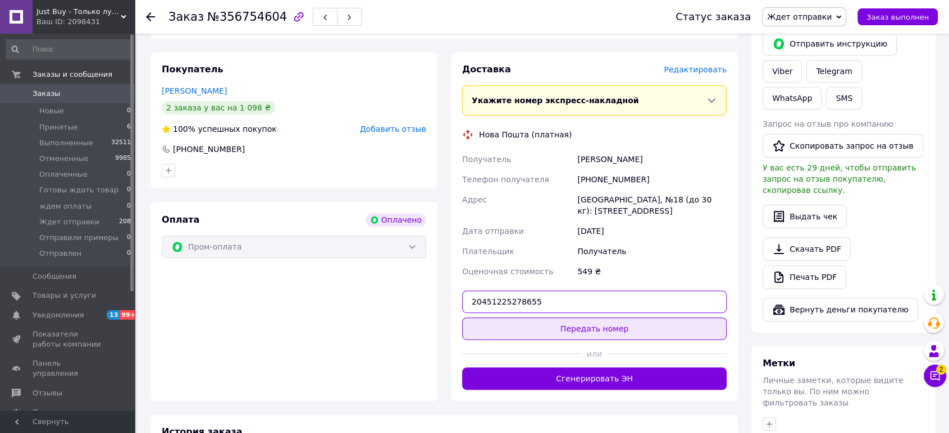
type input "20451225278655"
click at [650, 318] on button "Передать номер" at bounding box center [594, 329] width 264 height 22
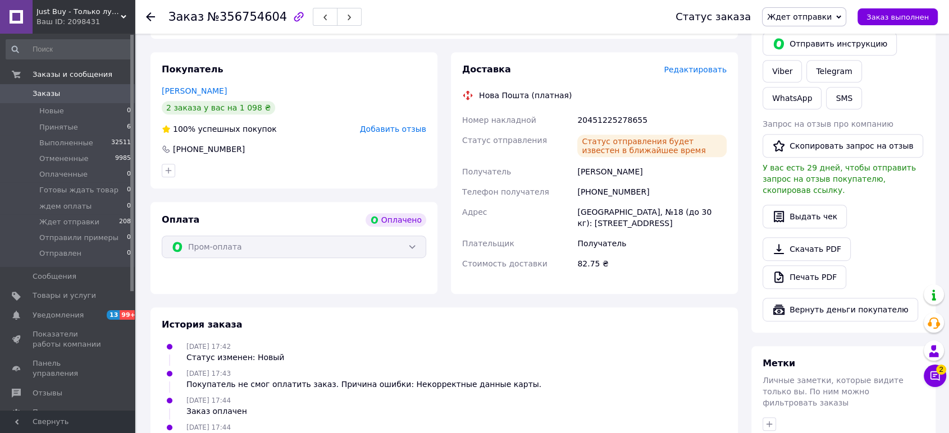
click at [55, 97] on span "Заказы" at bounding box center [47, 94] width 28 height 10
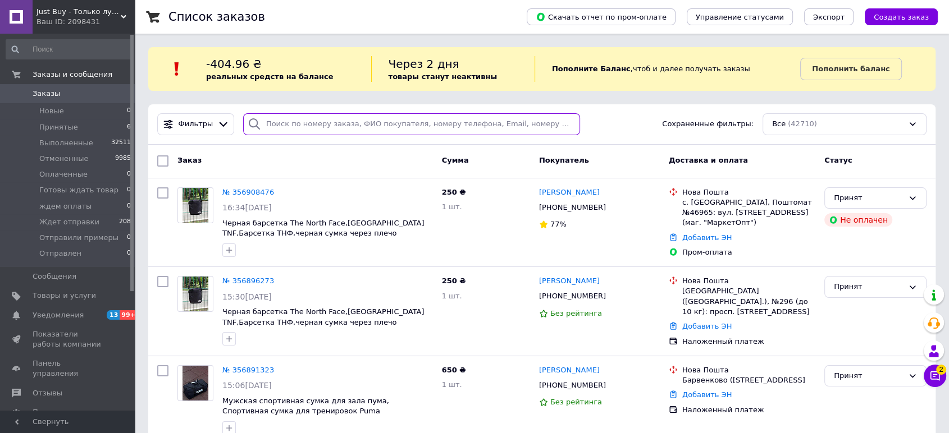
drag, startPoint x: 378, startPoint y: 120, endPoint x: 376, endPoint y: 125, distance: 5.8
click at [376, 125] on input "search" at bounding box center [411, 124] width 337 height 22
paste input "380635557179"
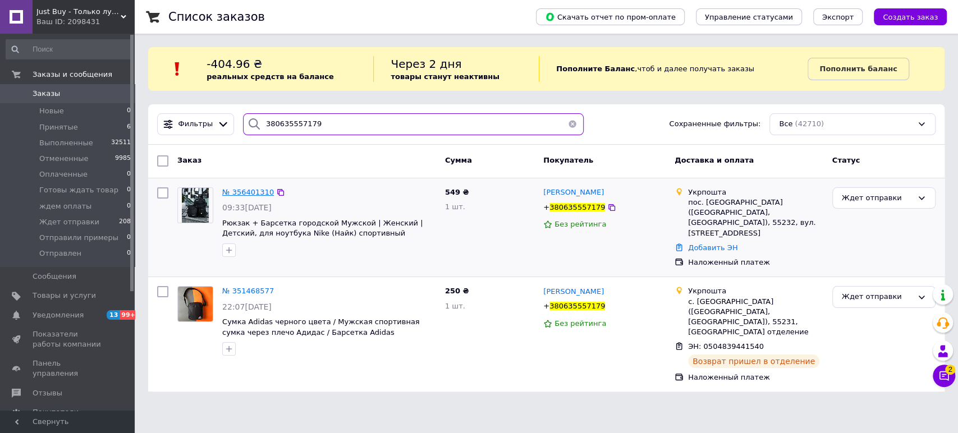
type input "380635557179"
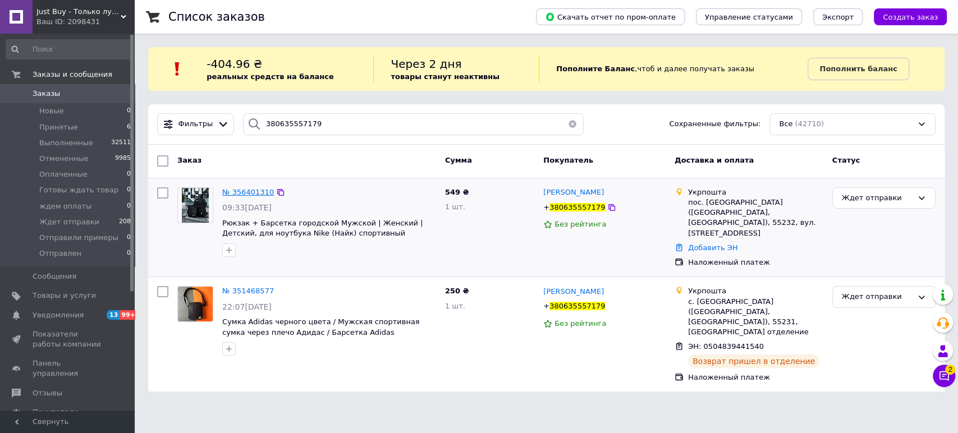
click at [259, 192] on span "№ 356401310" at bounding box center [248, 192] width 52 height 8
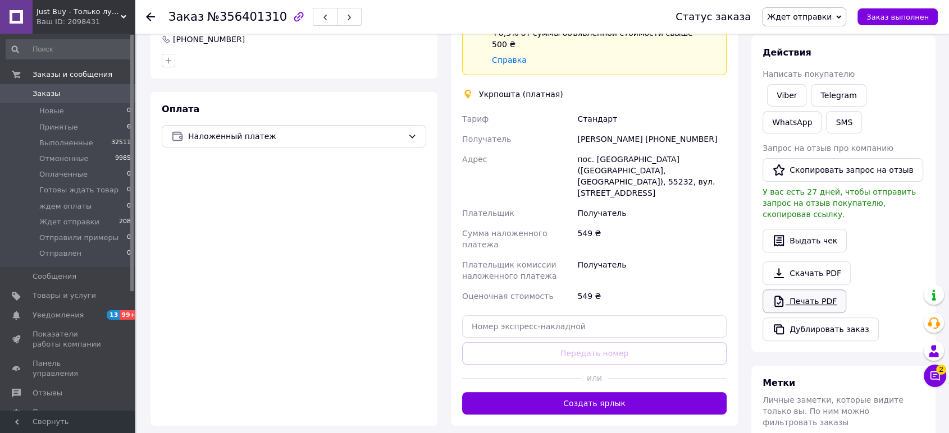
scroll to position [322, 0]
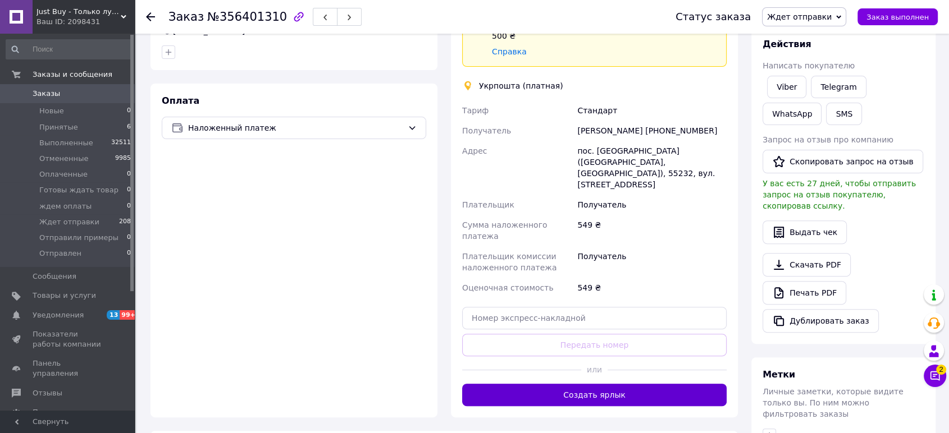
click at [583, 384] on button "Создать ярлык" at bounding box center [594, 395] width 264 height 22
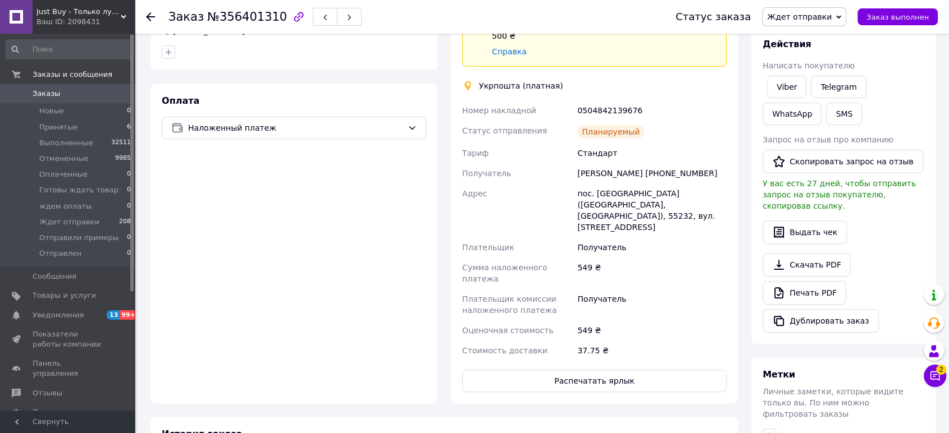
click at [621, 100] on div "0504842139676" at bounding box center [652, 110] width 154 height 20
copy div "0504842139676"
click at [51, 92] on span "Заказы" at bounding box center [47, 94] width 28 height 10
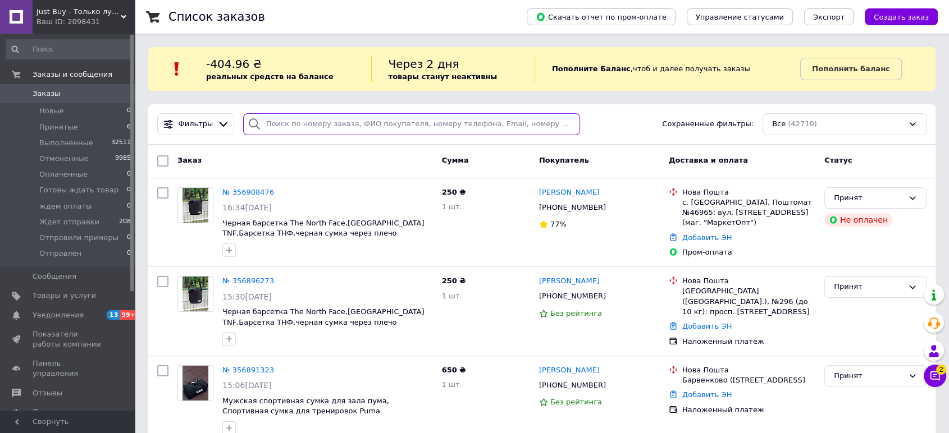
click at [346, 120] on input "search" at bounding box center [411, 124] width 337 height 22
paste input "380937631520"
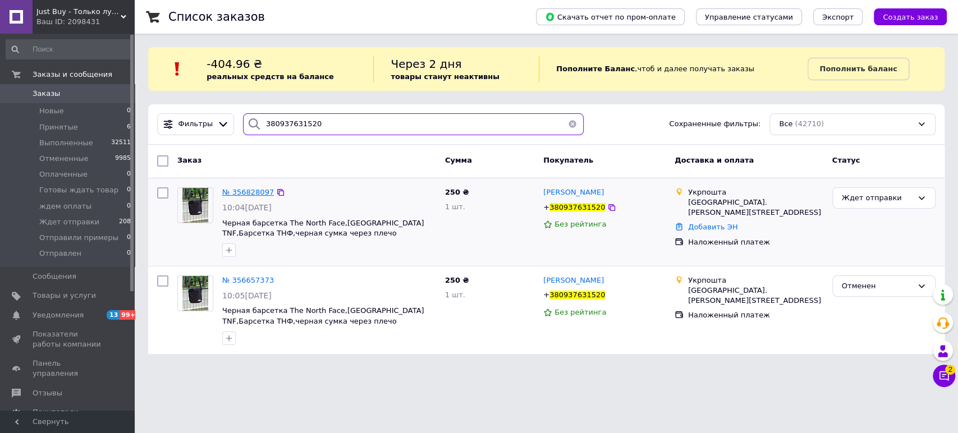
type input "380937631520"
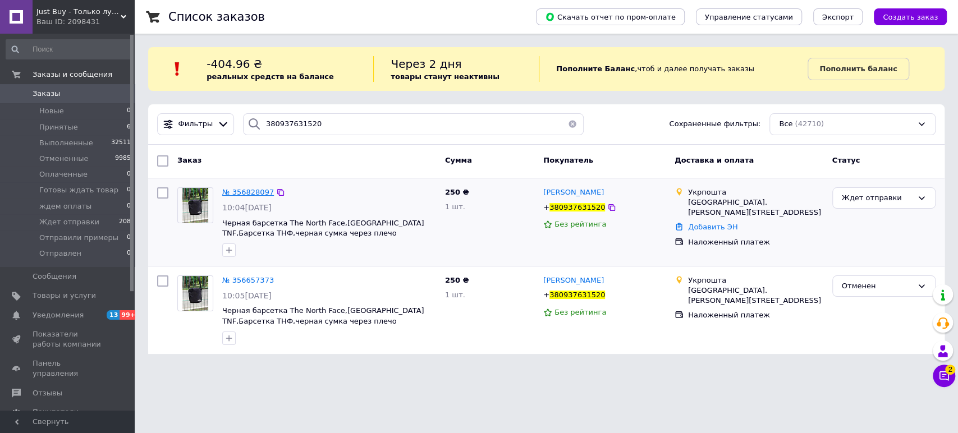
click at [234, 192] on span "№ 356828097" at bounding box center [248, 192] width 52 height 8
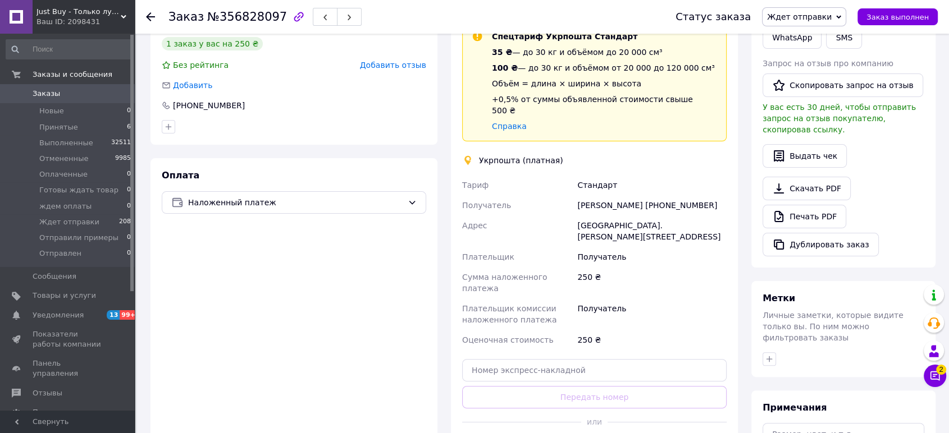
scroll to position [319, 0]
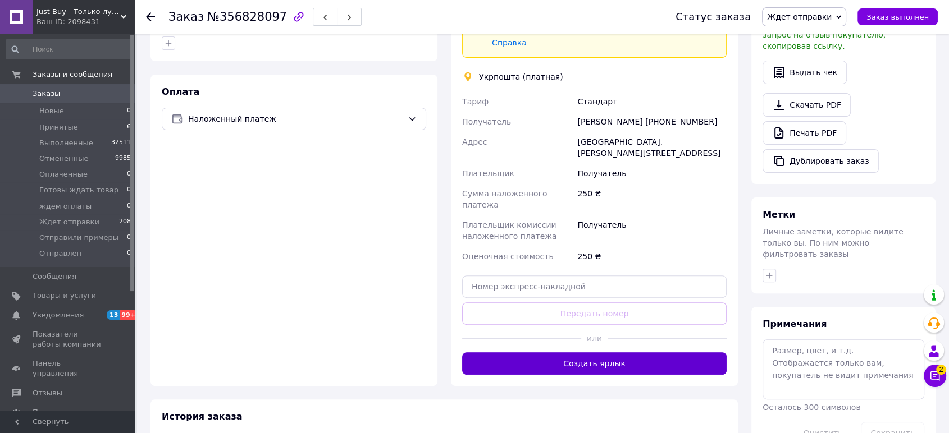
click at [575, 353] on button "Создать ярлык" at bounding box center [594, 364] width 264 height 22
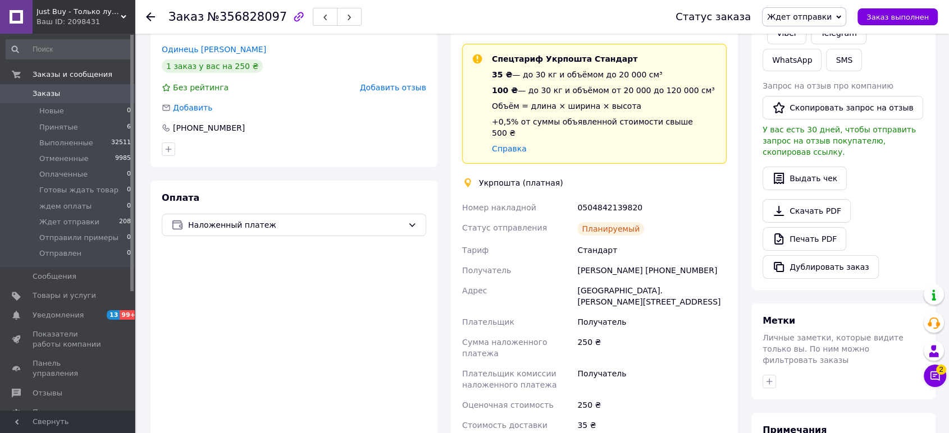
scroll to position [237, 0]
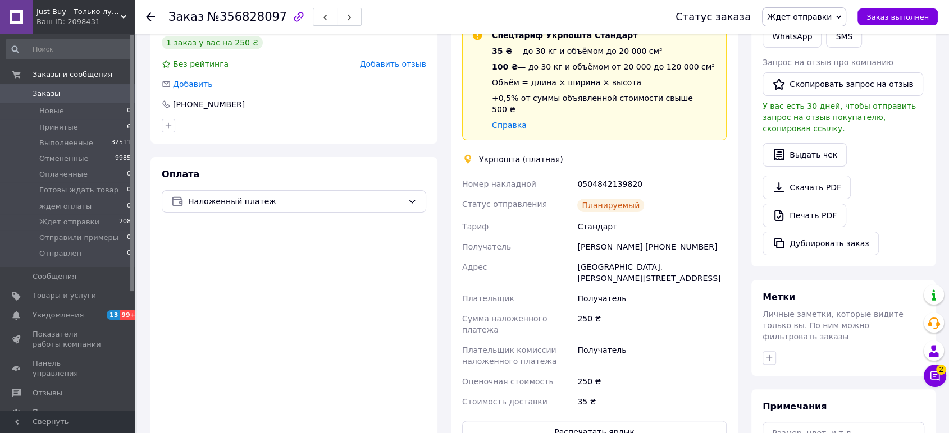
click at [40, 95] on span "Заказы" at bounding box center [47, 94] width 28 height 10
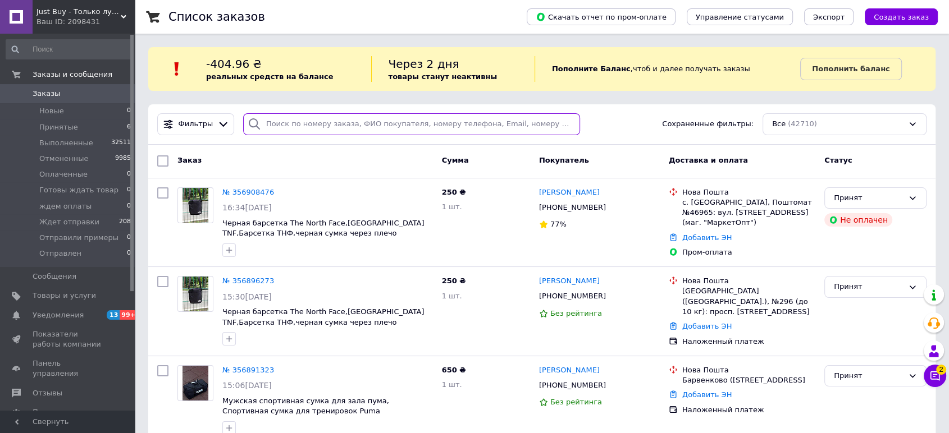
drag, startPoint x: 314, startPoint y: 121, endPoint x: 390, endPoint y: 139, distance: 78.4
click at [314, 122] on input "search" at bounding box center [411, 124] width 337 height 22
paste input "380937631520"
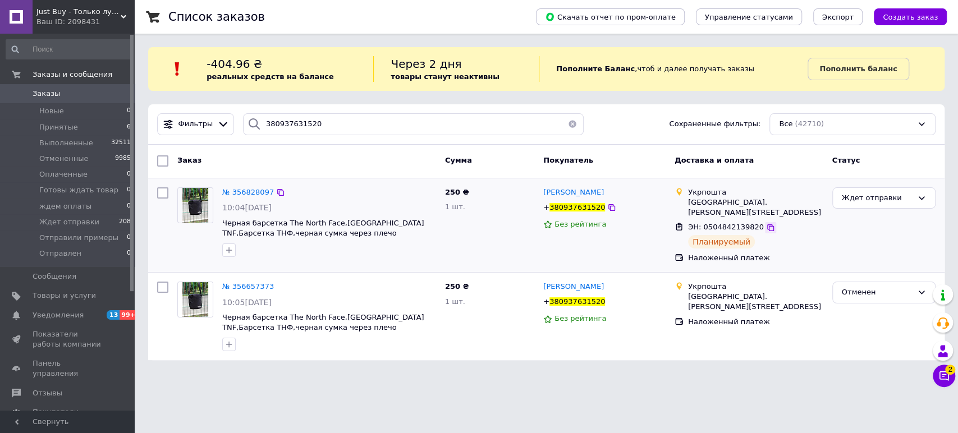
click at [766, 227] on icon at bounding box center [770, 227] width 9 height 9
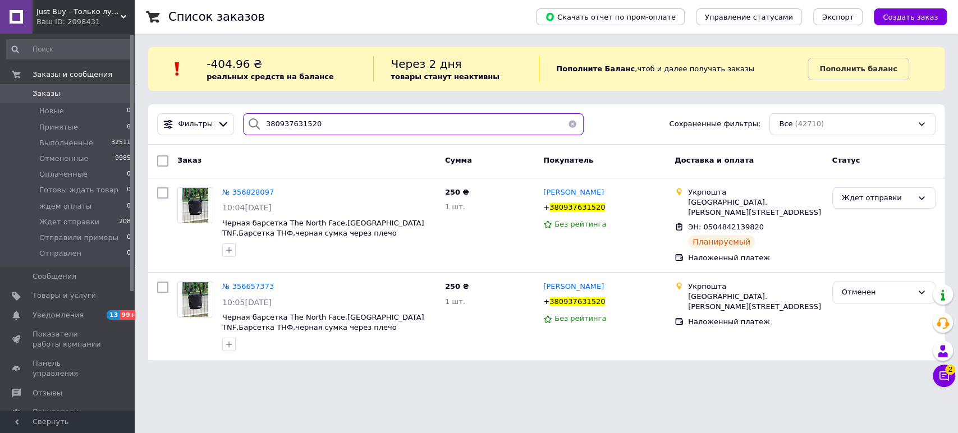
drag, startPoint x: 326, startPoint y: 120, endPoint x: 236, endPoint y: 116, distance: 89.9
click at [207, 117] on div "Фильтры 380937631520 Сохраненные фильтры: Все (42710)" at bounding box center [547, 124] width 788 height 22
paste input "685591846"
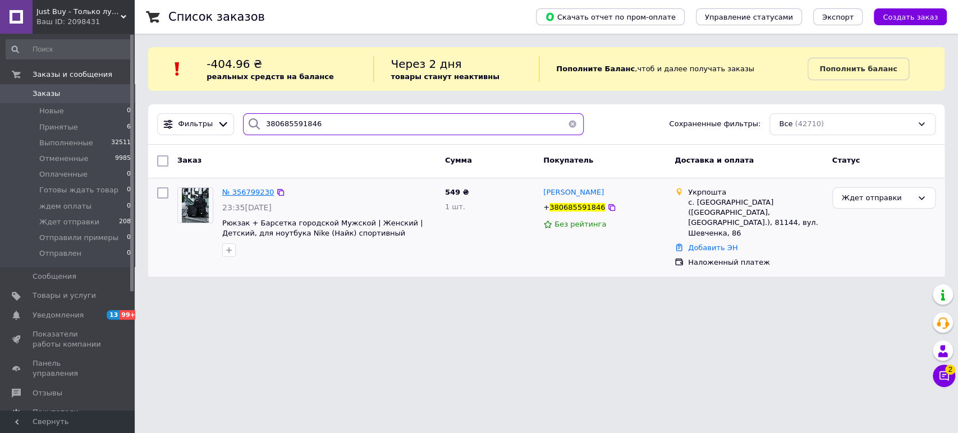
type input "380685591846"
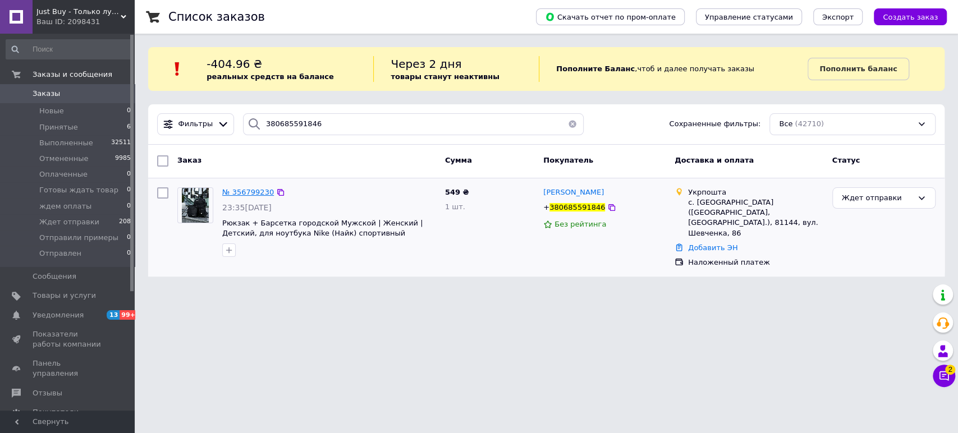
click at [256, 193] on span "№ 356799230" at bounding box center [248, 192] width 52 height 8
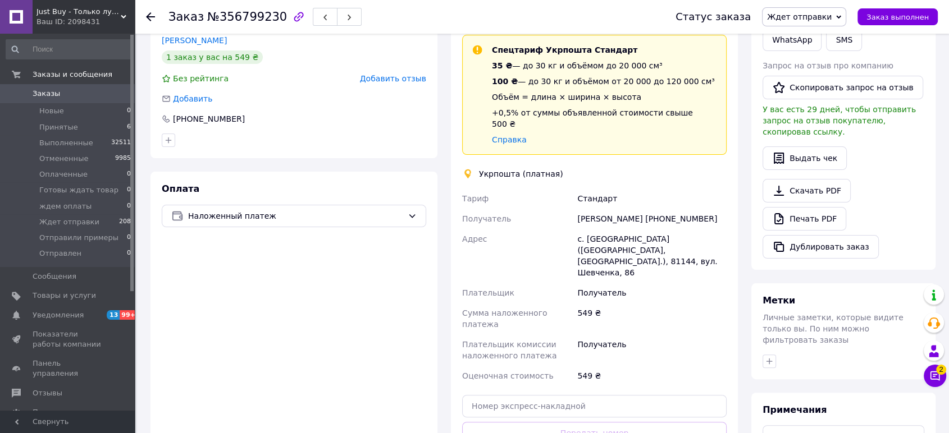
scroll to position [237, 0]
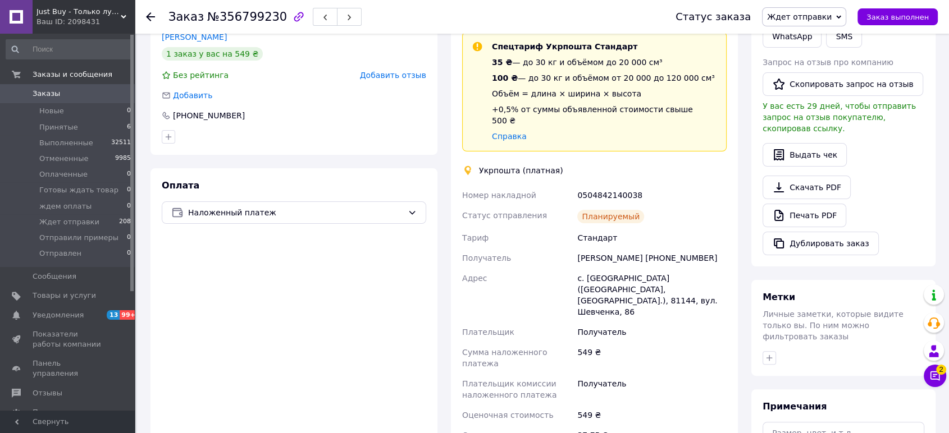
click at [595, 185] on div "0504842140038" at bounding box center [652, 195] width 154 height 20
copy div "0504842140038"
click at [66, 93] on span "Заказы" at bounding box center [68, 94] width 71 height 10
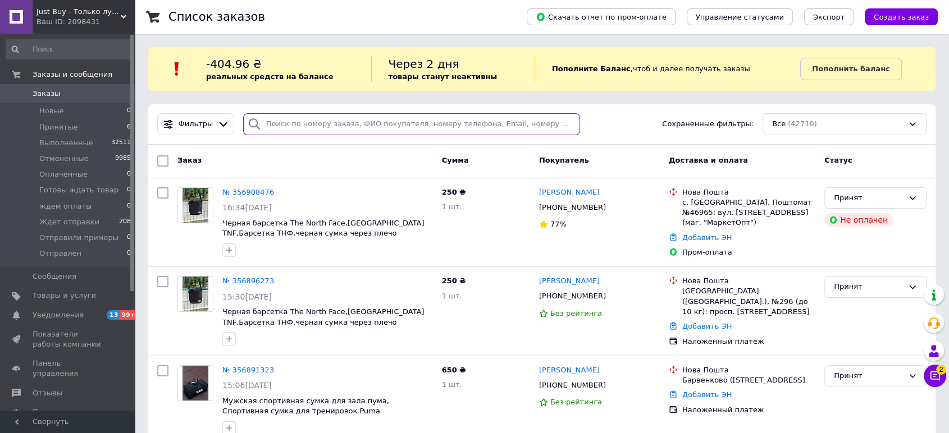
click at [456, 120] on input "search" at bounding box center [411, 124] width 337 height 22
paste input "380975764642"
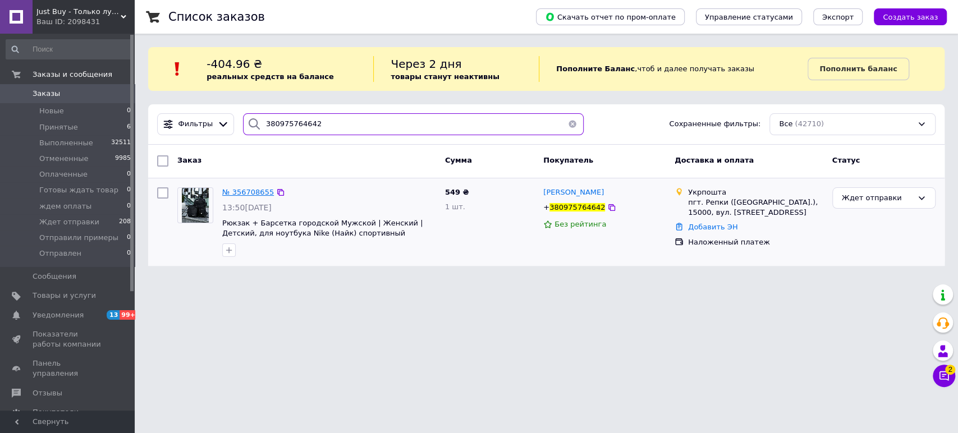
type input "380975764642"
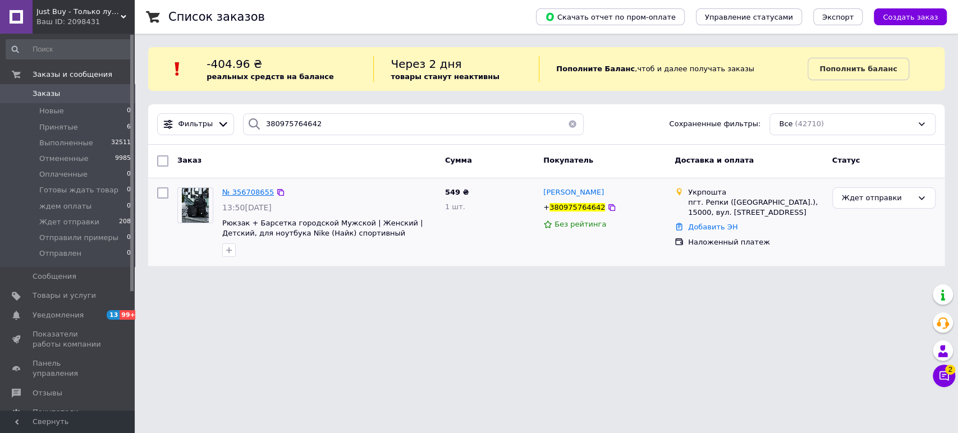
click at [251, 188] on span "№ 356708655" at bounding box center [248, 192] width 52 height 8
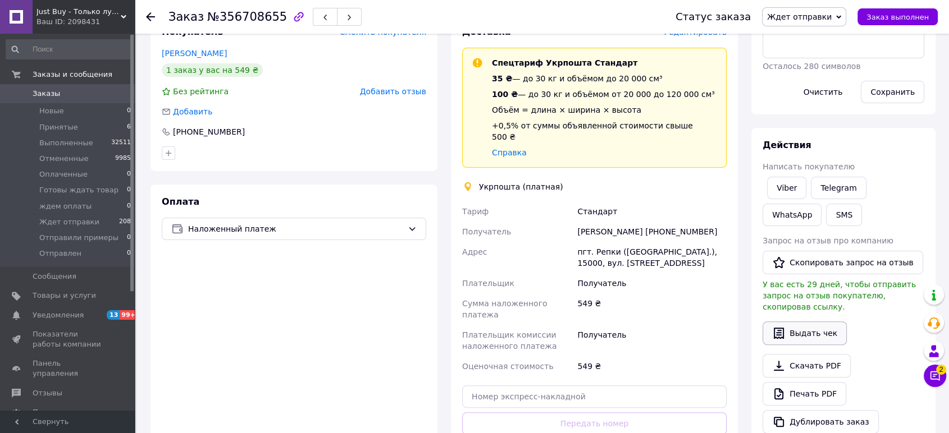
scroll to position [234, 0]
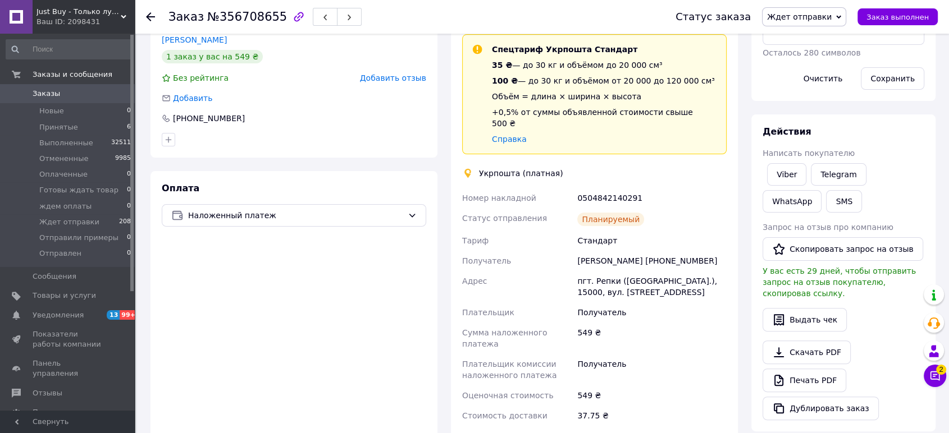
click at [620, 188] on div "0504842140291" at bounding box center [652, 198] width 154 height 20
copy div "0504842140291"
click at [89, 11] on span "Just Buy - Только лучшие товары" at bounding box center [78, 12] width 84 height 10
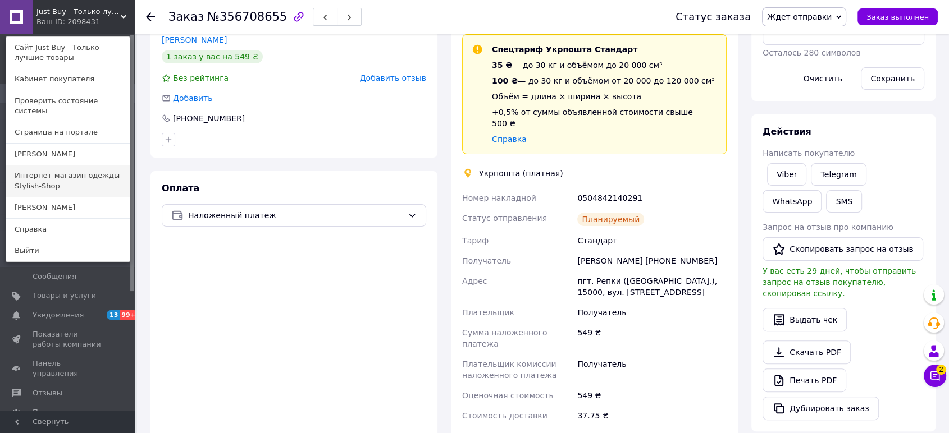
click at [77, 170] on link "Интернет-магазин одежды Stylish-Shop" at bounding box center [68, 180] width 124 height 31
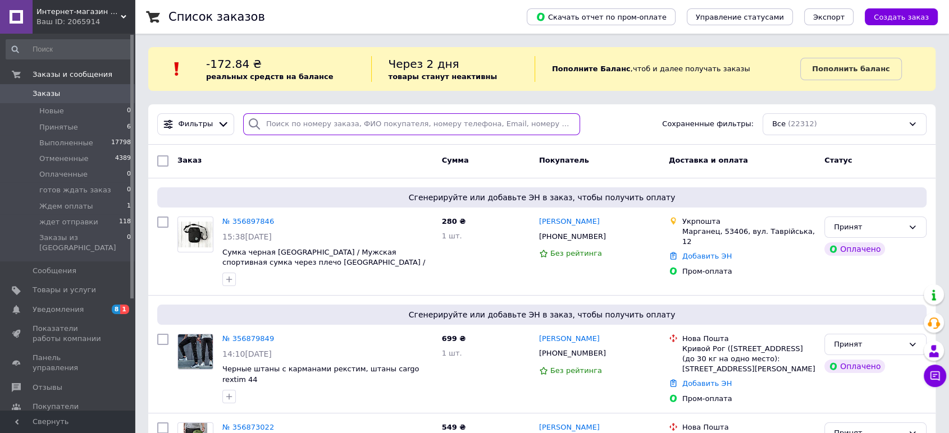
click at [371, 122] on input "search" at bounding box center [411, 124] width 337 height 22
paste input "380636512738"
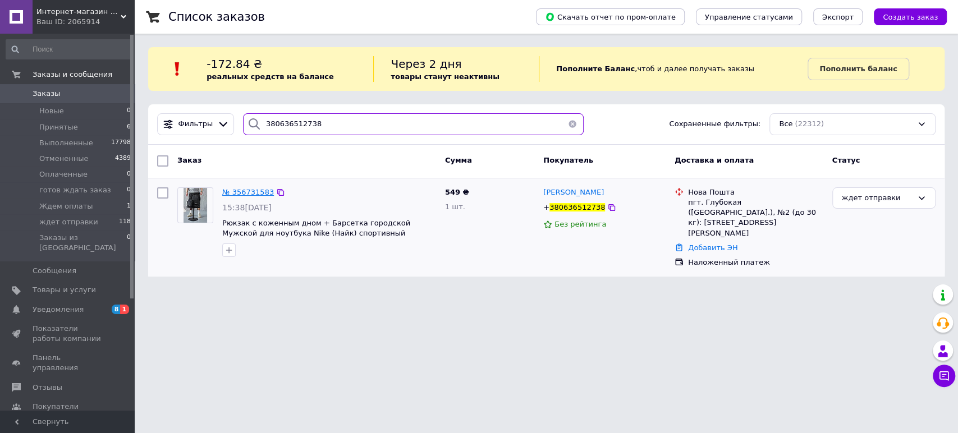
type input "380636512738"
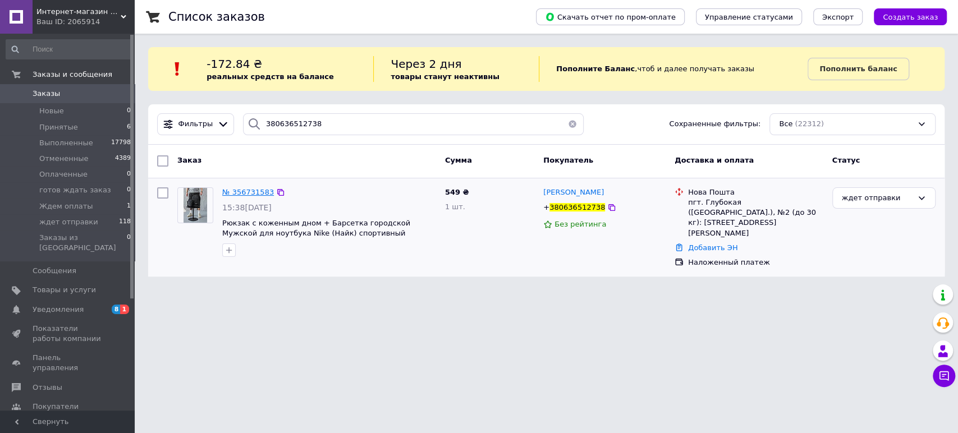
click at [246, 190] on span "№ 356731583" at bounding box center [248, 192] width 52 height 8
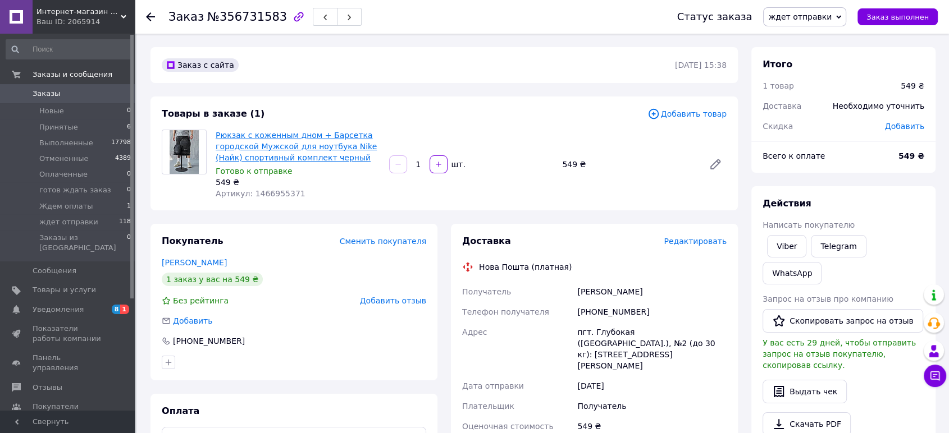
click at [300, 145] on link "Рюкзак с коженным дном + Барсетка городской Мужской для ноутбука Nike (Найк) сп…" at bounding box center [296, 146] width 161 height 31
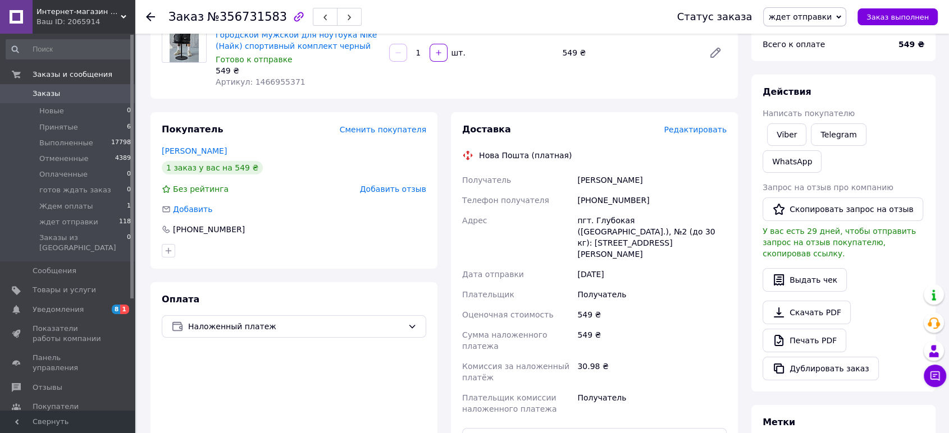
scroll to position [142, 0]
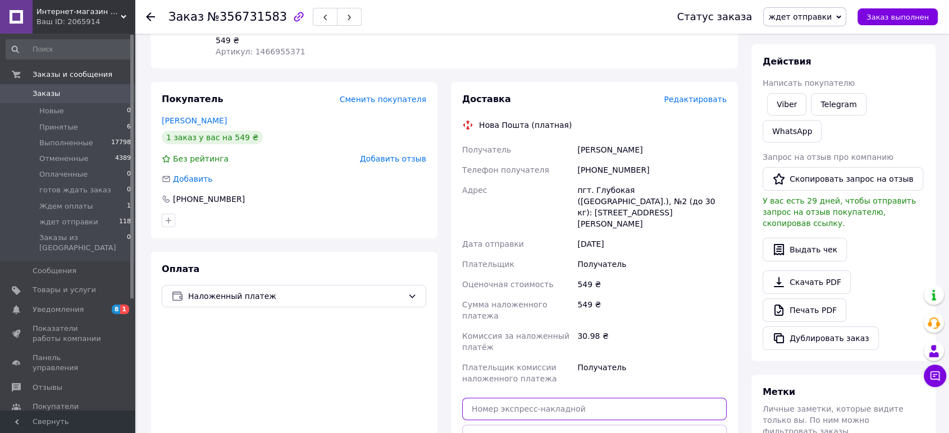
drag, startPoint x: 654, startPoint y: 374, endPoint x: 652, endPoint y: 386, distance: 11.9
click at [653, 398] on input "text" at bounding box center [594, 409] width 264 height 22
paste input "20451225287690"
type input "20451225287690"
drag, startPoint x: 669, startPoint y: 400, endPoint x: 670, endPoint y: 406, distance: 6.8
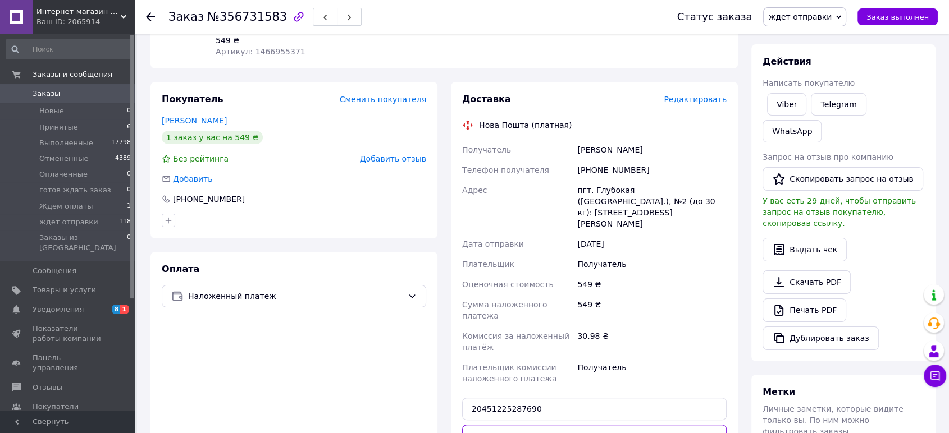
click at [670, 425] on button "Передать номер" at bounding box center [594, 436] width 264 height 22
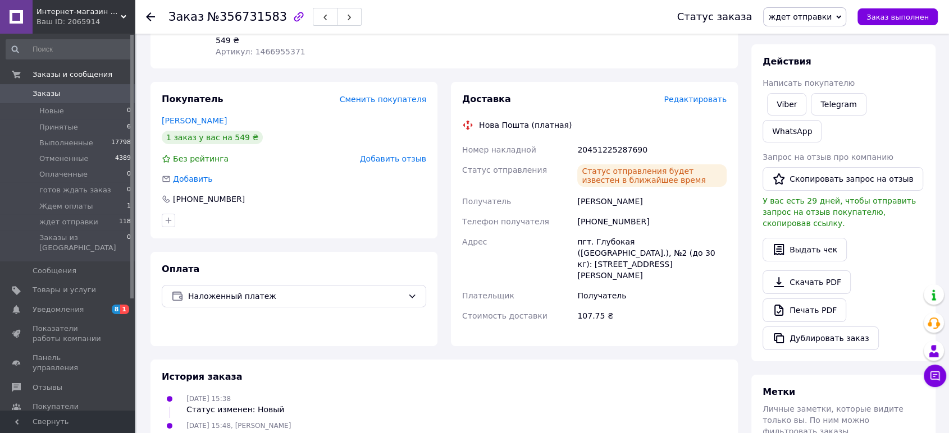
click at [624, 150] on div "20451225287690" at bounding box center [652, 150] width 154 height 20
copy div "20451225287690"
click at [58, 90] on span "Заказы" at bounding box center [68, 94] width 71 height 10
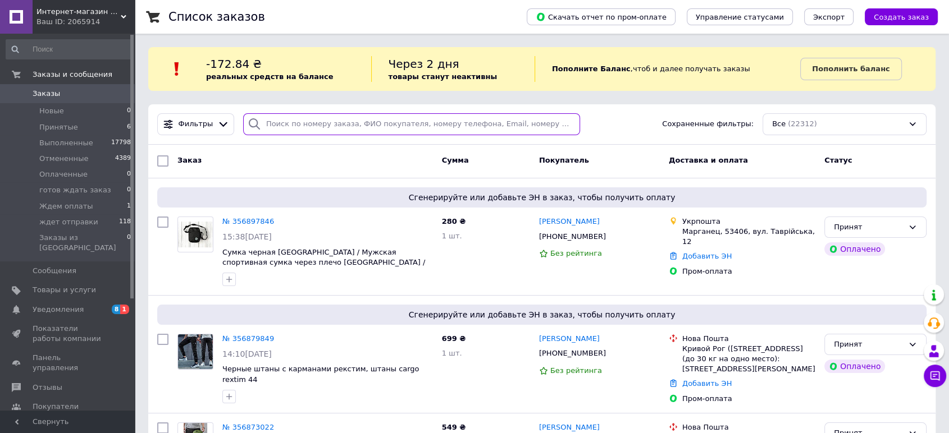
click at [454, 125] on input "search" at bounding box center [411, 124] width 337 height 22
paste input "380980957172"
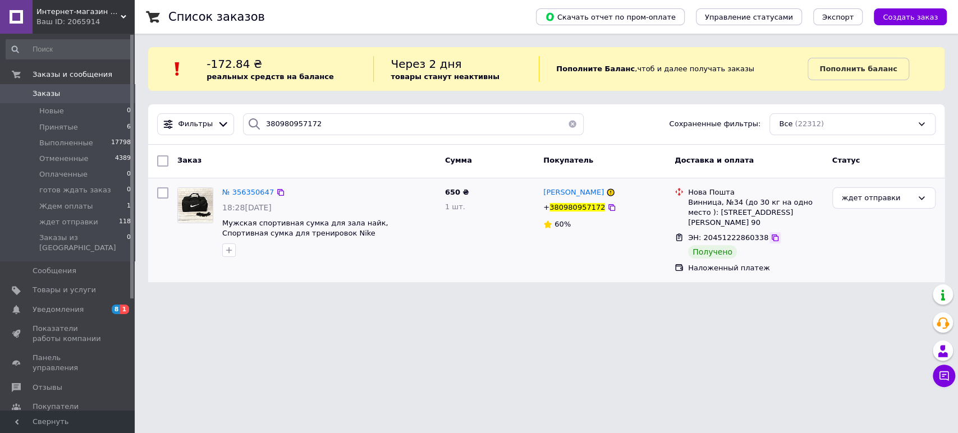
click at [771, 234] on icon at bounding box center [775, 238] width 9 height 9
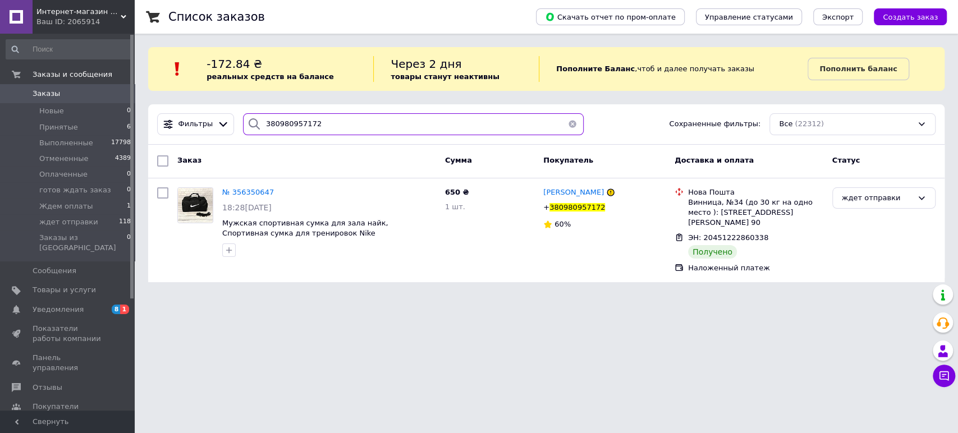
drag, startPoint x: 321, startPoint y: 126, endPoint x: 155, endPoint y: 116, distance: 166.5
click at [159, 116] on div "Фильтры 380980957172 Сохраненные фильтры: Все (22312)" at bounding box center [547, 124] width 788 height 22
paste input "4653135"
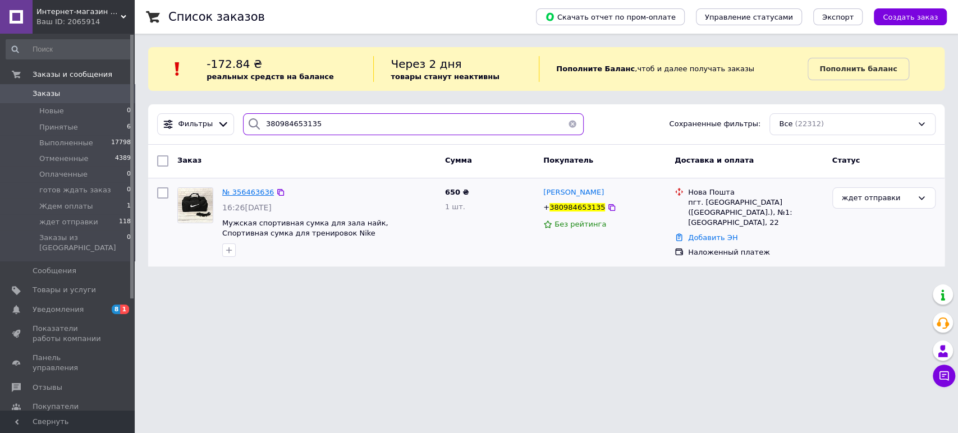
type input "380984653135"
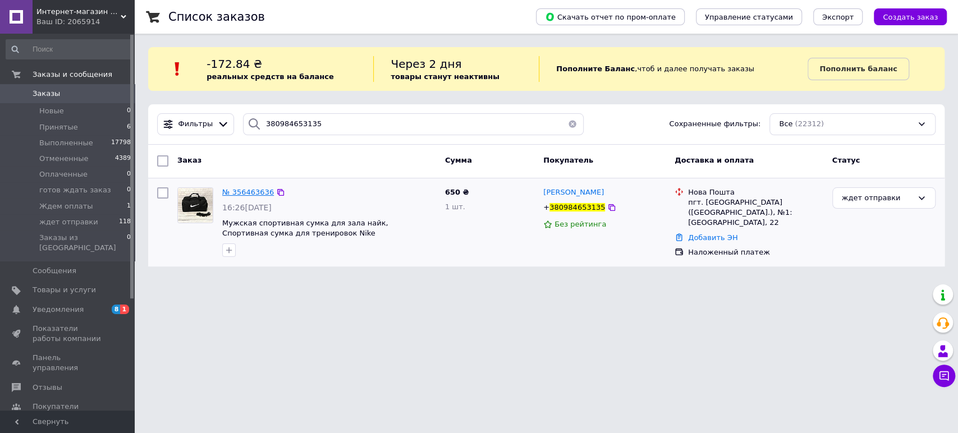
click at [252, 190] on span "№ 356463636" at bounding box center [248, 192] width 52 height 8
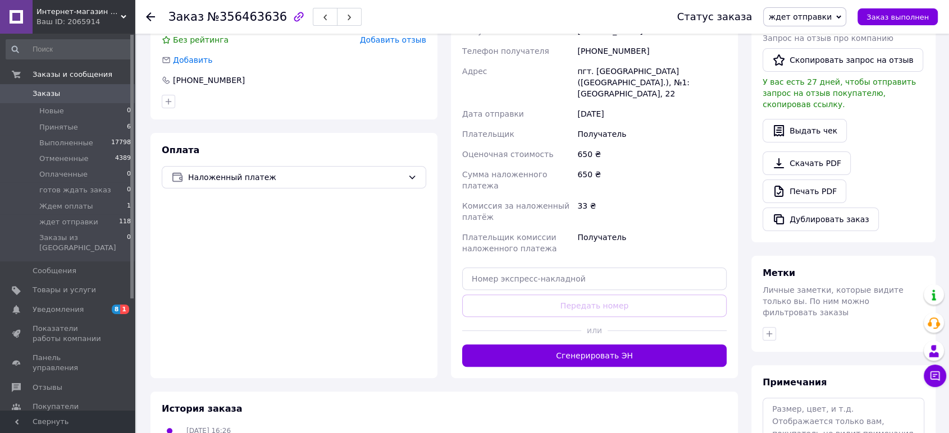
scroll to position [278, 0]
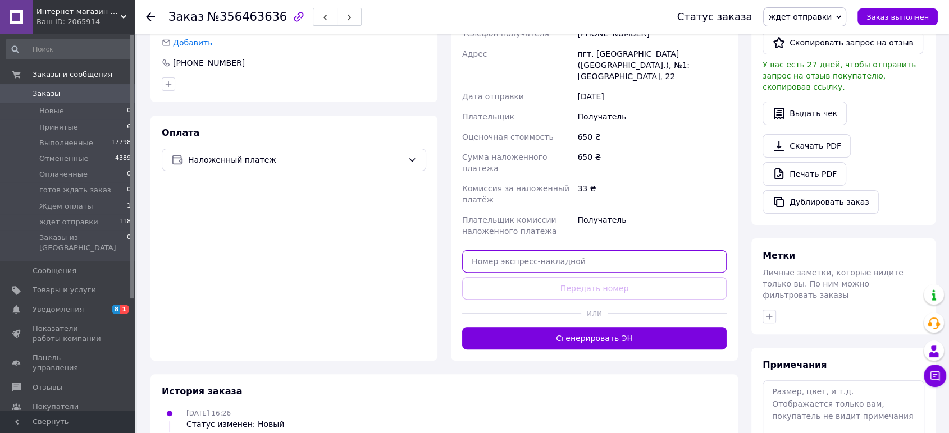
click at [666, 250] on input "text" at bounding box center [594, 261] width 264 height 22
paste input "20451225290310"
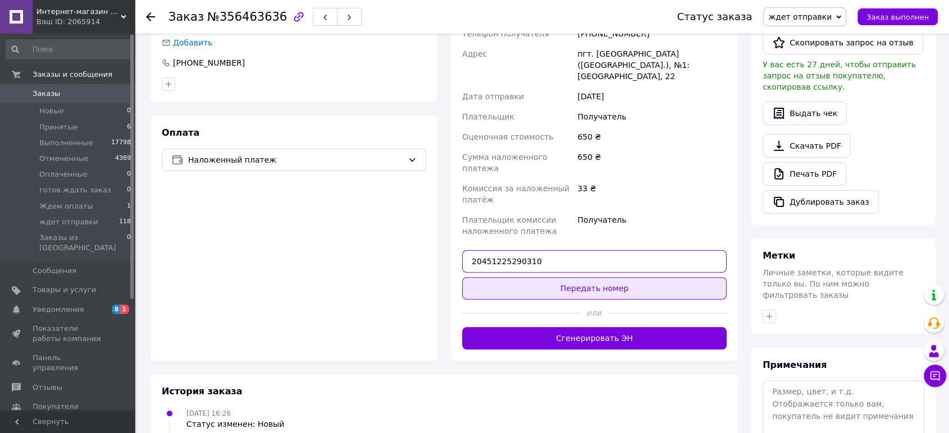
type input "20451225290310"
click at [659, 277] on button "Передать номер" at bounding box center [594, 288] width 264 height 22
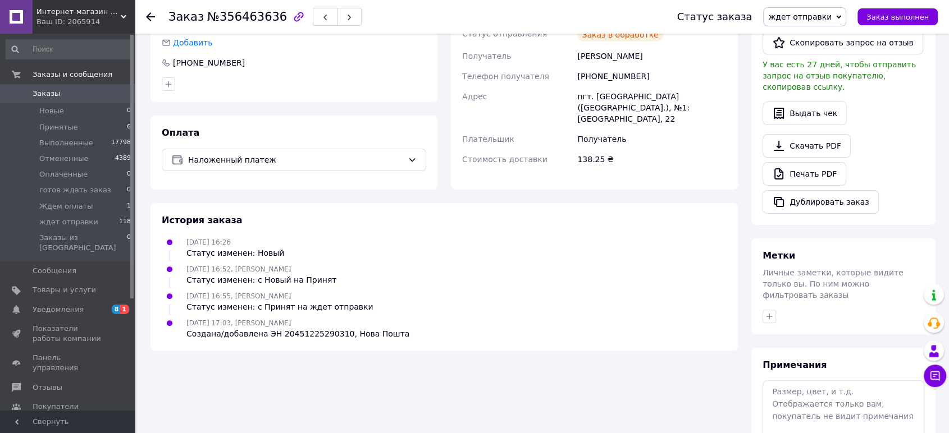
click at [107, 18] on div "Ваш ID: 2065914" at bounding box center [85, 22] width 98 height 10
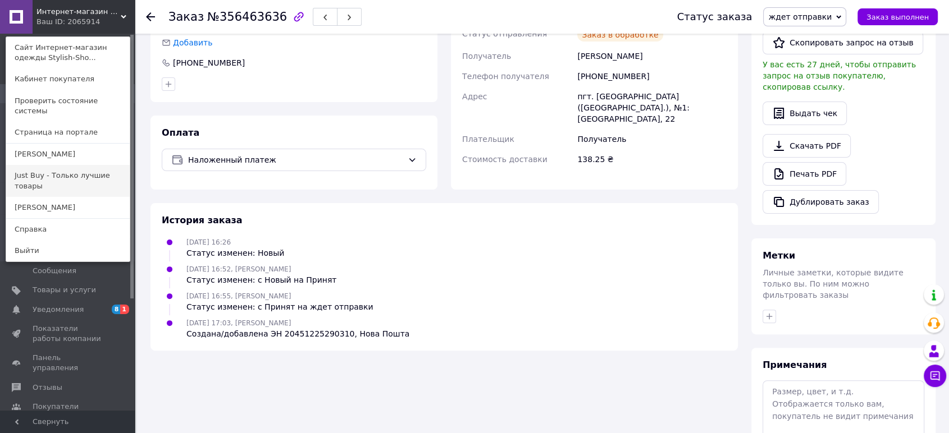
click at [73, 170] on link "Just Buy - Только лучшие товары" at bounding box center [68, 180] width 124 height 31
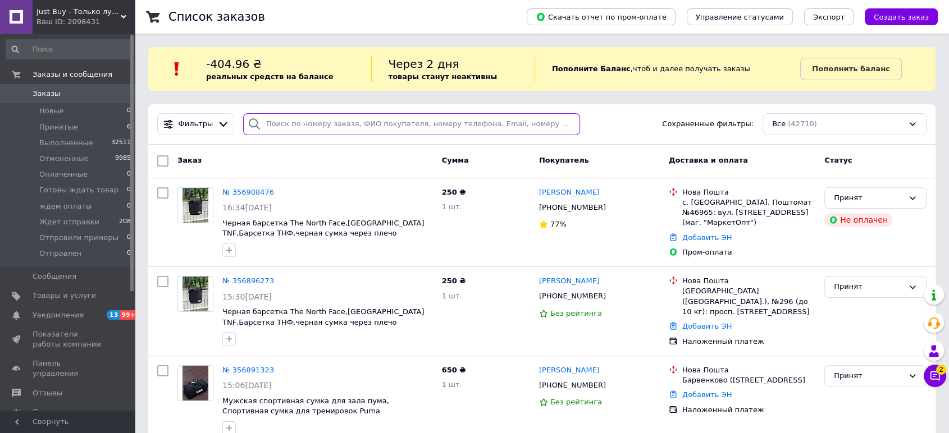
click at [360, 122] on input "search" at bounding box center [411, 124] width 337 height 22
paste input "380680992419"
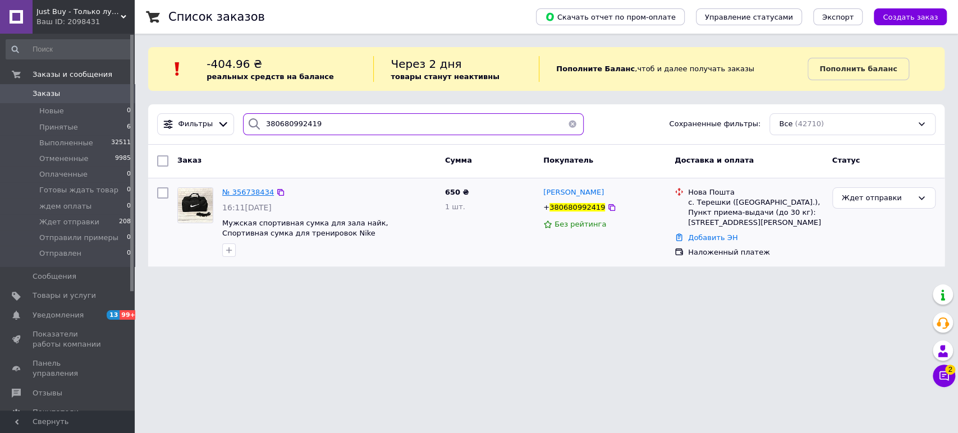
type input "380680992419"
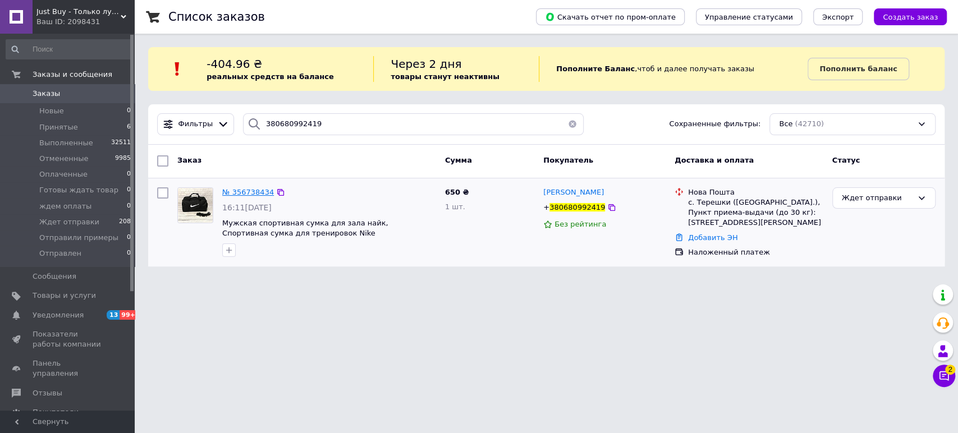
click at [252, 190] on span "№ 356738434" at bounding box center [248, 192] width 52 height 8
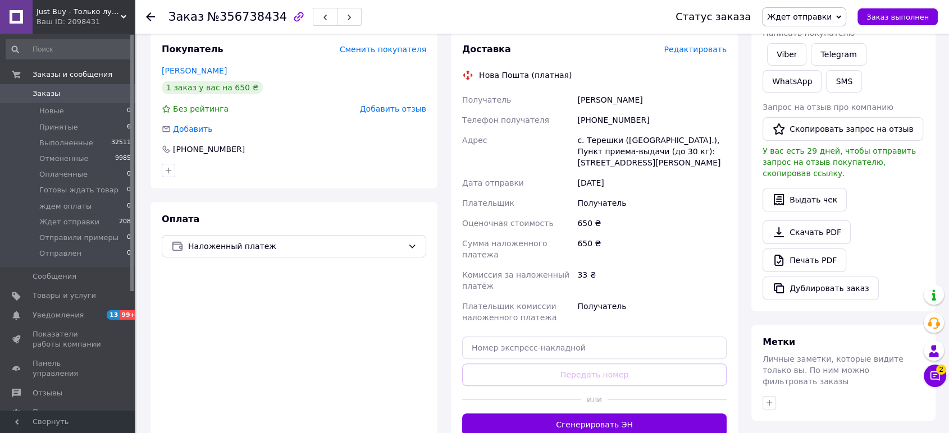
scroll to position [212, 0]
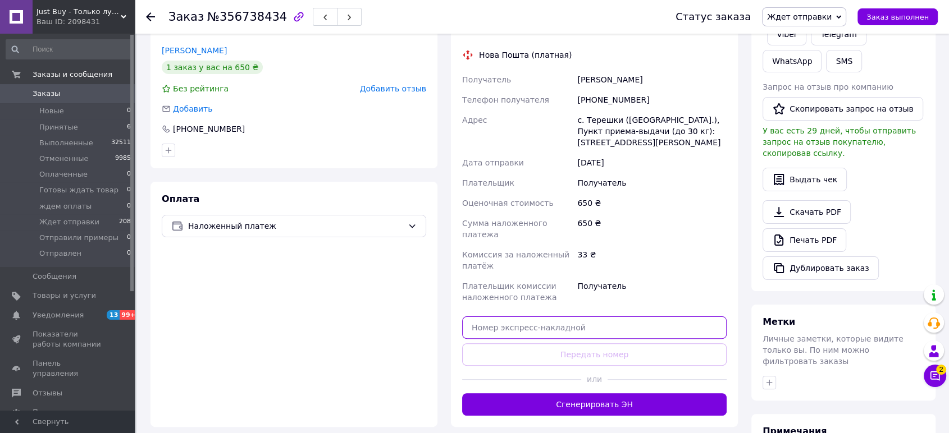
click at [665, 317] on input "text" at bounding box center [594, 328] width 264 height 22
paste input "20451225292502"
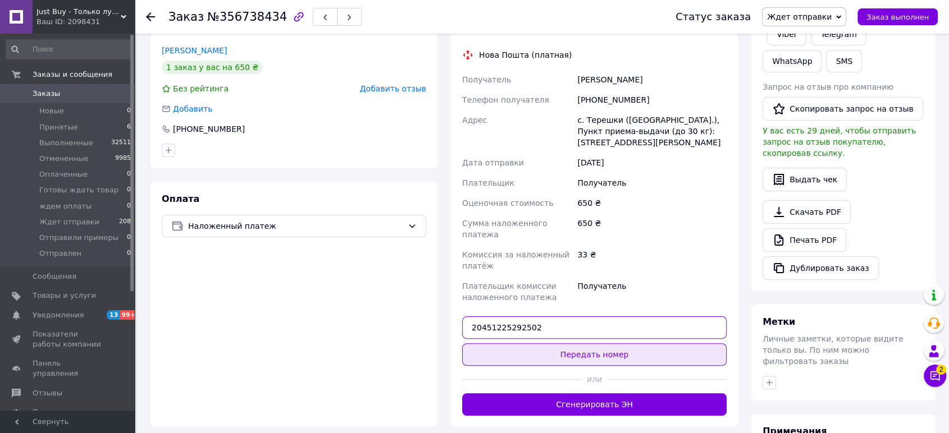
type input "20451225292502"
click at [628, 344] on button "Передать номер" at bounding box center [594, 355] width 264 height 22
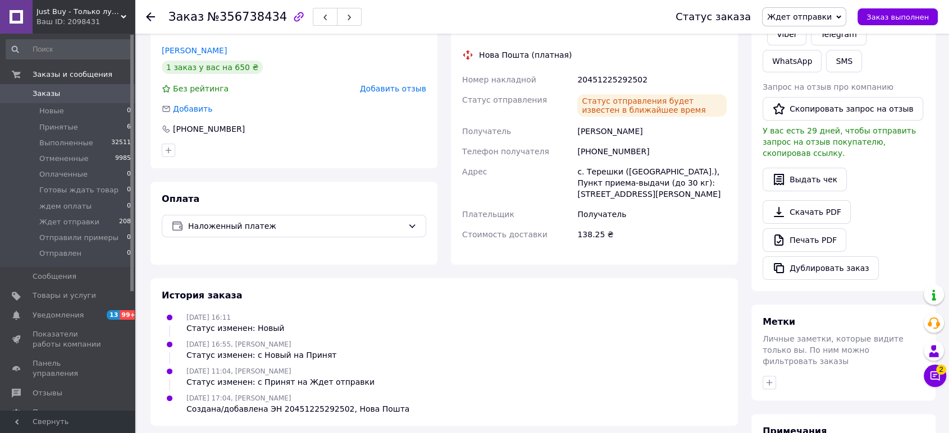
click at [54, 99] on link "Заказы 0" at bounding box center [69, 93] width 138 height 19
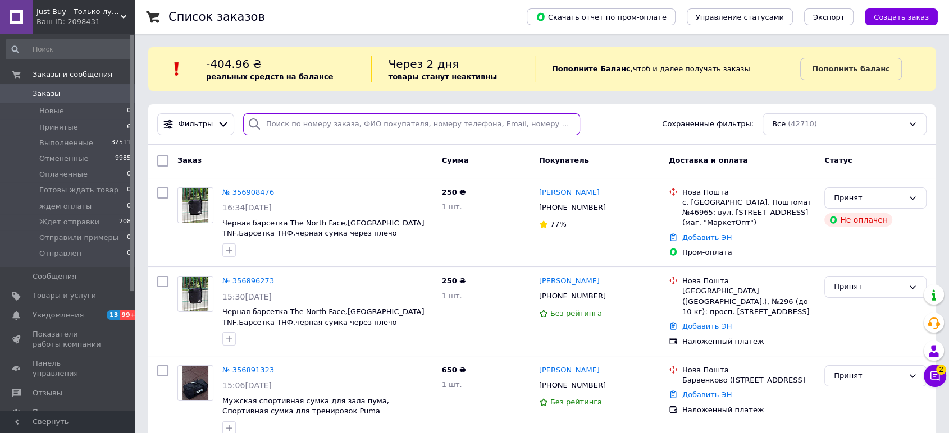
click at [526, 121] on input "search" at bounding box center [411, 124] width 337 height 22
paste input "380637379391"
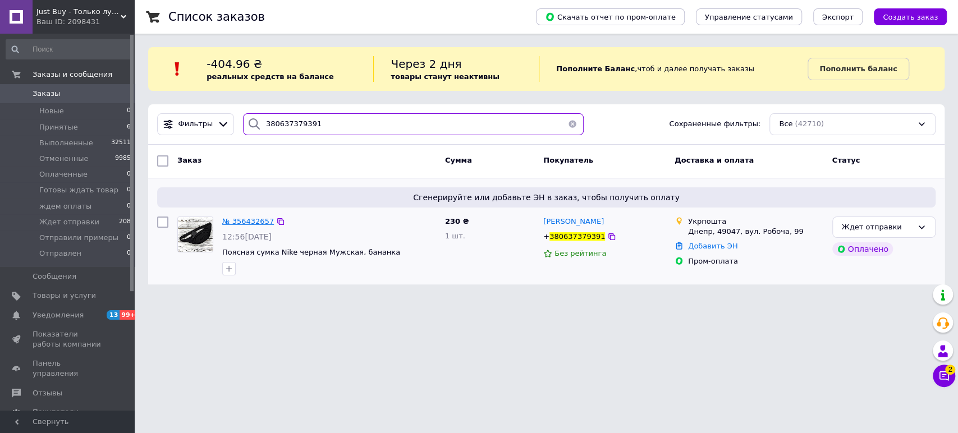
type input "380637379391"
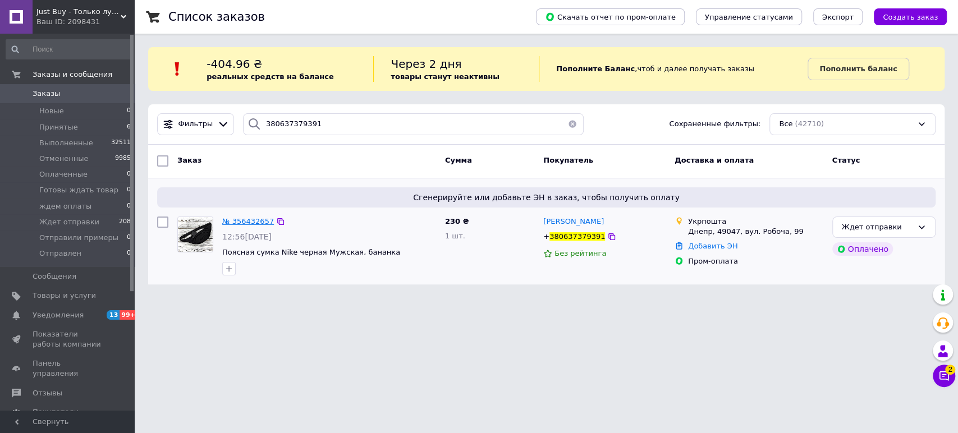
click at [246, 219] on span "№ 356432657" at bounding box center [248, 221] width 52 height 8
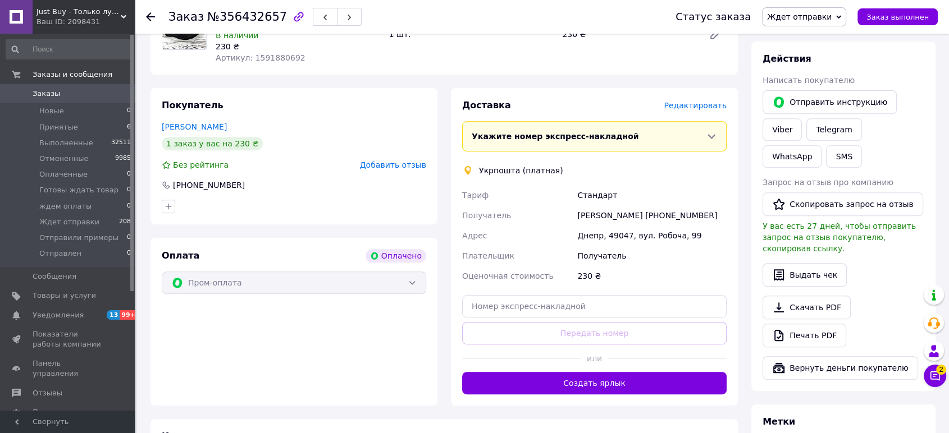
scroll to position [440, 0]
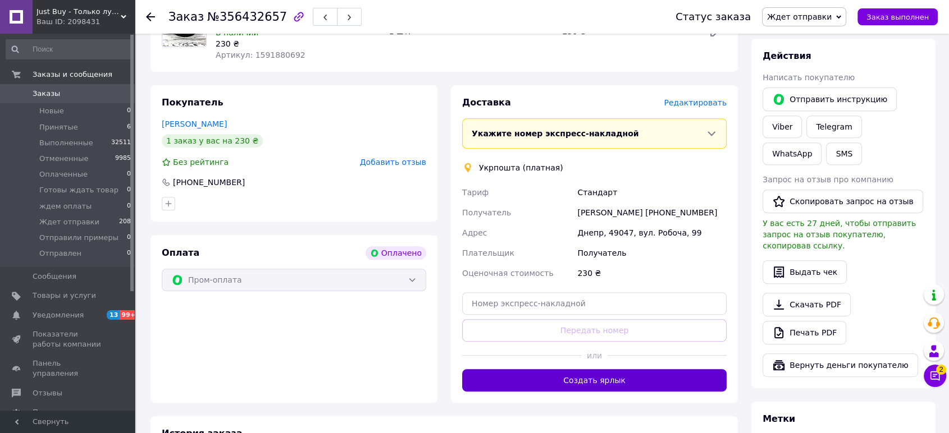
click at [622, 369] on button "Создать ярлык" at bounding box center [594, 380] width 264 height 22
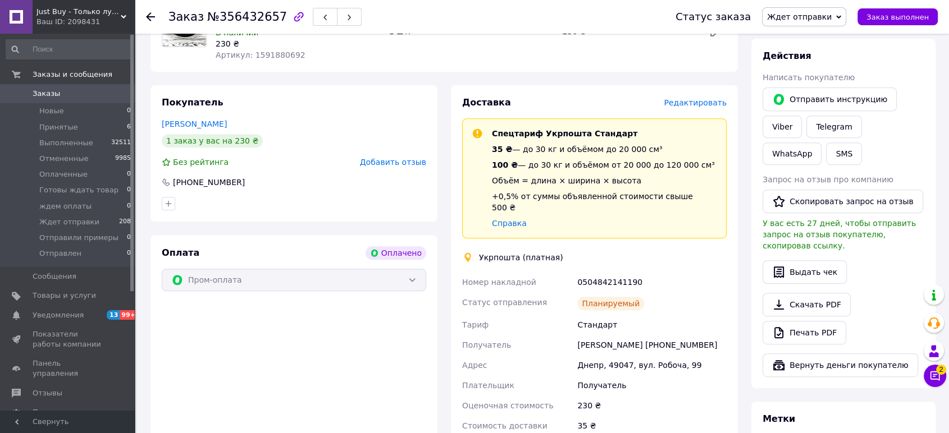
click at [606, 272] on div "0504842141190" at bounding box center [652, 282] width 154 height 20
copy div "0504842141190"
click at [58, 92] on span "Заказы" at bounding box center [68, 94] width 71 height 10
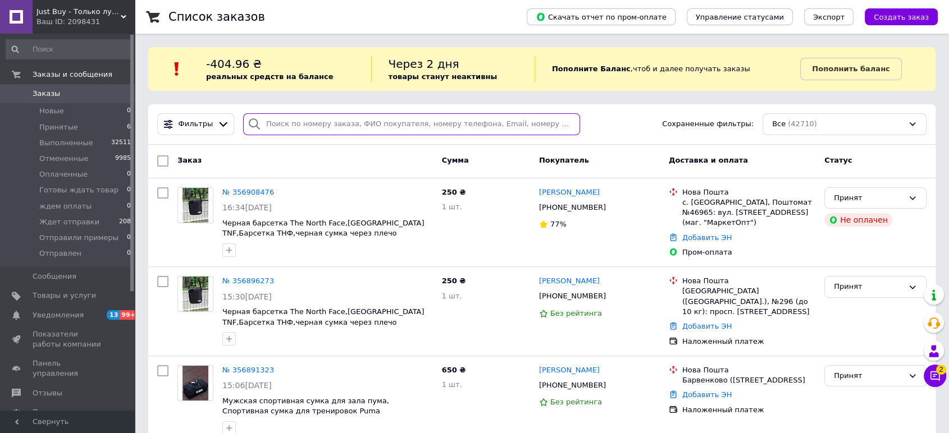
click at [494, 127] on input "search" at bounding box center [411, 124] width 337 height 22
paste input "380663099821"
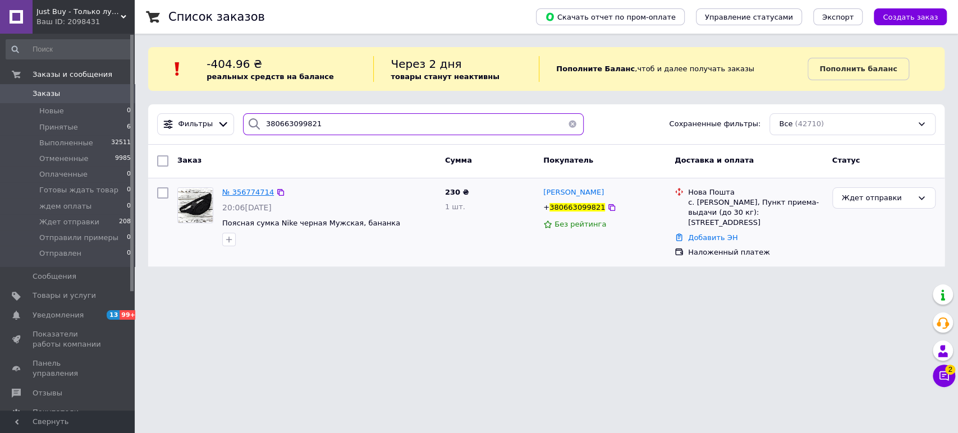
type input "380663099821"
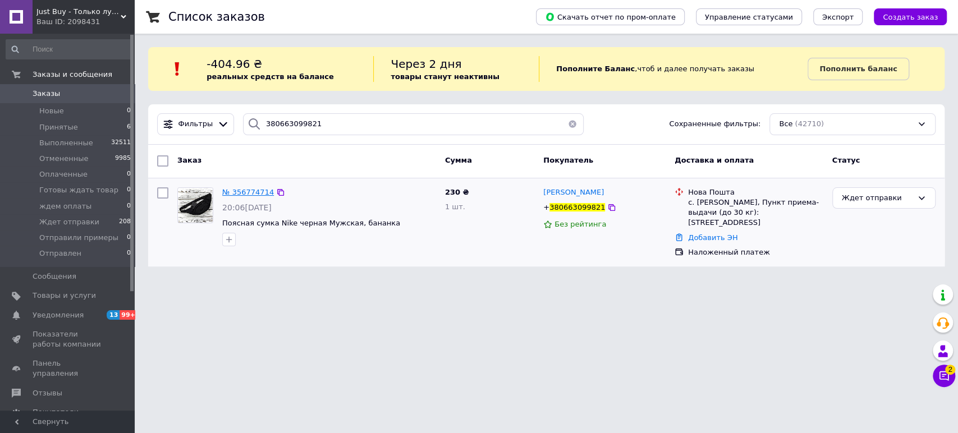
click at [257, 192] on span "№ 356774714" at bounding box center [248, 192] width 52 height 8
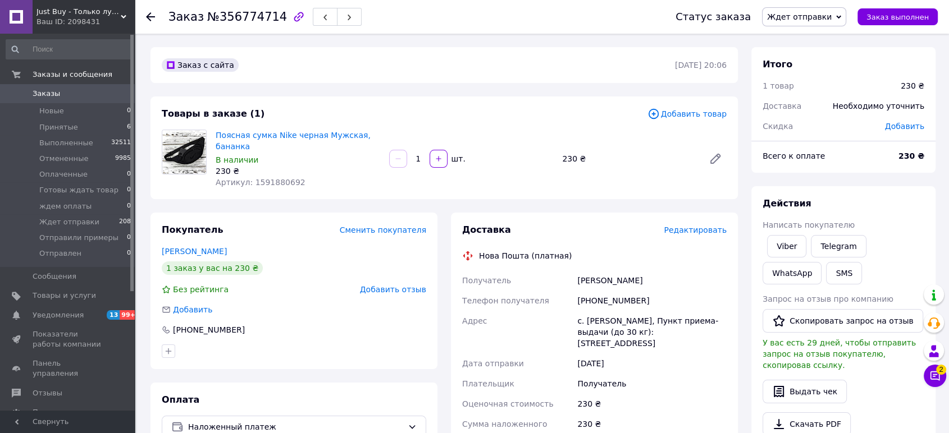
scroll to position [197, 0]
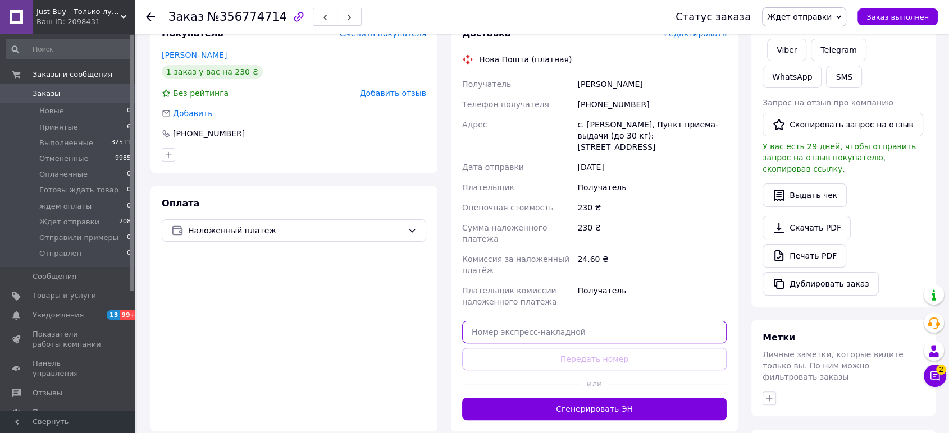
drag, startPoint x: 620, startPoint y: 315, endPoint x: 643, endPoint y: 332, distance: 28.9
click at [622, 321] on input "text" at bounding box center [594, 332] width 264 height 22
paste input "20451225297004"
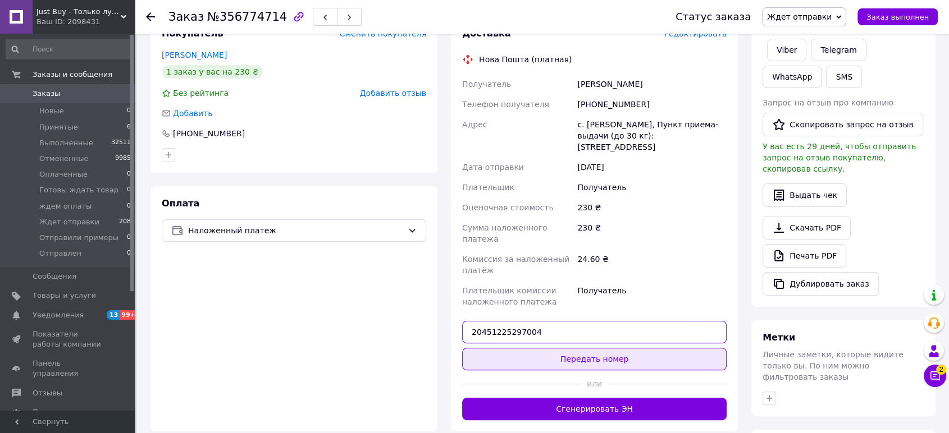
type input "20451225297004"
click at [643, 348] on button "Передать номер" at bounding box center [594, 359] width 264 height 22
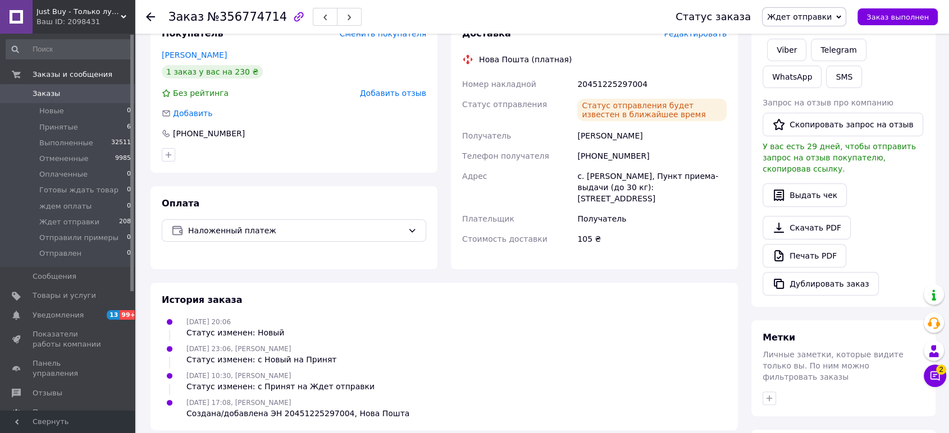
click at [44, 91] on span "Заказы" at bounding box center [47, 94] width 28 height 10
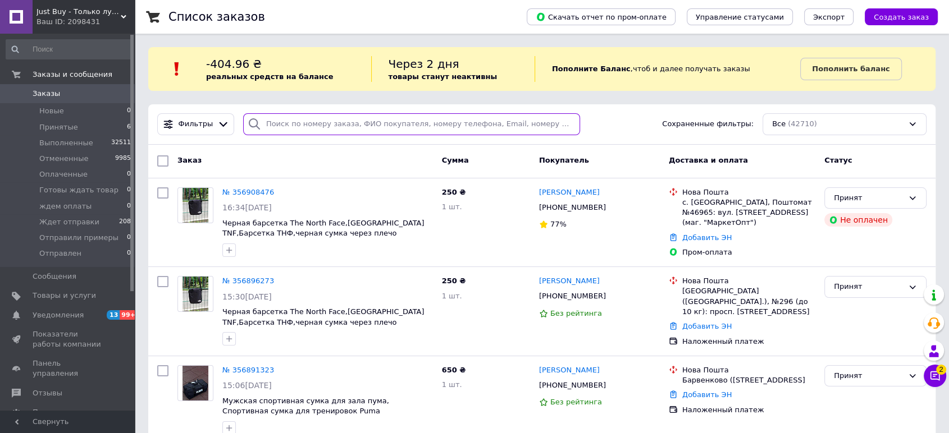
click at [382, 125] on input "search" at bounding box center [411, 124] width 337 height 22
paste input "380987109860"
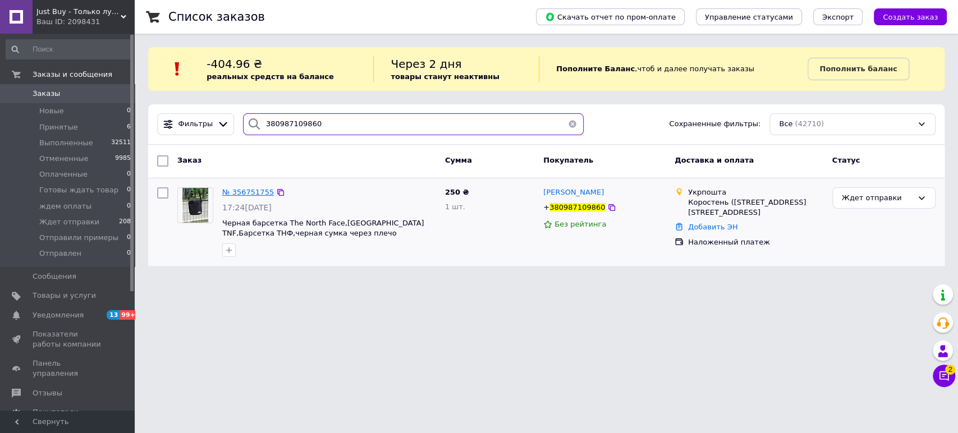
type input "380987109860"
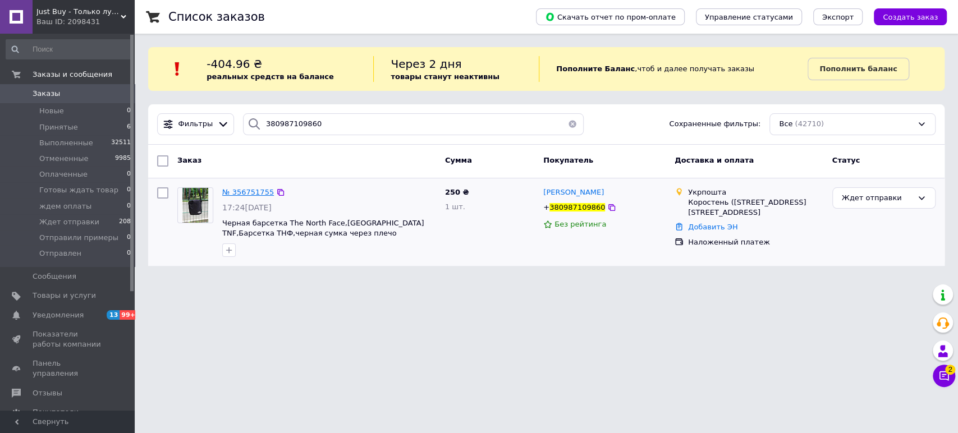
click at [241, 192] on span "№ 356751755" at bounding box center [248, 192] width 52 height 8
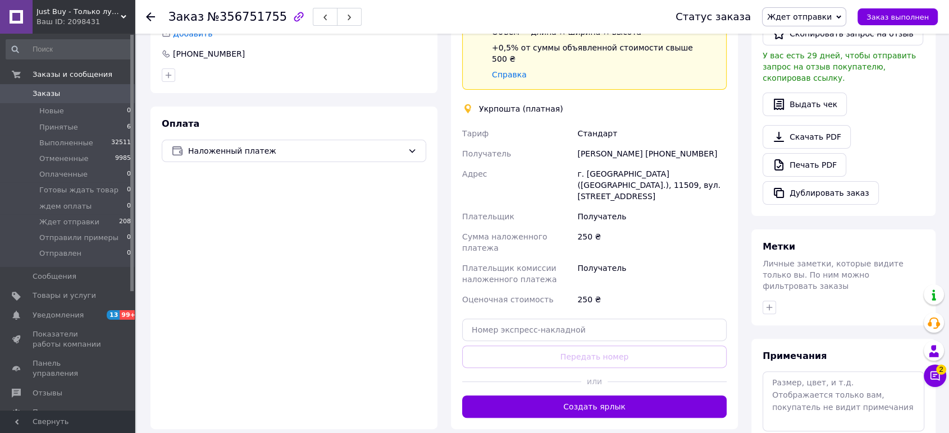
scroll to position [288, 0]
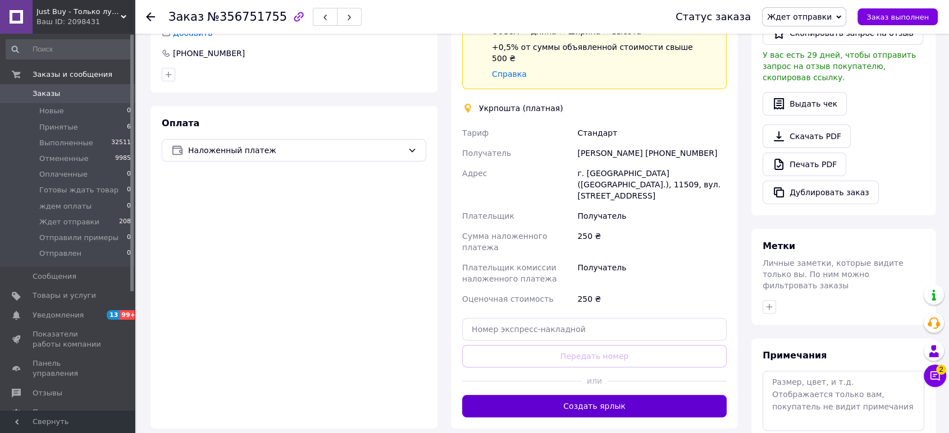
click at [602, 395] on button "Создать ярлык" at bounding box center [594, 406] width 264 height 22
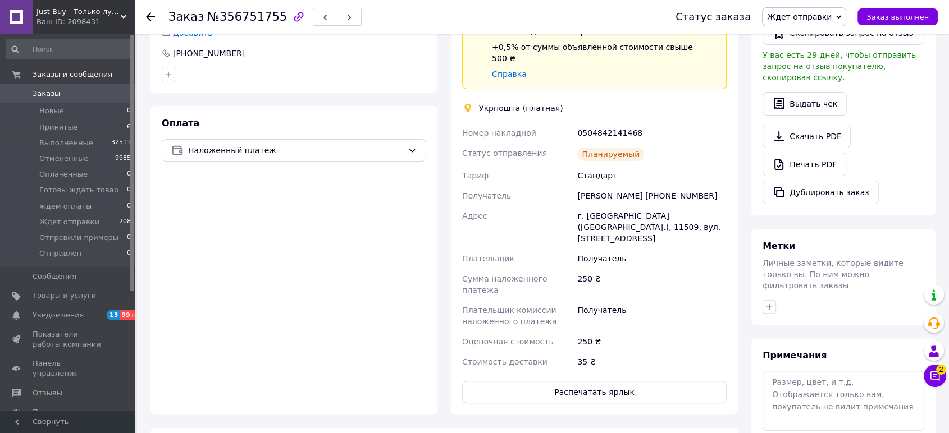
click at [602, 123] on div "0504842141468" at bounding box center [652, 133] width 154 height 20
copy div "0504842141468"
click at [49, 91] on span "Заказы" at bounding box center [47, 94] width 28 height 10
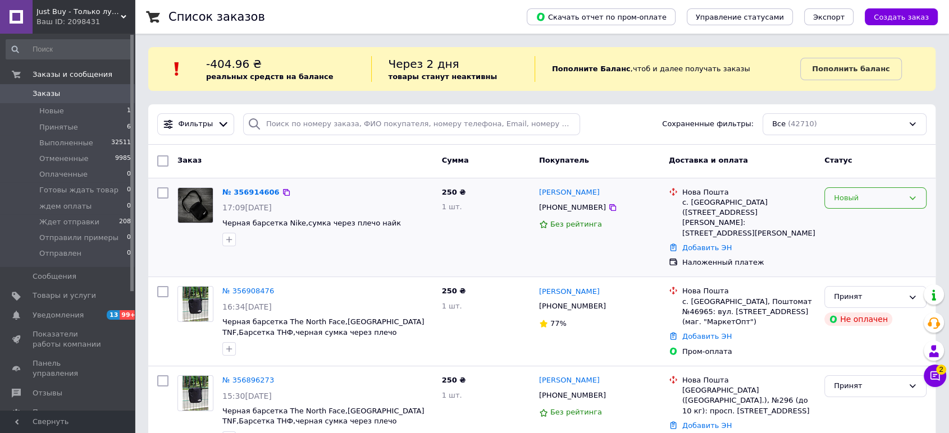
click at [869, 201] on div "Новый" at bounding box center [869, 199] width 70 height 12
click at [847, 223] on li "Принят" at bounding box center [875, 221] width 101 height 21
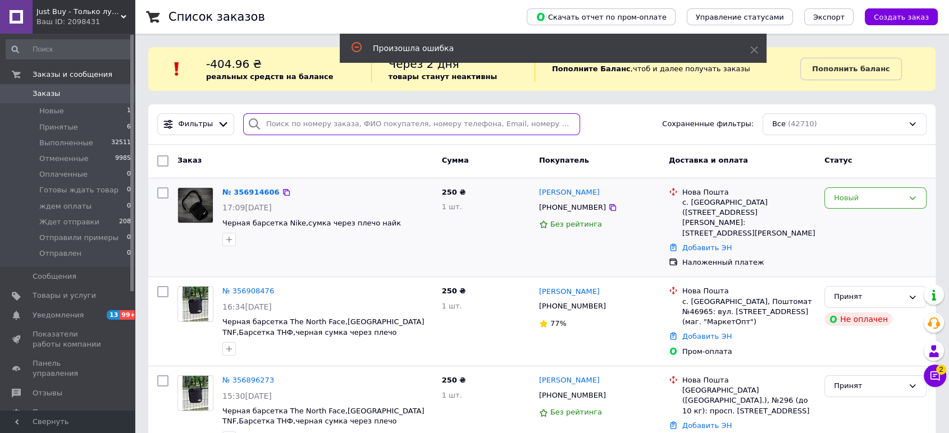
drag, startPoint x: 296, startPoint y: 118, endPoint x: 311, endPoint y: 125, distance: 16.1
click at [298, 119] on input "search" at bounding box center [411, 124] width 337 height 22
paste input "380507276409"
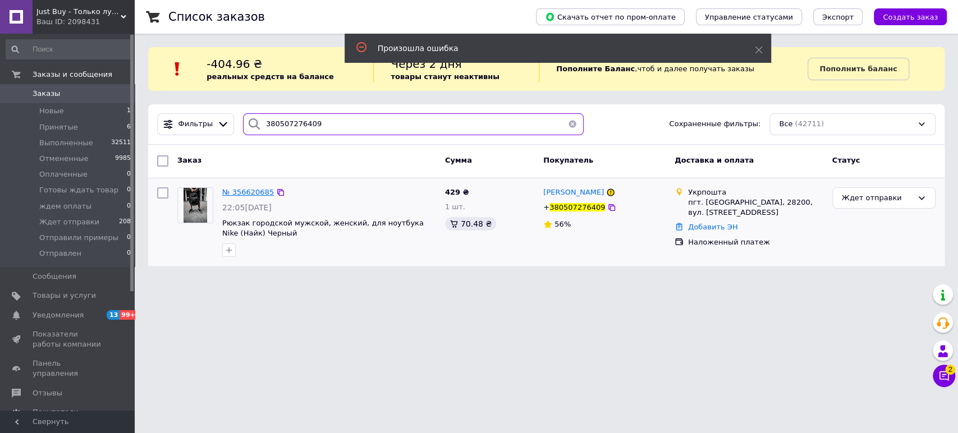
type input "380507276409"
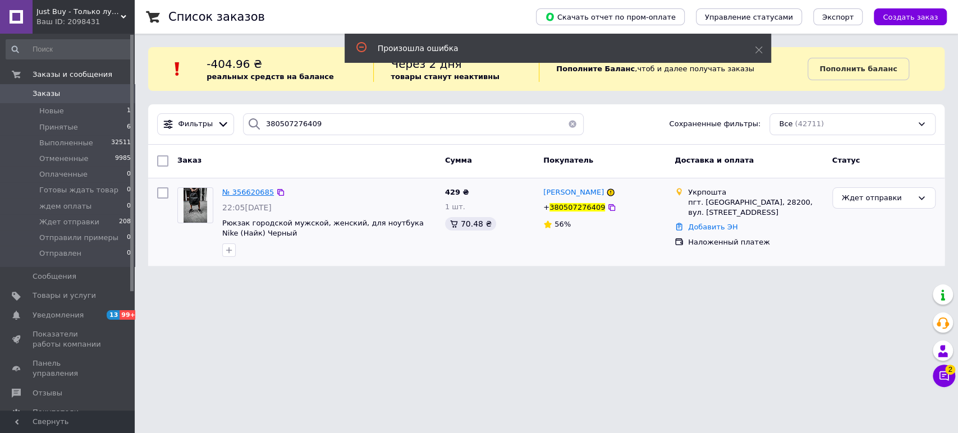
click at [261, 190] on span "№ 356620685" at bounding box center [248, 192] width 52 height 8
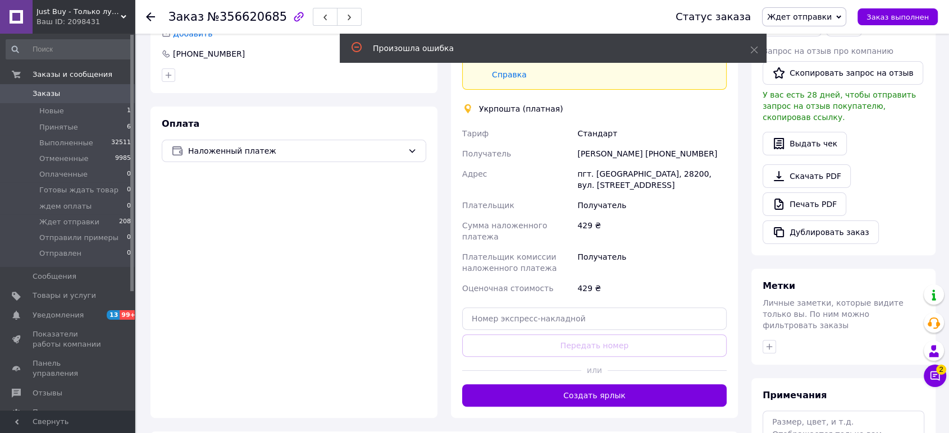
scroll to position [360, 0]
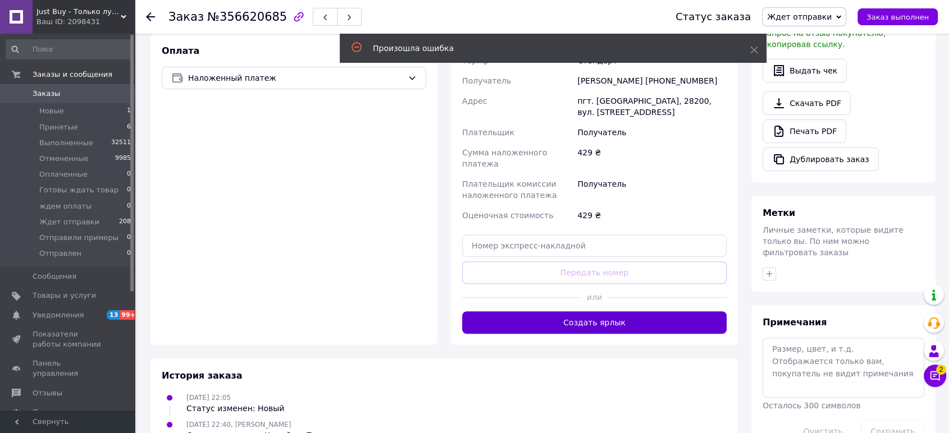
click at [606, 312] on button "Создать ярлык" at bounding box center [594, 323] width 264 height 22
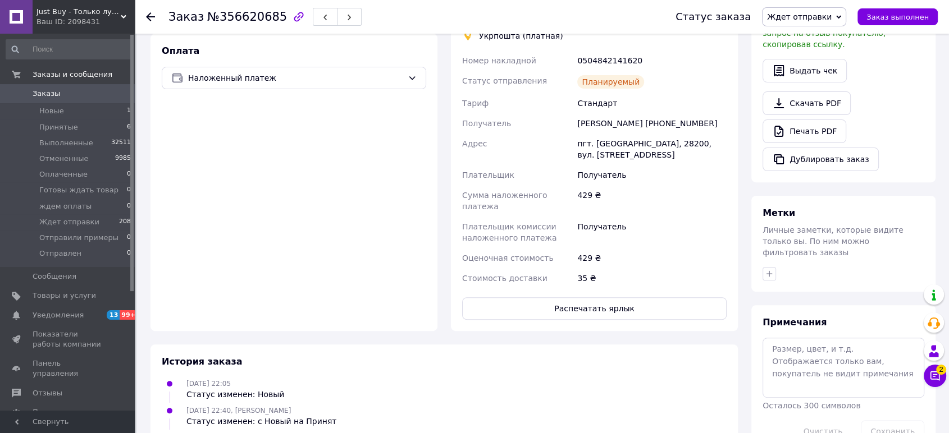
click at [614, 51] on div "0504842141620" at bounding box center [652, 61] width 154 height 20
copy div "0504842141620"
click at [39, 89] on span "Заказы" at bounding box center [47, 94] width 28 height 10
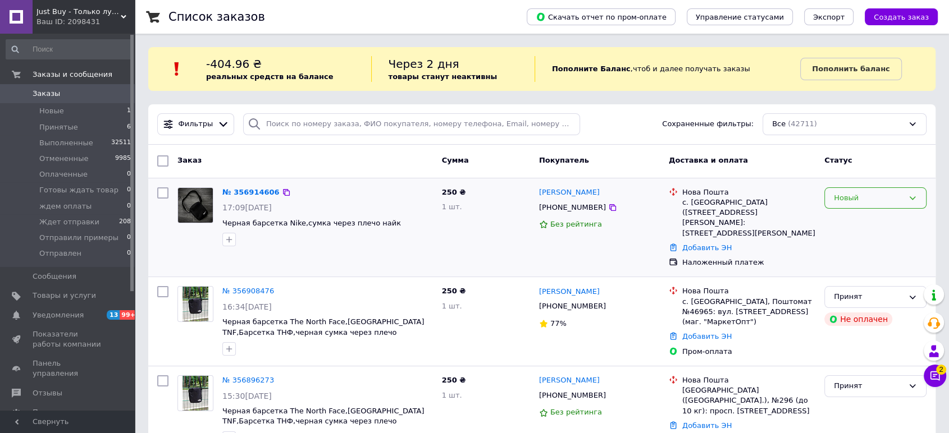
drag, startPoint x: 835, startPoint y: 195, endPoint x: 849, endPoint y: 207, distance: 19.1
click at [835, 196] on div "Новый" at bounding box center [875, 199] width 102 height 22
click at [858, 220] on li "Принят" at bounding box center [875, 221] width 101 height 21
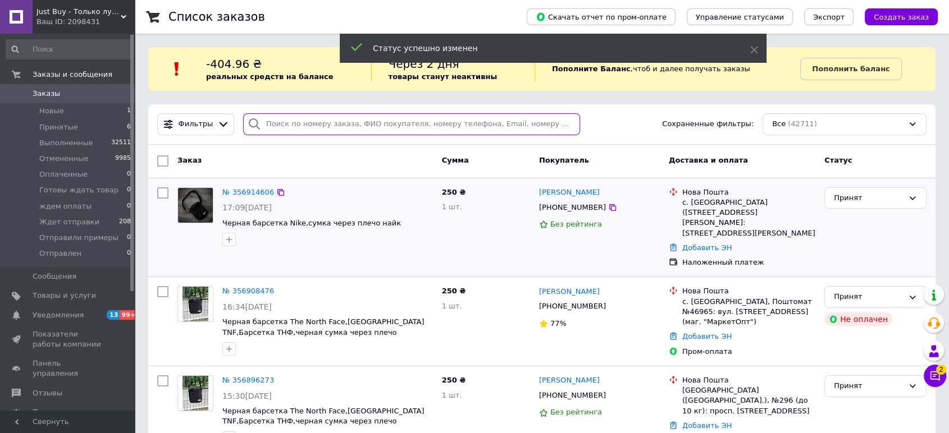
click at [391, 124] on input "search" at bounding box center [411, 124] width 337 height 22
paste input "380994286914"
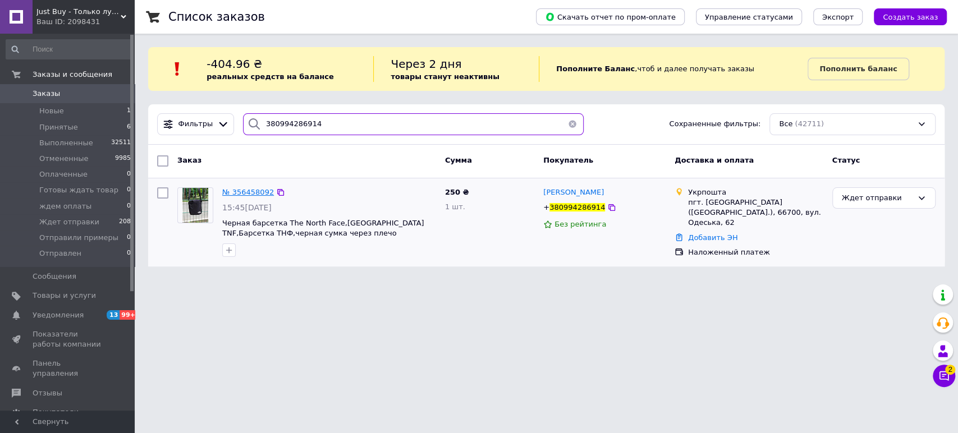
type input "380994286914"
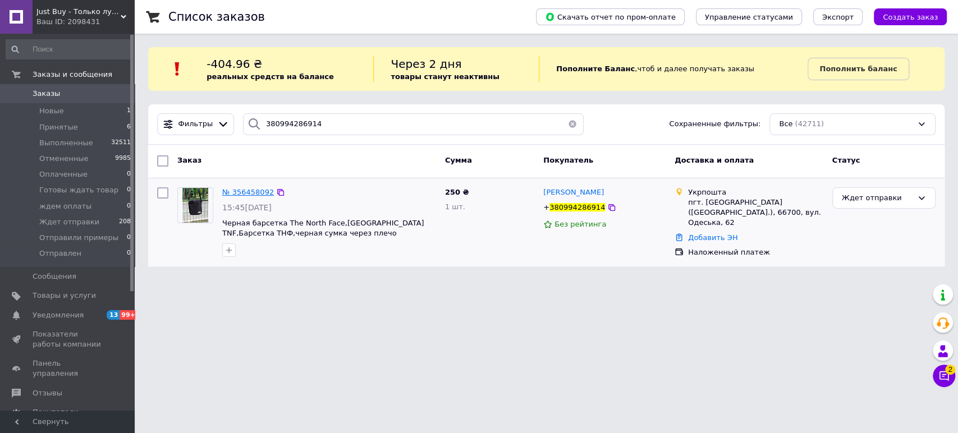
click at [252, 191] on span "№ 356458092" at bounding box center [248, 192] width 52 height 8
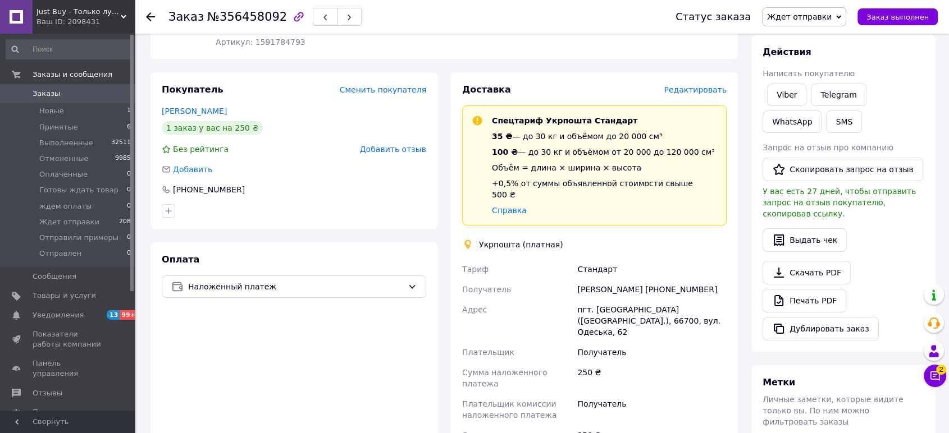
scroll to position [253, 0]
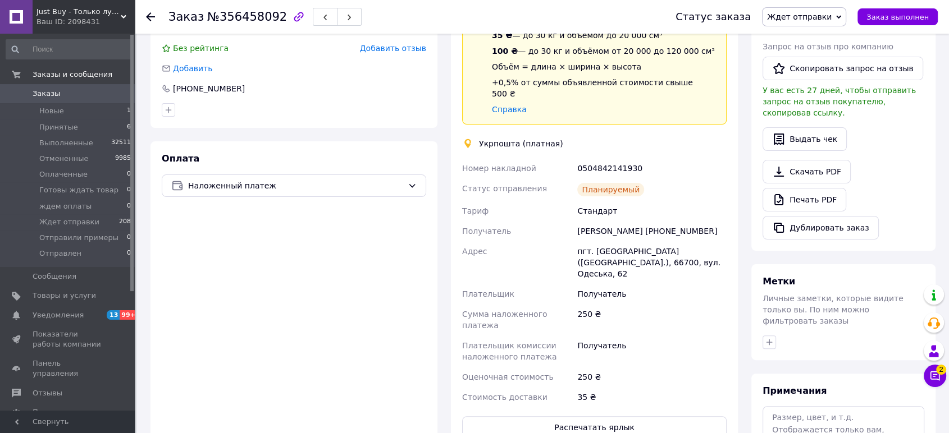
click at [610, 158] on div "0504842141930" at bounding box center [652, 168] width 154 height 20
copy div "0504842141930"
click at [58, 110] on span "Новые" at bounding box center [51, 111] width 25 height 10
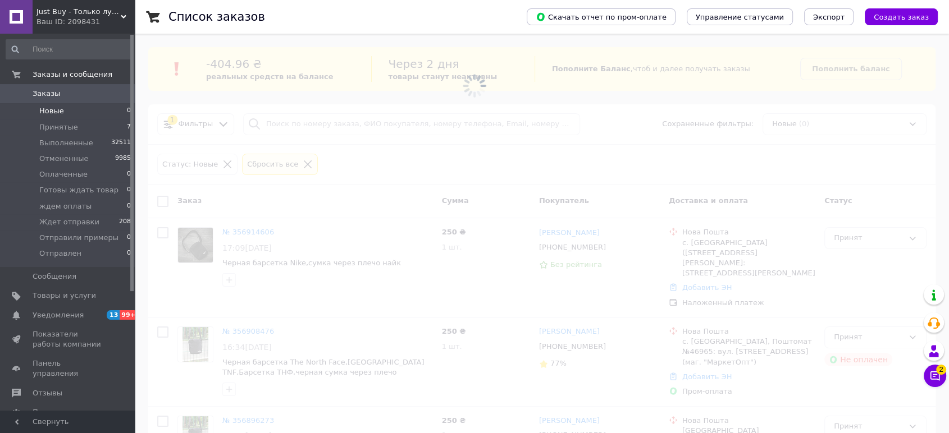
drag, startPoint x: 113, startPoint y: 15, endPoint x: 106, endPoint y: 22, distance: 11.1
click at [113, 14] on span "Just Buy - Только лучшие товары" at bounding box center [78, 12] width 84 height 10
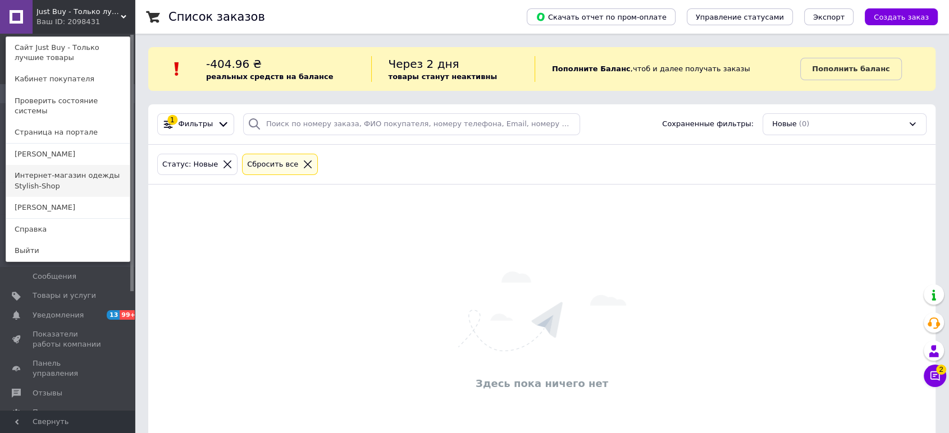
click at [71, 168] on link "Интернет-магазин одежды Stylish-Shop" at bounding box center [68, 180] width 124 height 31
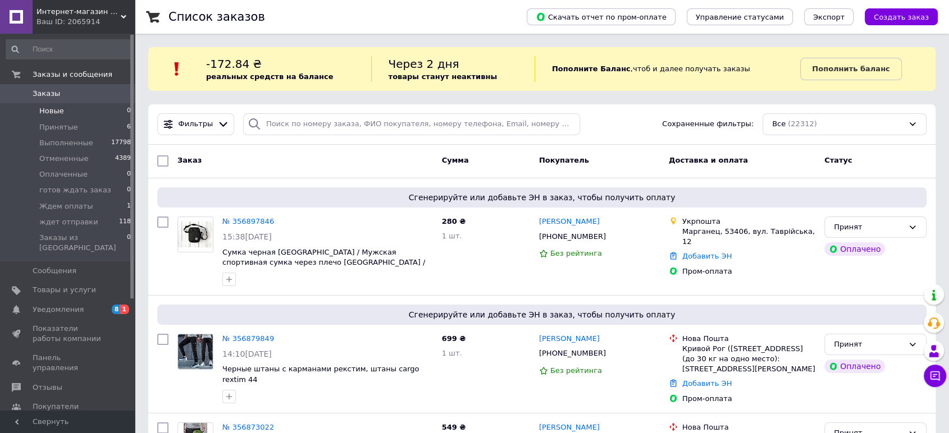
click at [57, 111] on span "Новые" at bounding box center [51, 111] width 25 height 10
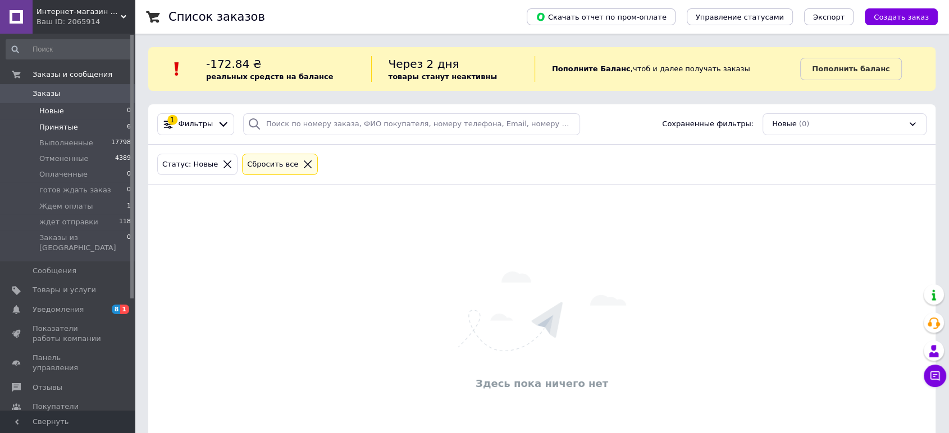
click at [81, 126] on li "Принятые 6" at bounding box center [69, 128] width 138 height 16
